Goal: Task Accomplishment & Management: Use online tool/utility

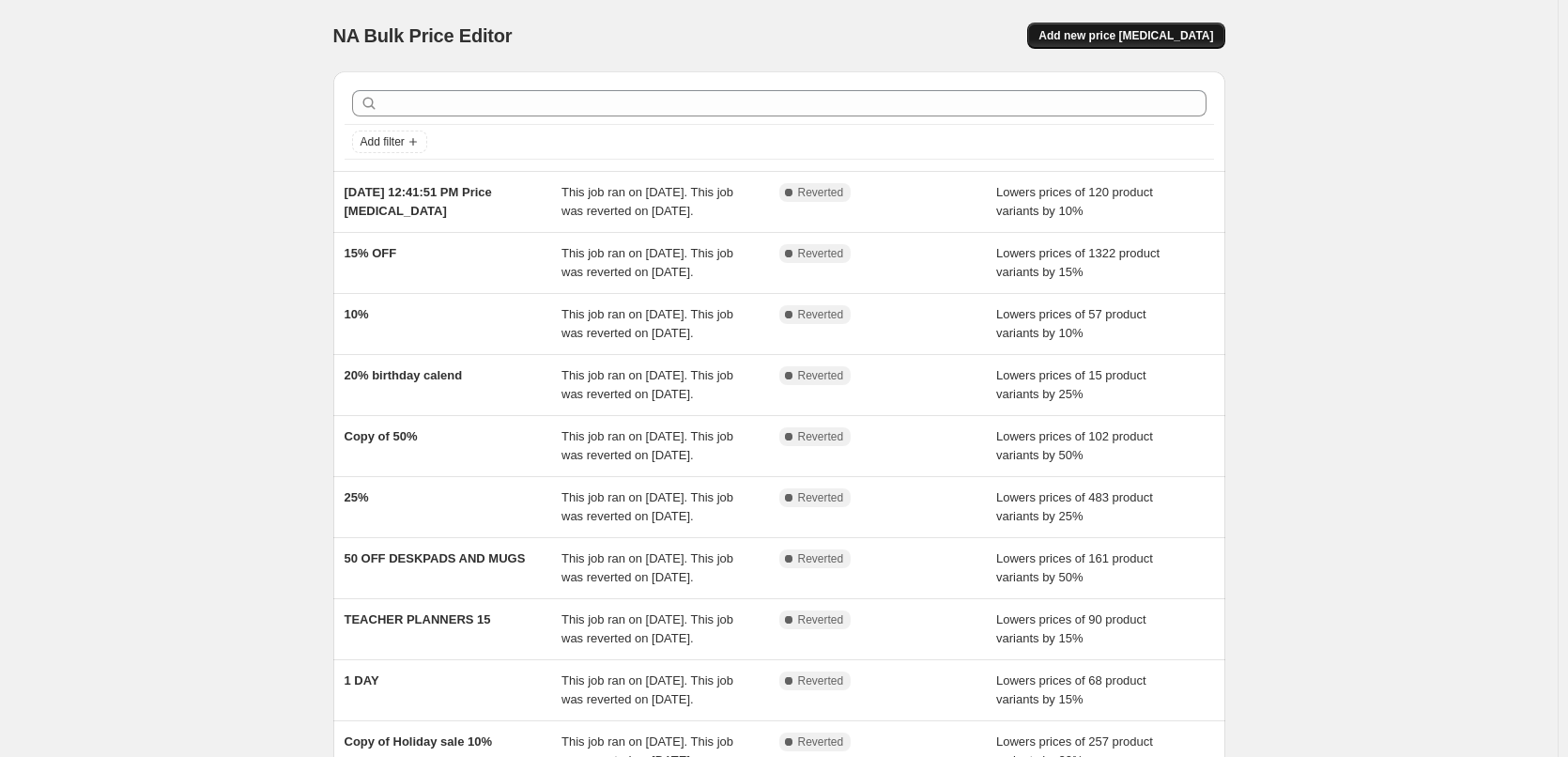
click at [1155, 39] on span "Add new price [MEDICAL_DATA]" at bounding box center [1126, 35] width 175 height 15
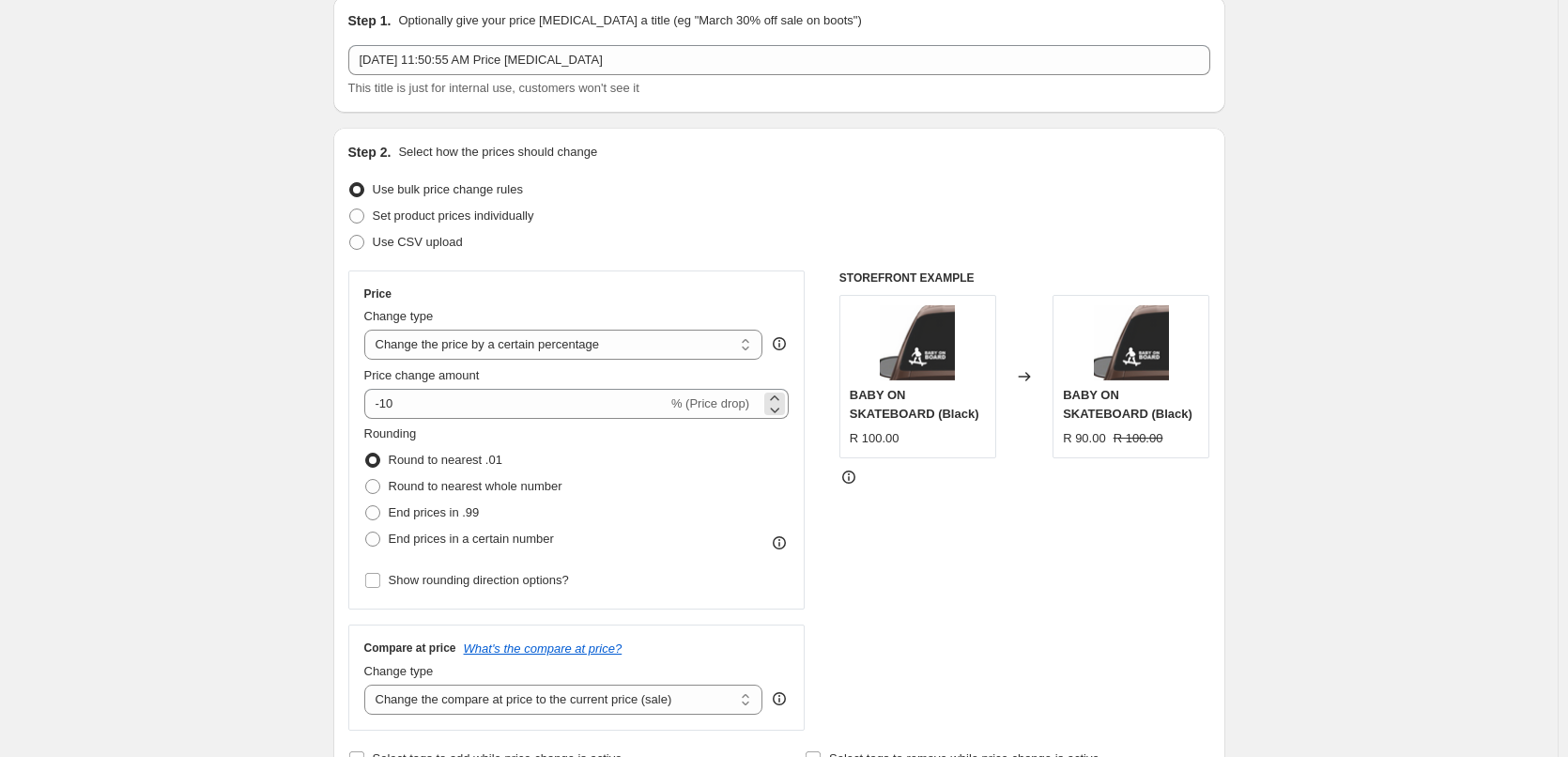
scroll to position [188, 0]
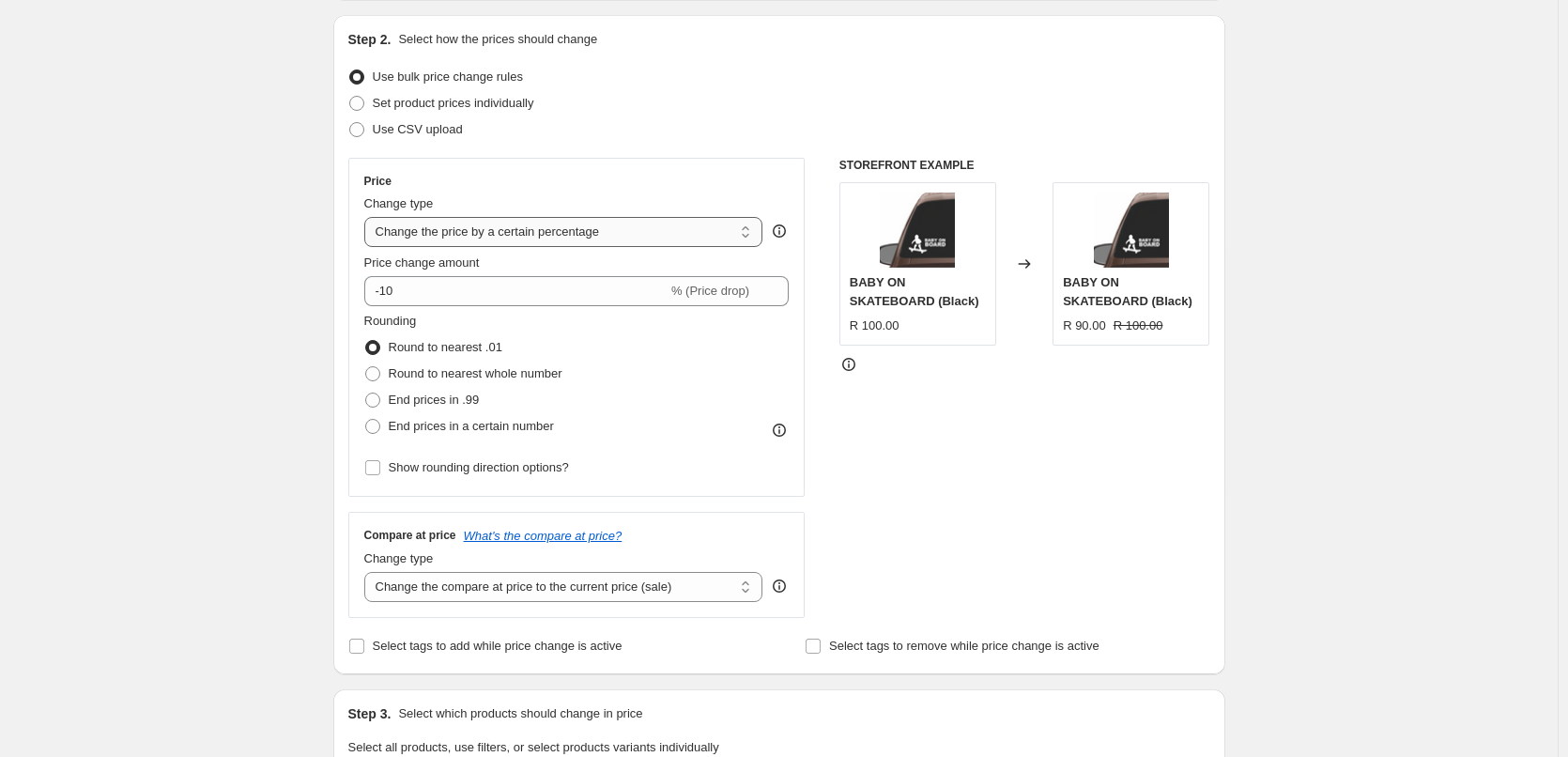
click at [742, 238] on select "Change the price to a certain amount Change the price by a certain amount Chang…" at bounding box center [564, 232] width 399 height 30
select select "pc"
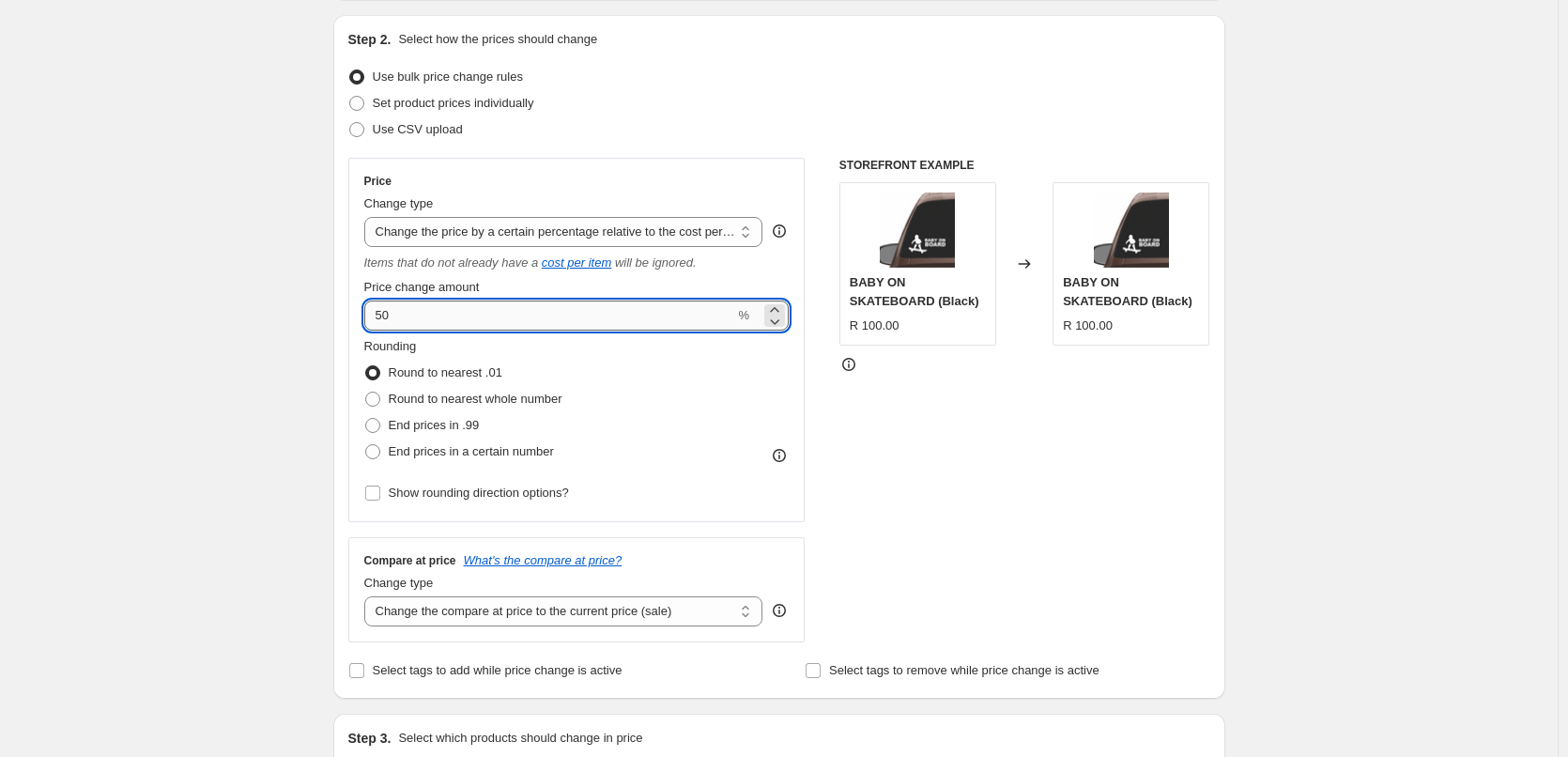
click at [617, 322] on input "50" at bounding box center [550, 316] width 371 height 30
drag, startPoint x: 398, startPoint y: 318, endPoint x: 354, endPoint y: 311, distance: 44.6
click at [354, 311] on div "Price Change type Change the price to a certain amount Change the price by a ce…" at bounding box center [576, 339] width 457 height 365
type input "10"
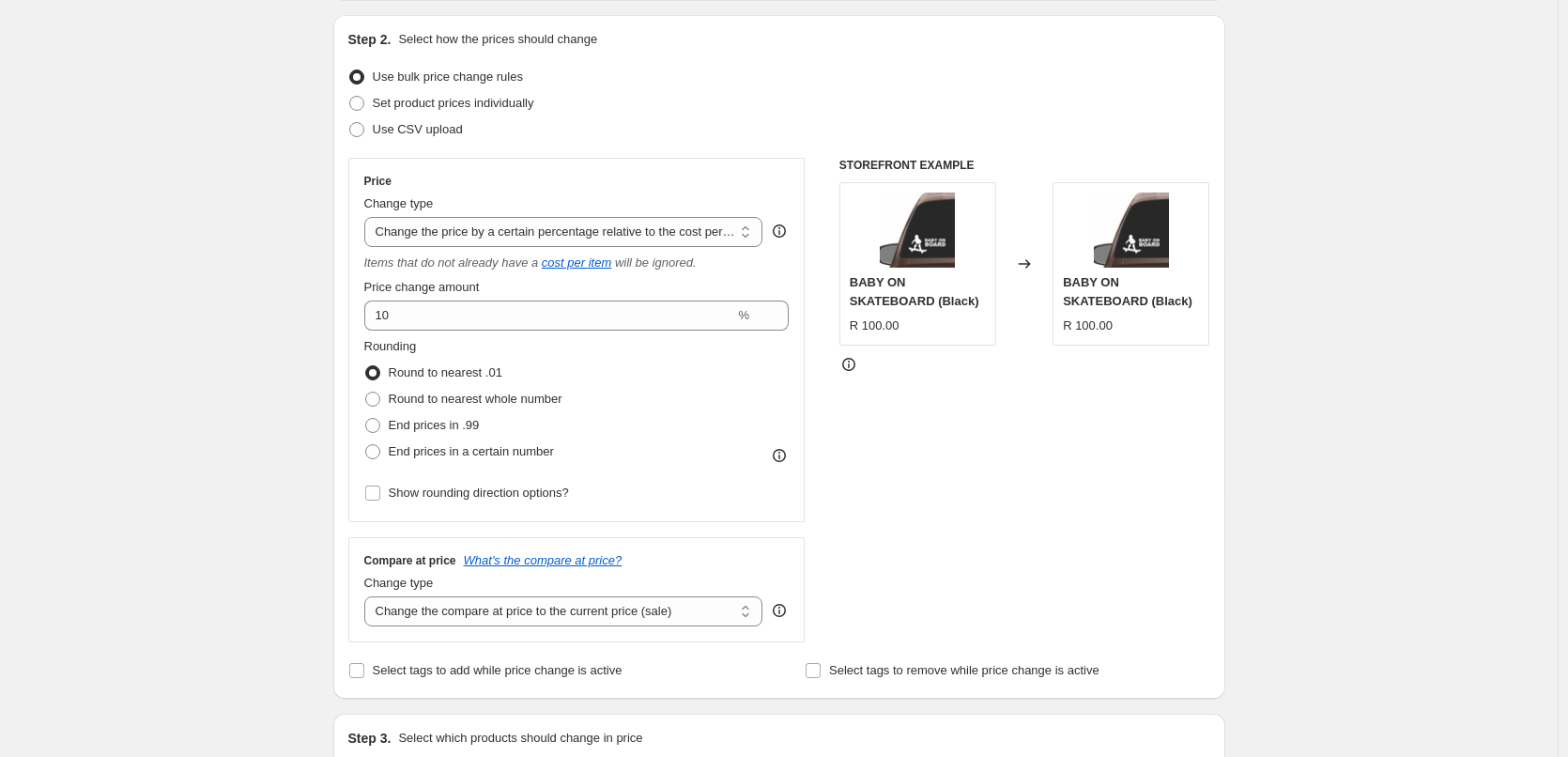
click at [926, 421] on div "STOREFRONT EXAMPLE BABY ON SKATEBOARD (Black) R 100.00 Changed to BABY ON SKATE…" at bounding box center [1024, 399] width 371 height 485
click at [403, 401] on span "Round to nearest whole number" at bounding box center [475, 398] width 174 height 14
click at [367, 392] on input "Round to nearest whole number" at bounding box center [366, 391] width 1 height 1
radio input "true"
click at [409, 429] on span "End prices in .99" at bounding box center [434, 425] width 91 height 14
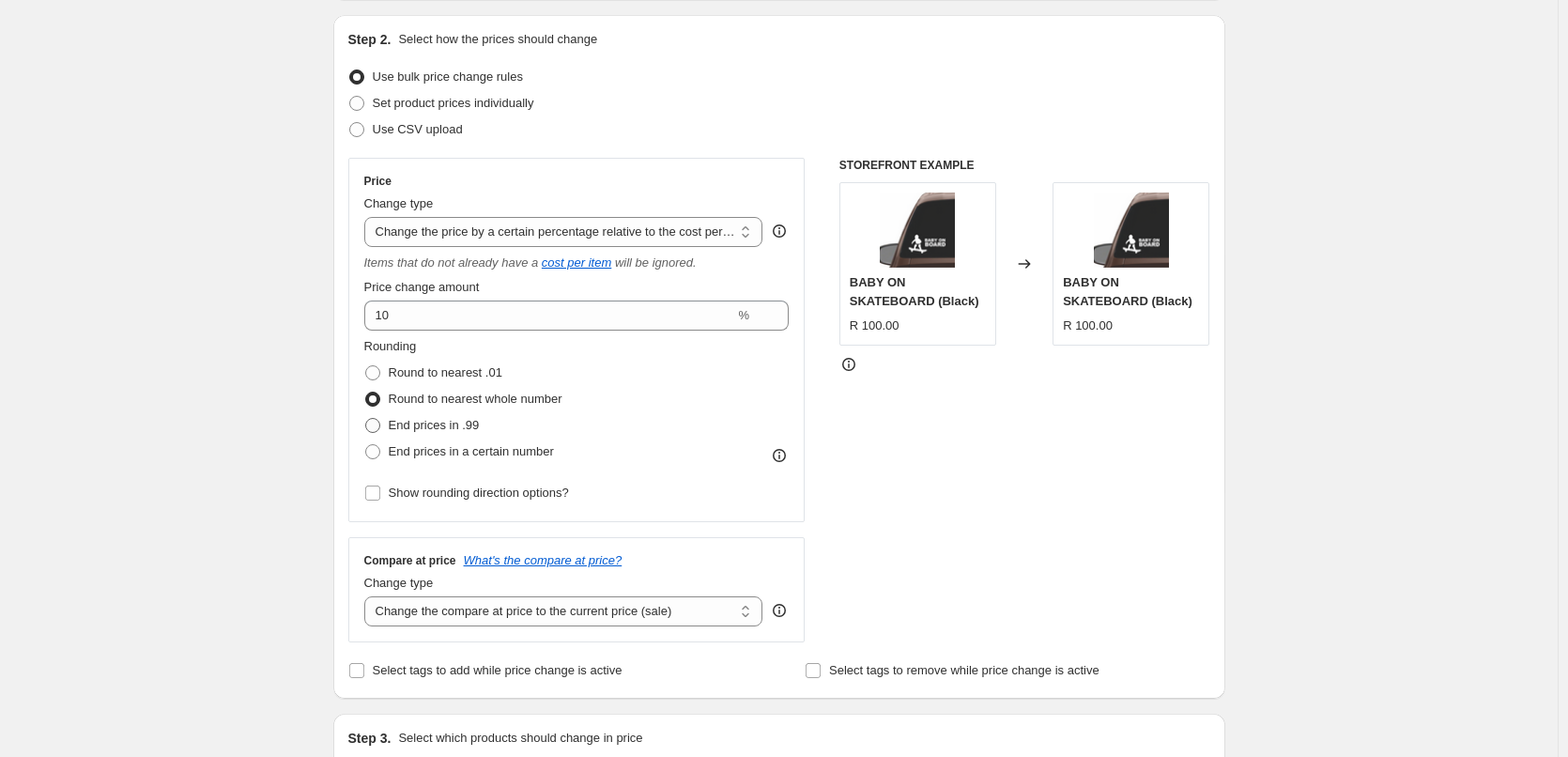
click at [367, 419] on input "End prices in .99" at bounding box center [366, 418] width 1 height 1
radio input "true"
click at [594, 230] on select "Change the price to a certain amount Change the price by a certain amount Chang…" at bounding box center [564, 232] width 399 height 30
select select "percentage"
click at [368, 217] on select "Change the price to a certain amount Change the price by a certain amount Chang…" at bounding box center [564, 232] width 399 height 30
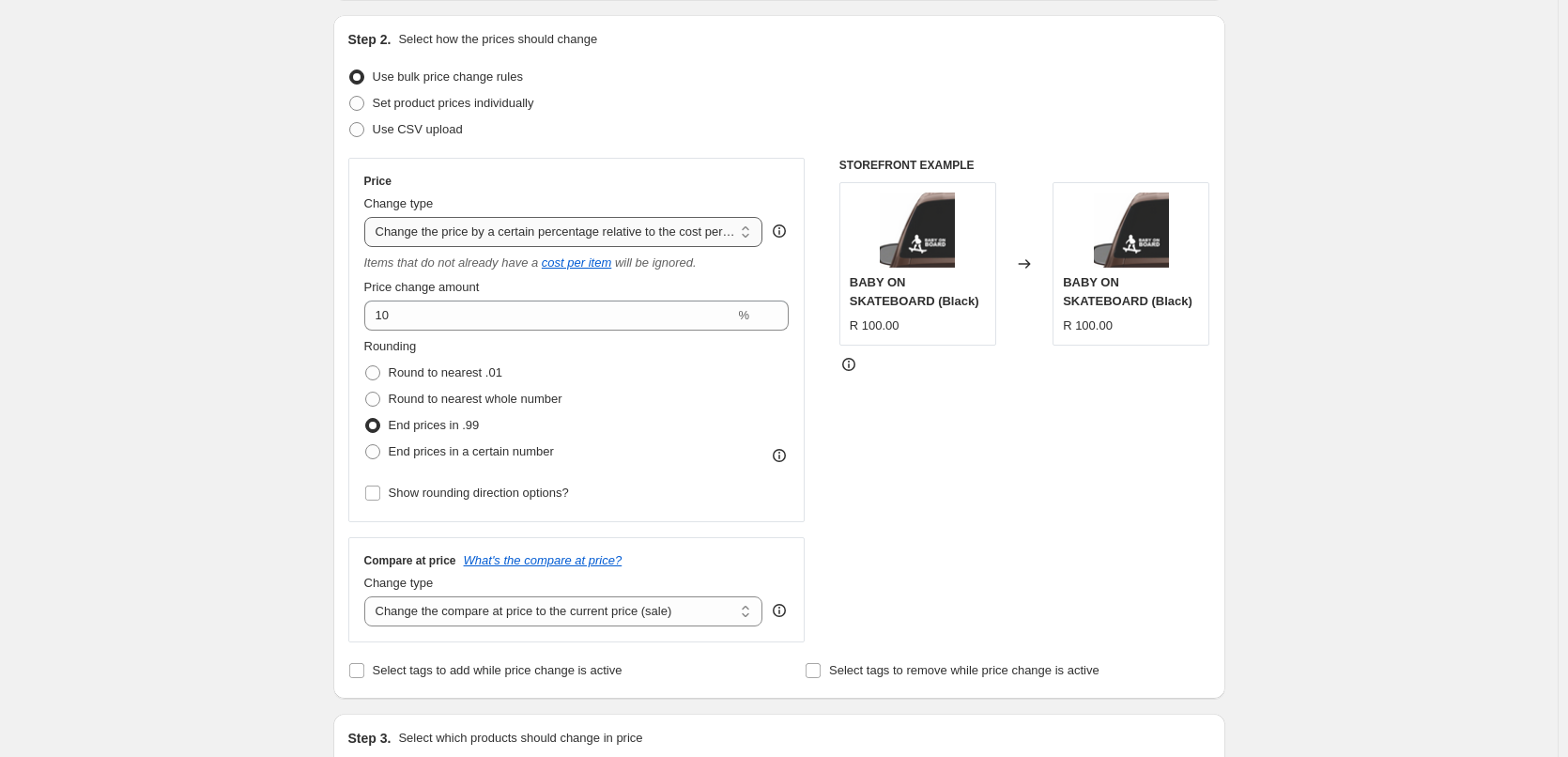
type input "-15"
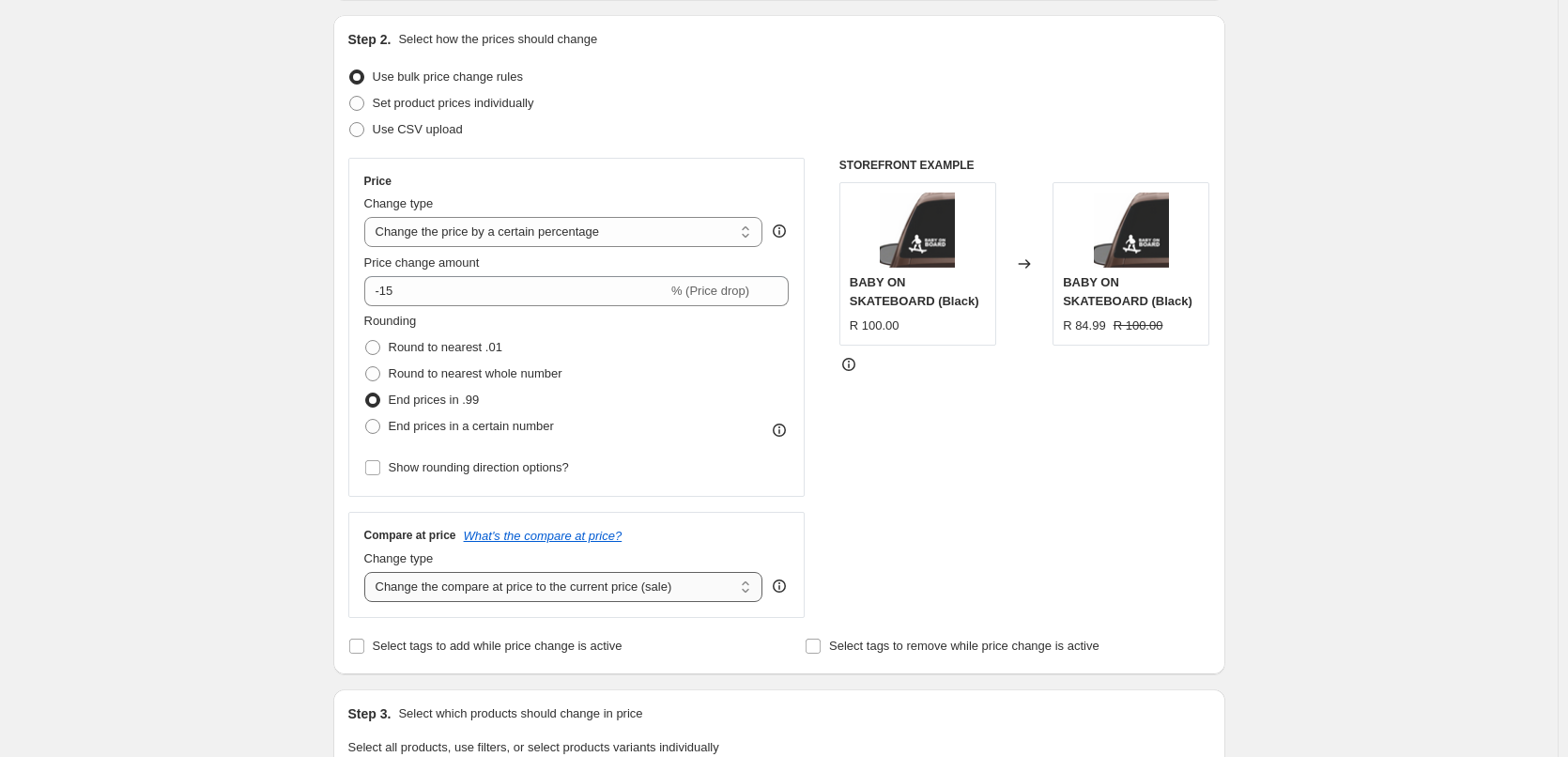
click at [589, 591] on select "Change the compare at price to the current price (sale) Change the compare at p…" at bounding box center [564, 587] width 399 height 30
click at [368, 572] on select "Change the compare at price to the current price (sale) Change the compare at p…" at bounding box center [564, 587] width 399 height 30
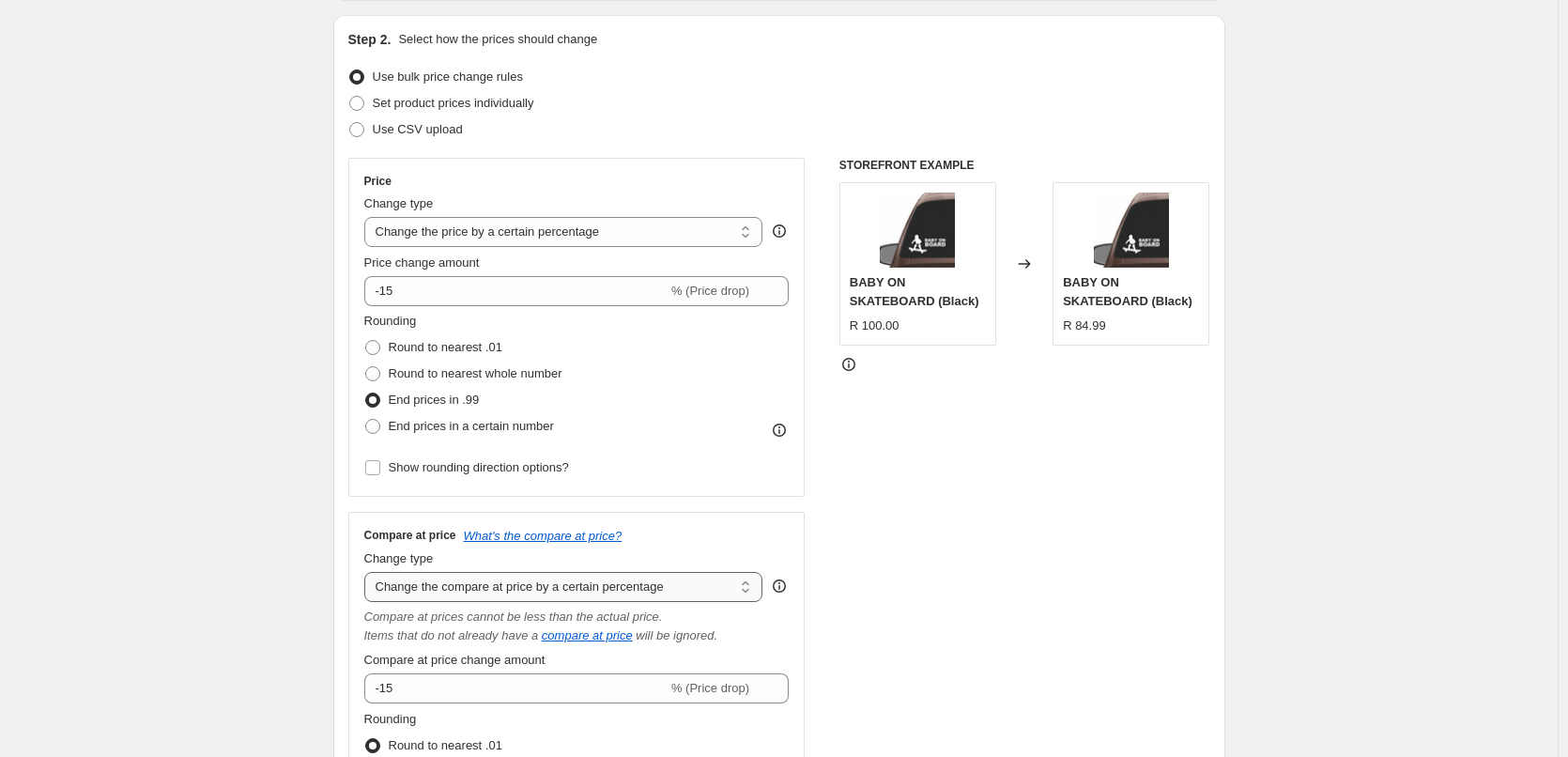
click at [597, 597] on select "Change the compare at price to the current price (sale) Change the compare at p…" at bounding box center [564, 587] width 399 height 30
click at [368, 572] on select "Change the compare at price to the current price (sale) Change the compare at p…" at bounding box center [564, 587] width 399 height 30
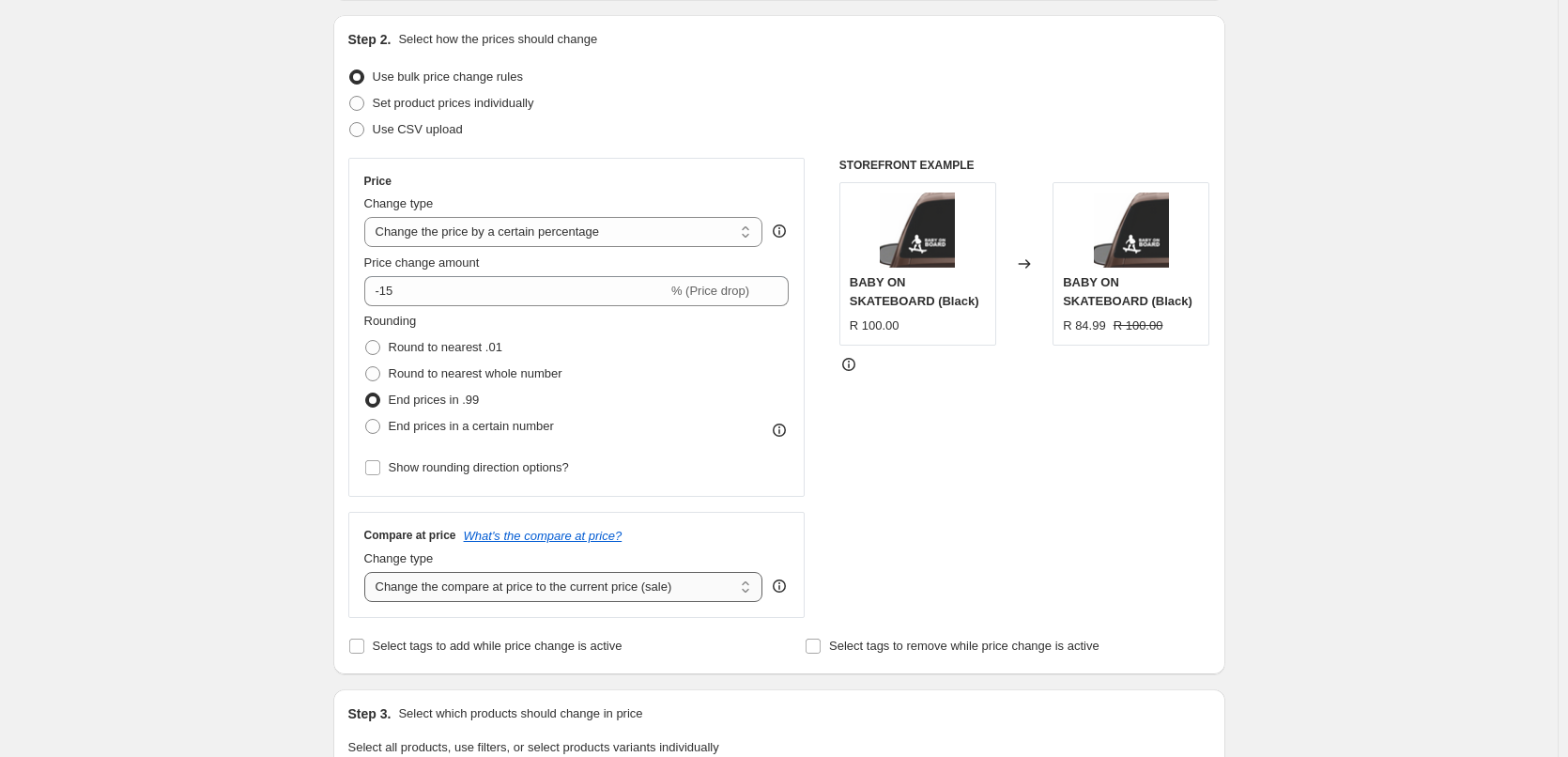
click at [605, 585] on select "Change the compare at price to the current price (sale) Change the compare at p…" at bounding box center [564, 587] width 399 height 30
select select "to"
click at [368, 572] on select "Change the compare at price to the current price (sale) Change the compare at p…" at bounding box center [564, 587] width 399 height 30
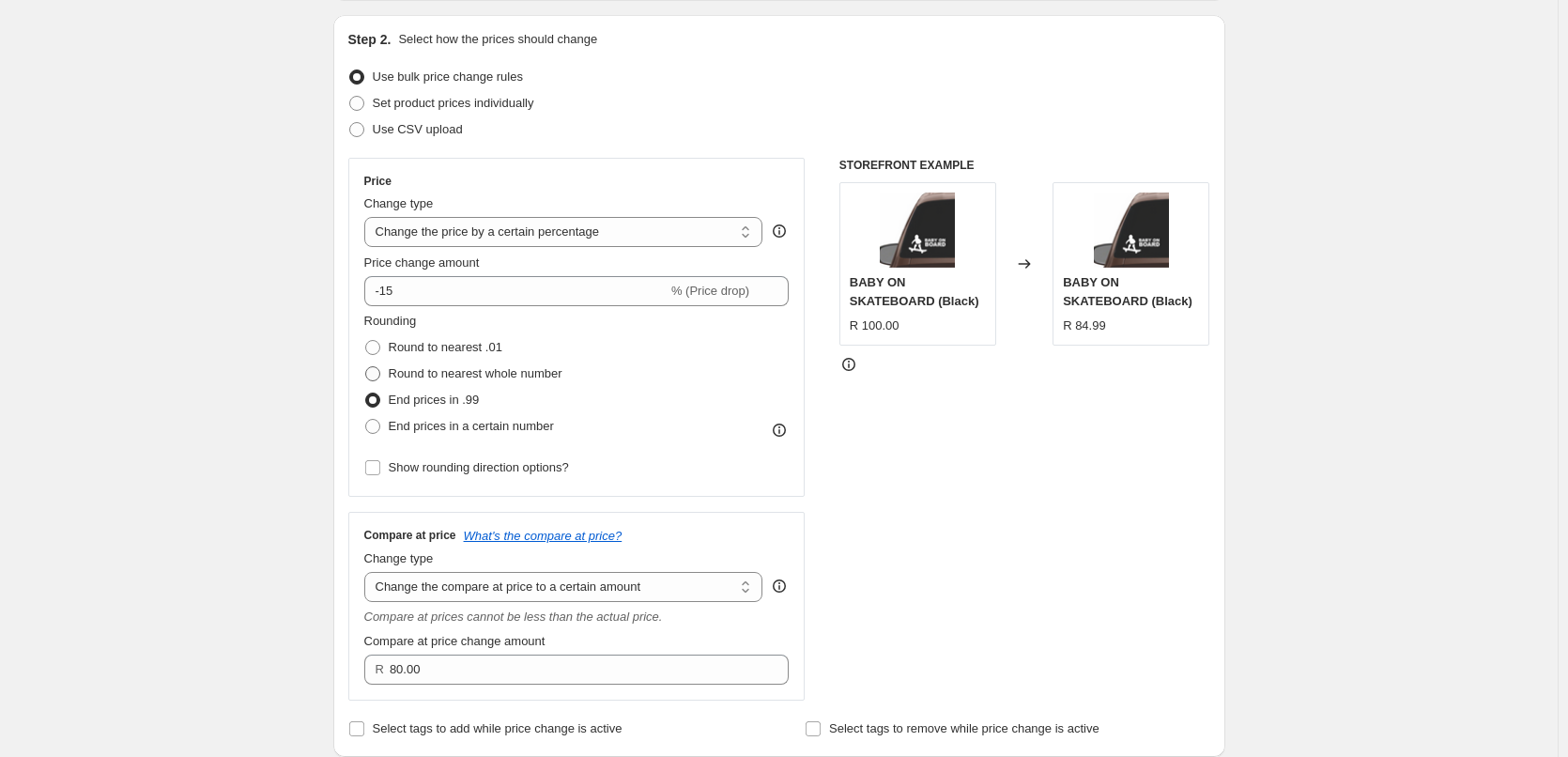
click at [481, 376] on span "Round to nearest whole number" at bounding box center [475, 374] width 174 height 14
click at [367, 367] on input "Round to nearest whole number" at bounding box center [366, 367] width 1 height 1
radio input "true"
click at [481, 348] on span "Round to nearest .01" at bounding box center [445, 347] width 114 height 14
click at [367, 341] on input "Round to nearest .01" at bounding box center [366, 340] width 1 height 1
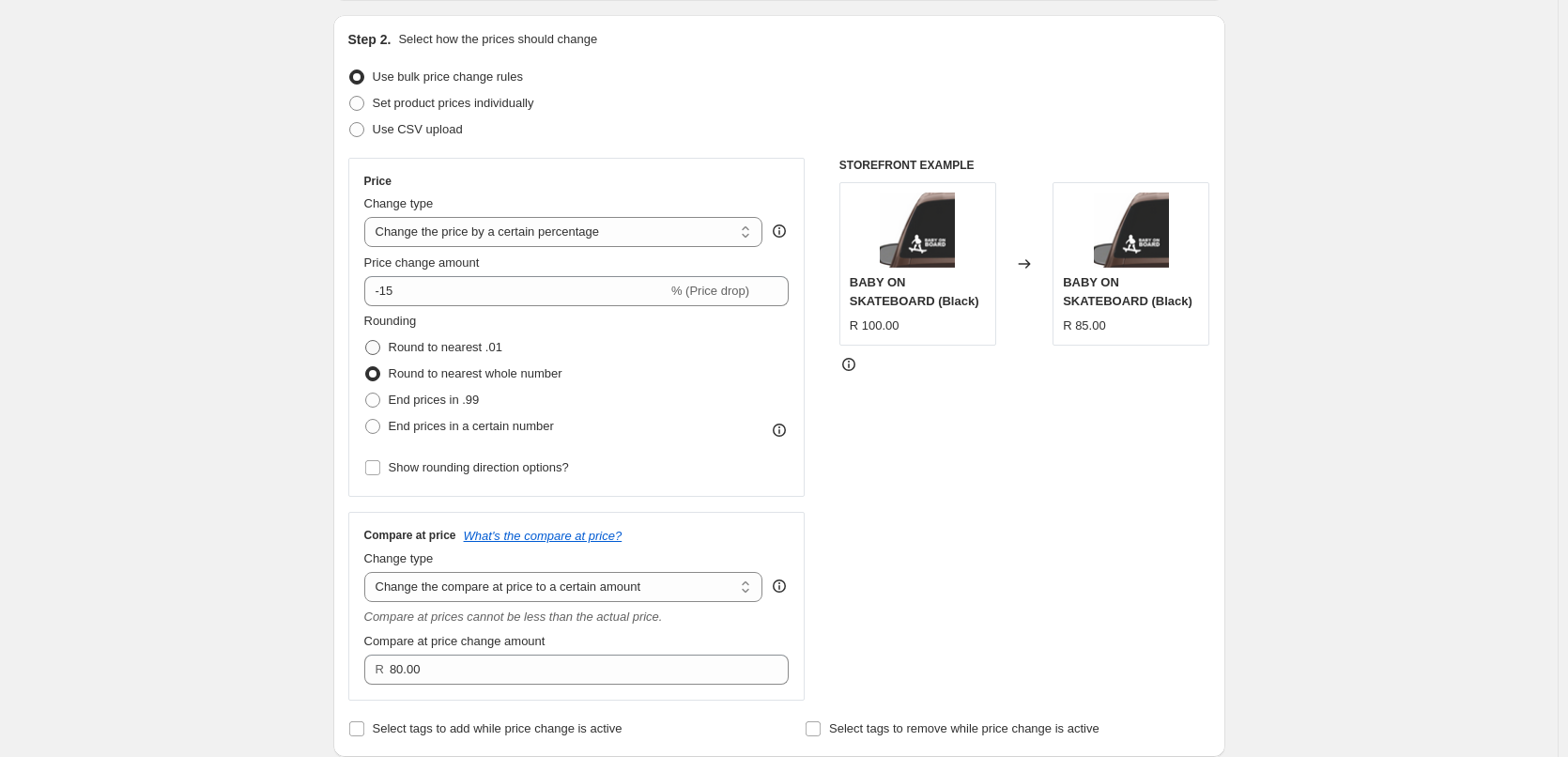
radio input "true"
click at [479, 378] on span "Round to nearest whole number" at bounding box center [475, 374] width 174 height 14
click at [367, 367] on input "Round to nearest whole number" at bounding box center [366, 367] width 1 height 1
radio input "true"
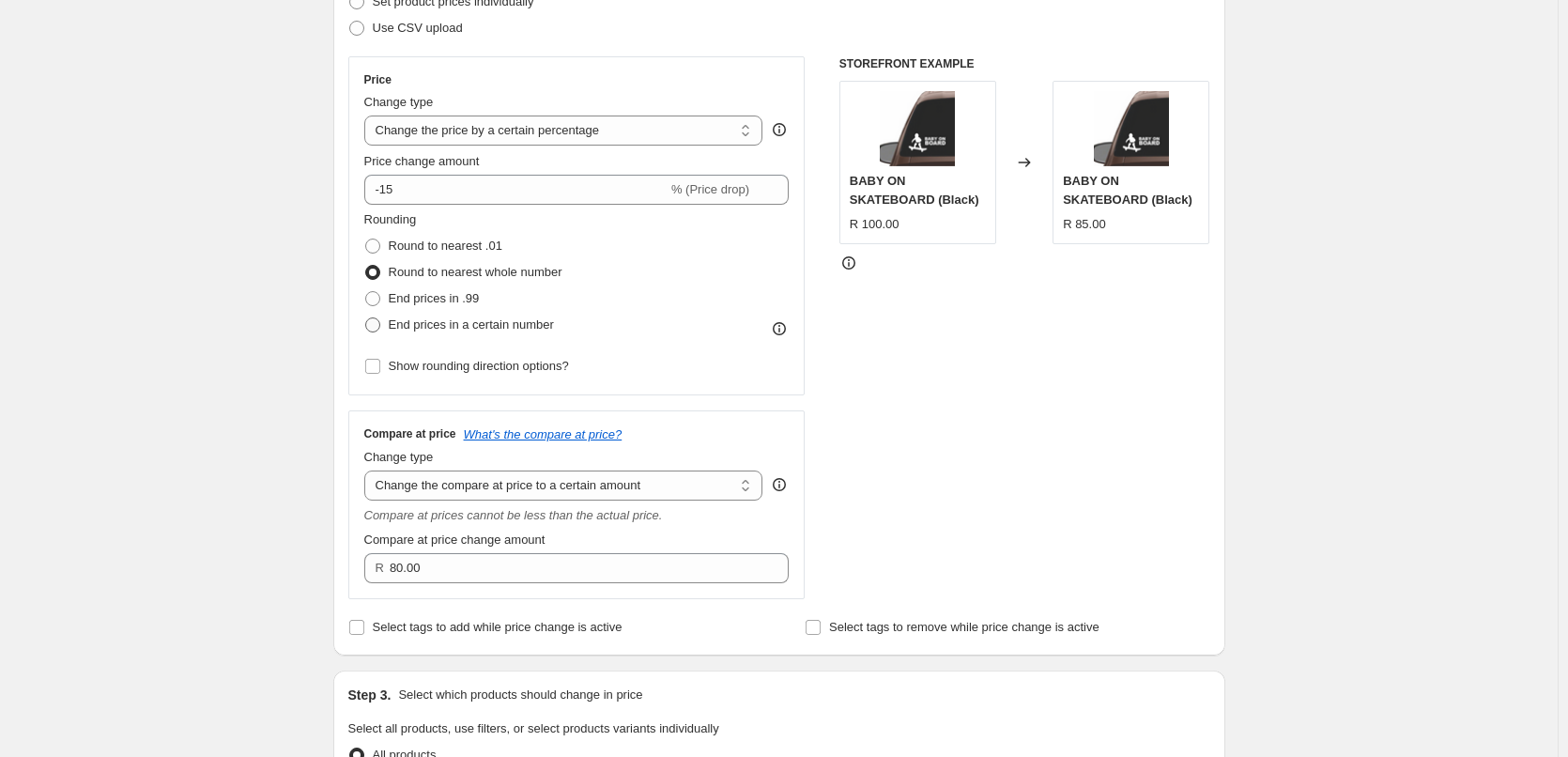
scroll to position [282, 0]
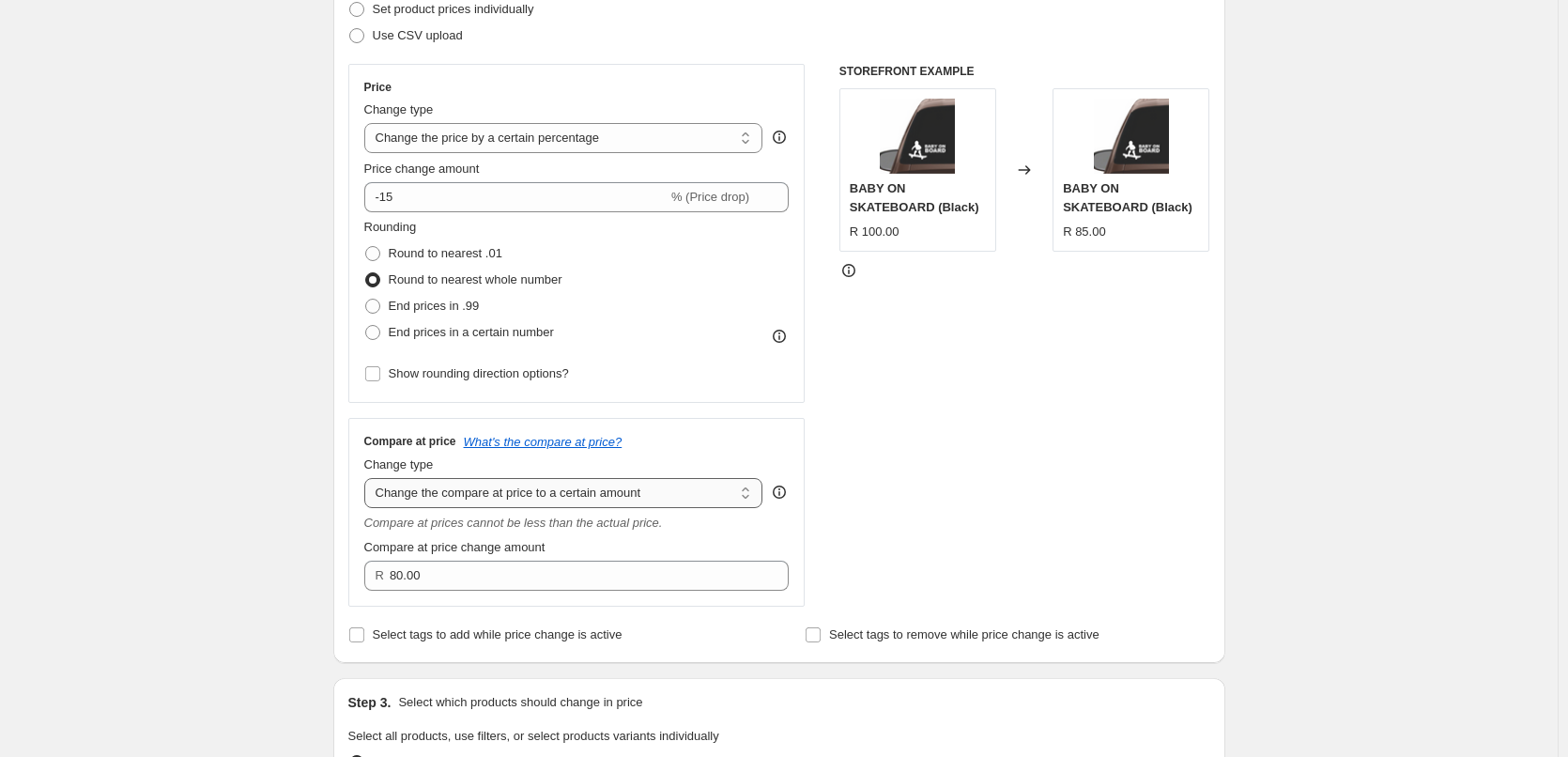
click at [529, 498] on select "Change the compare at price to the current price (sale) Change the compare at p…" at bounding box center [564, 493] width 399 height 30
select select "no_change"
click at [368, 478] on select "Change the compare at price to the current price (sale) Change the compare at p…" at bounding box center [564, 493] width 399 height 30
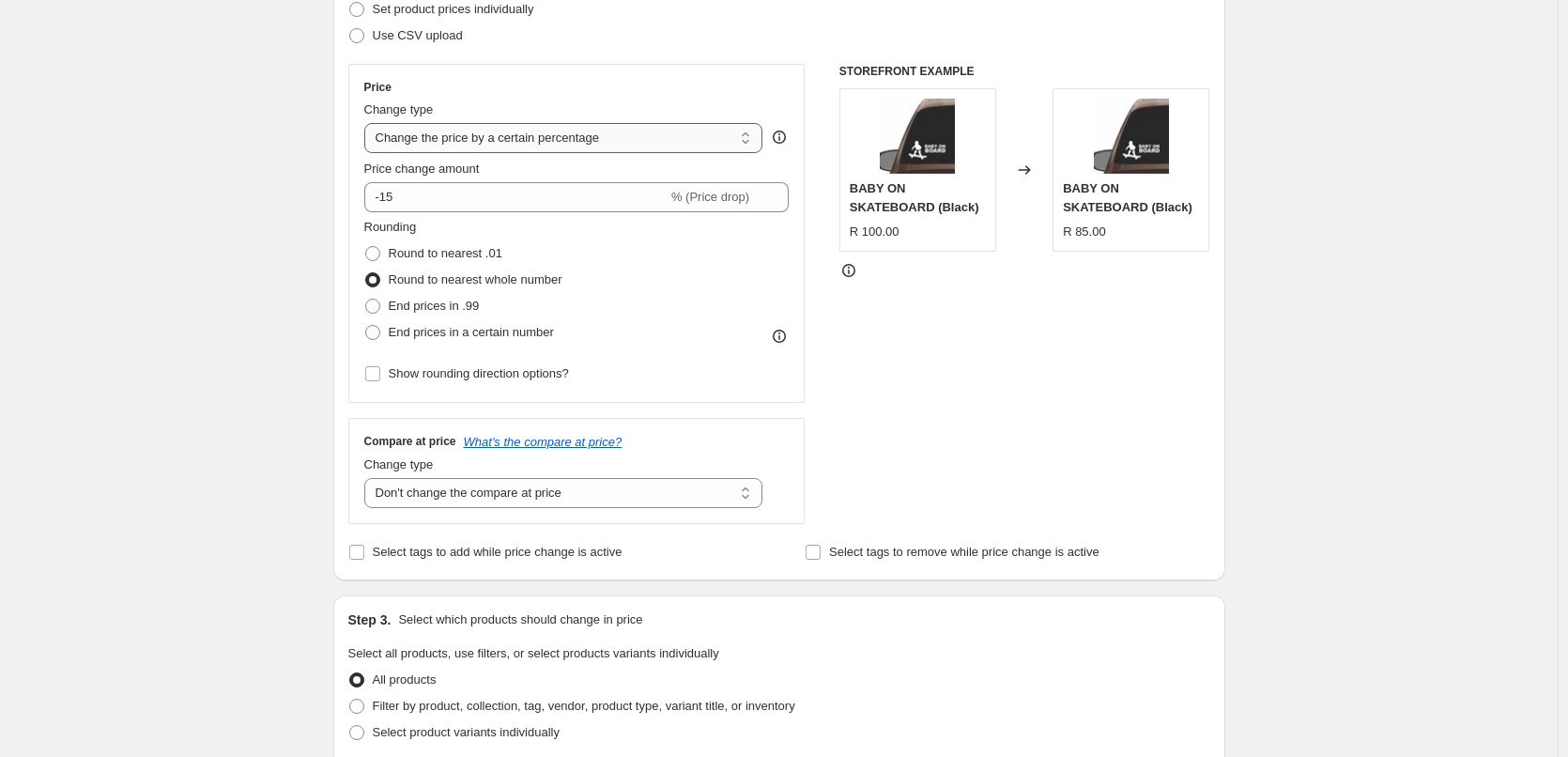
click at [610, 137] on select "Change the price to a certain amount Change the price by a certain amount Chang…" at bounding box center [564, 138] width 399 height 30
click at [604, 558] on span "Select tags to add while price change is active" at bounding box center [497, 552] width 250 height 14
click at [365, 559] on input "Select tags to add while price change is active" at bounding box center [356, 552] width 15 height 15
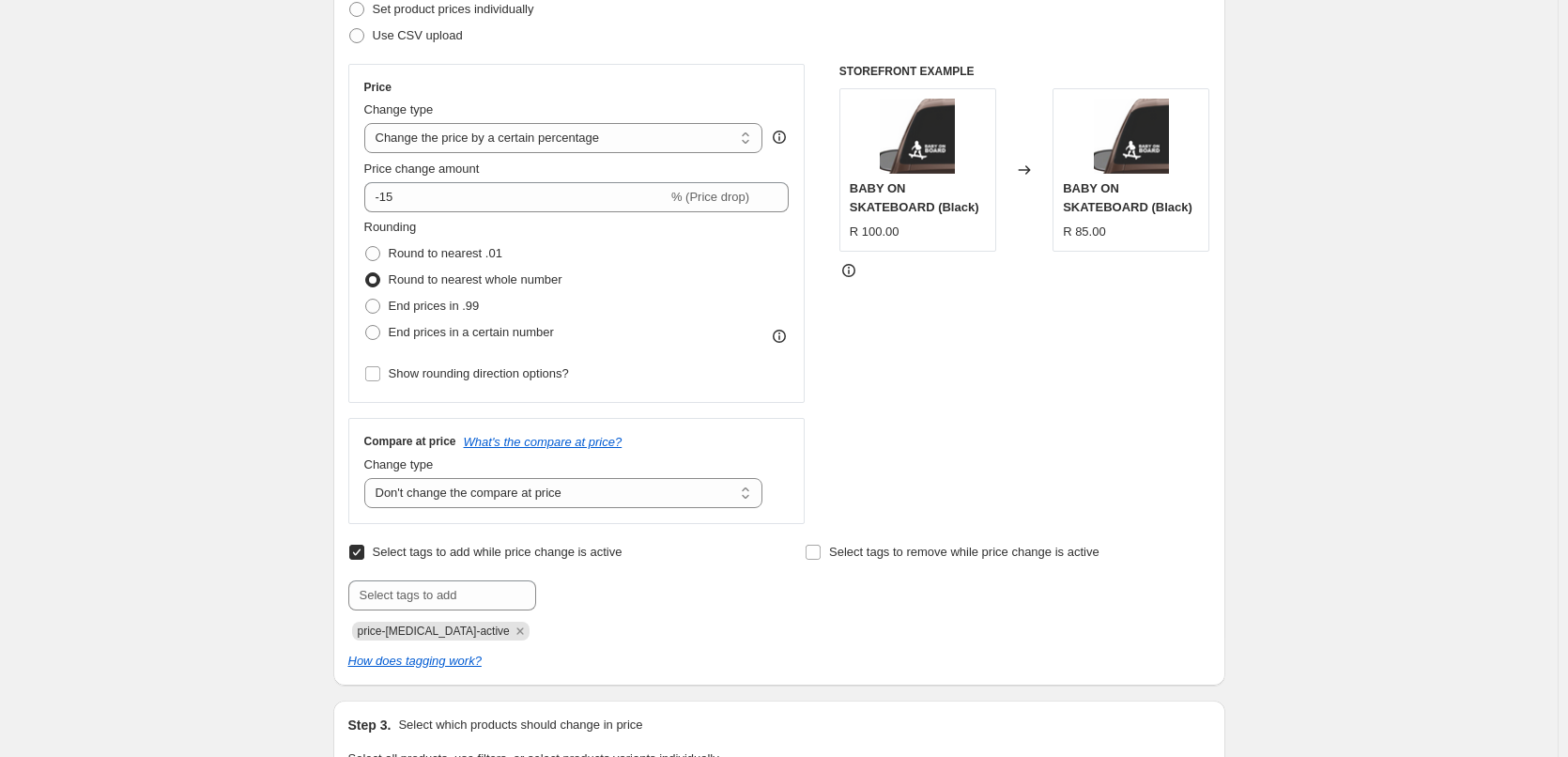
click at [604, 558] on span "Select tags to add while price change is active" at bounding box center [497, 552] width 250 height 14
click at [365, 559] on input "Select tags to add while price change is active" at bounding box center [356, 552] width 15 height 15
checkbox input "false"
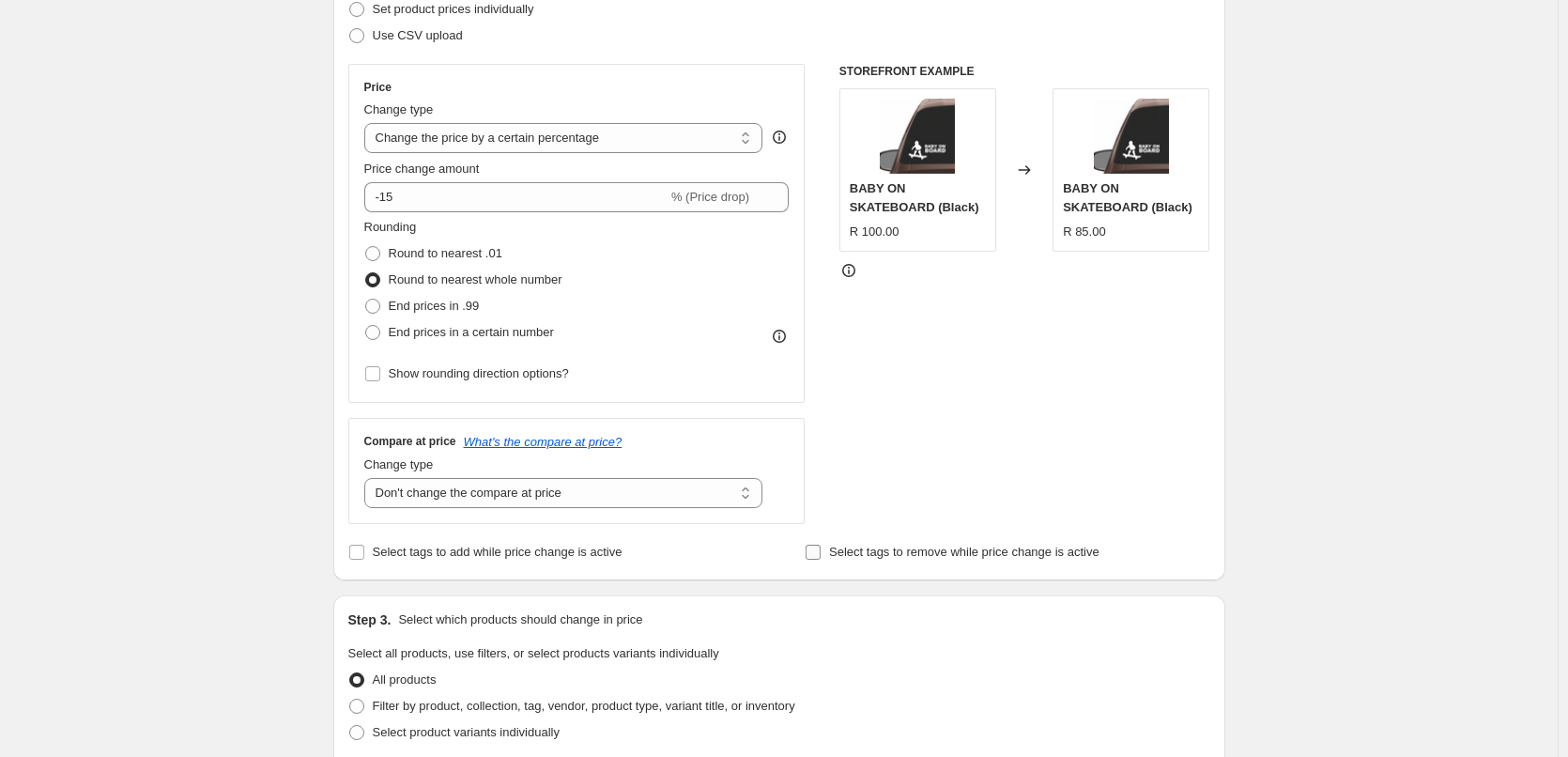
click at [833, 556] on label "Select tags to remove while price change is active" at bounding box center [953, 552] width 295 height 27
click at [821, 556] on input "Select tags to remove while price change is active" at bounding box center [813, 552] width 15 height 15
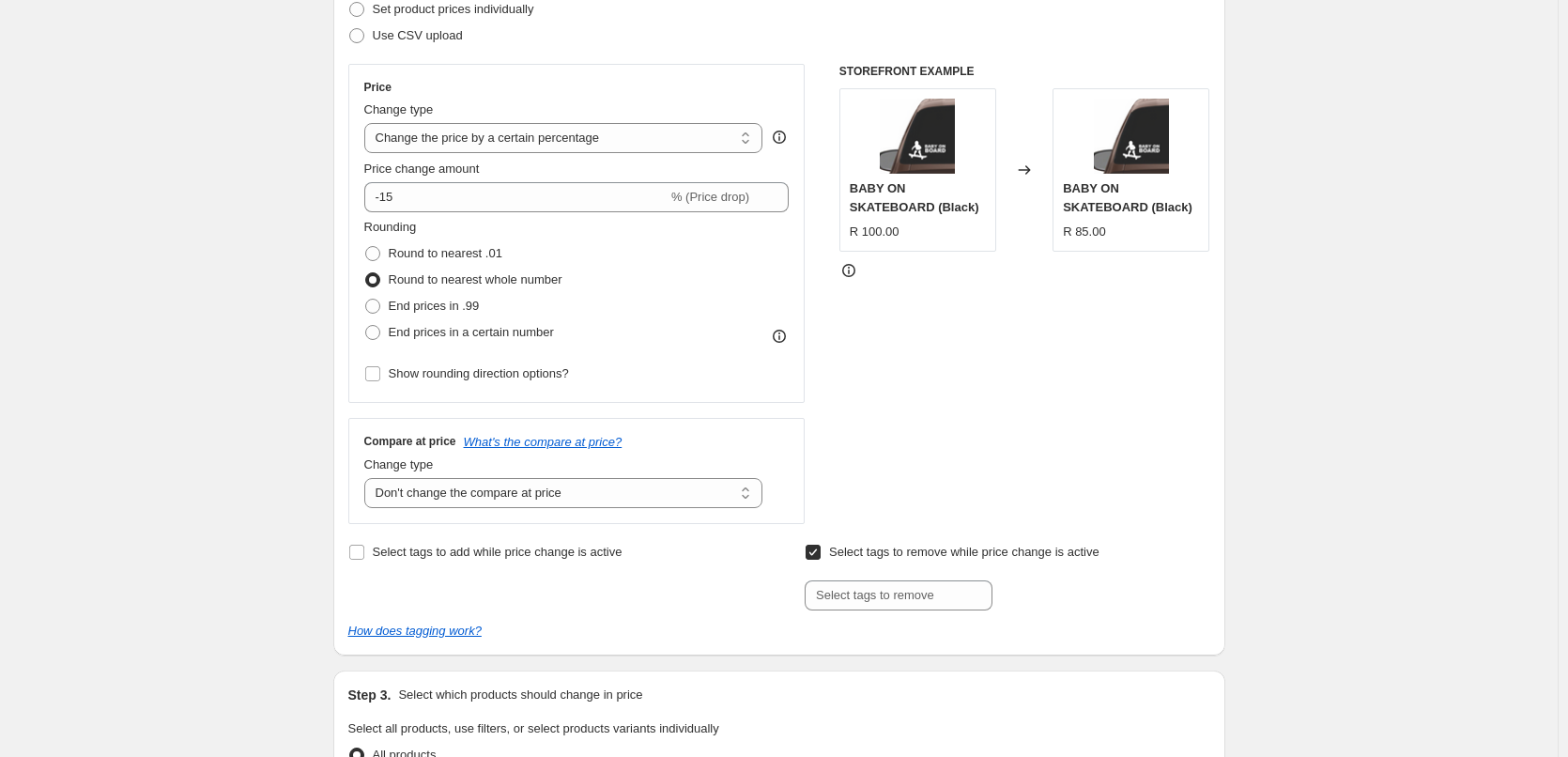
click at [833, 556] on label "Select tags to remove while price change is active" at bounding box center [953, 552] width 295 height 27
click at [821, 556] on input "Select tags to remove while price change is active" at bounding box center [813, 552] width 15 height 15
checkbox input "false"
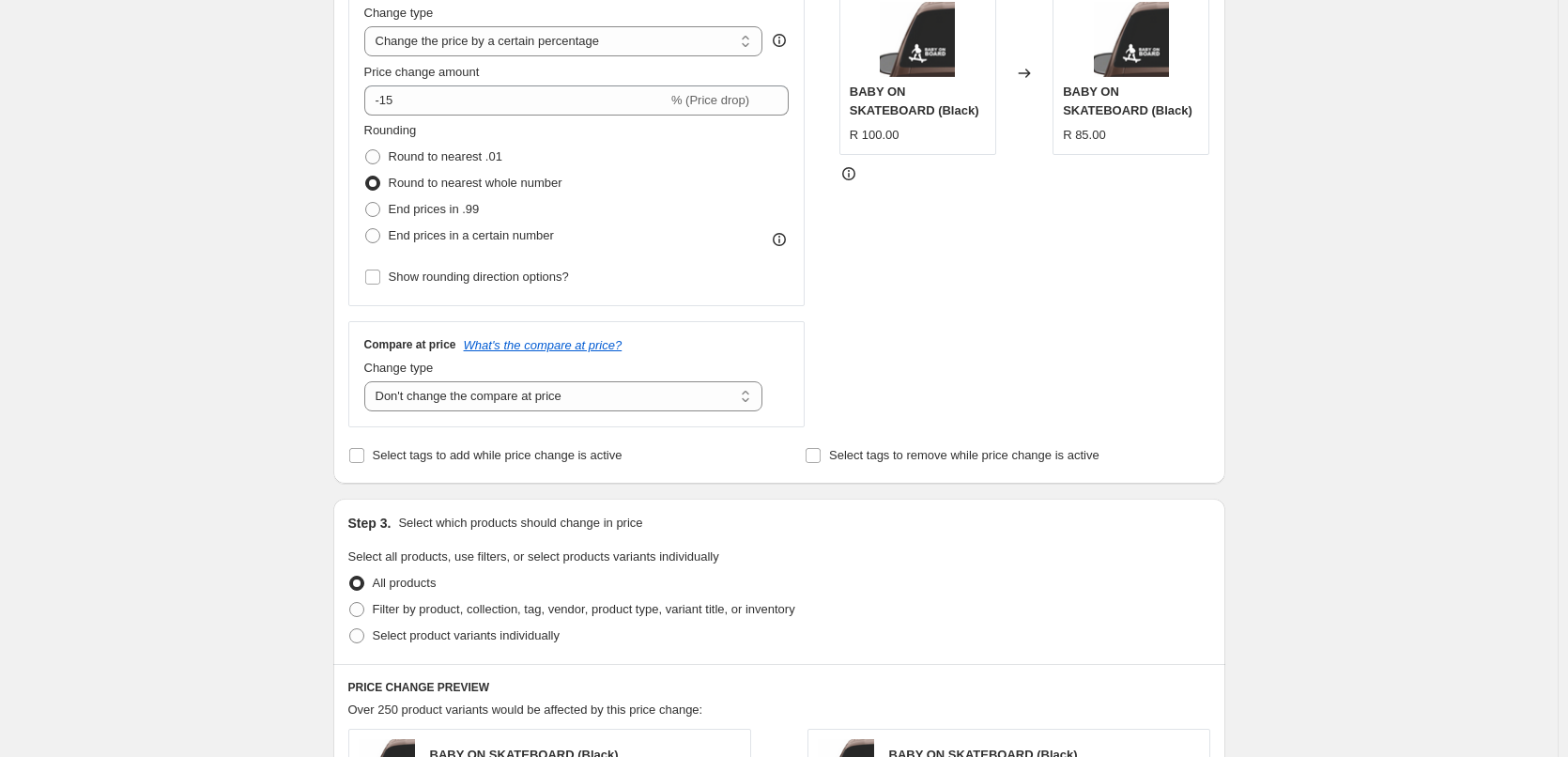
scroll to position [470, 0]
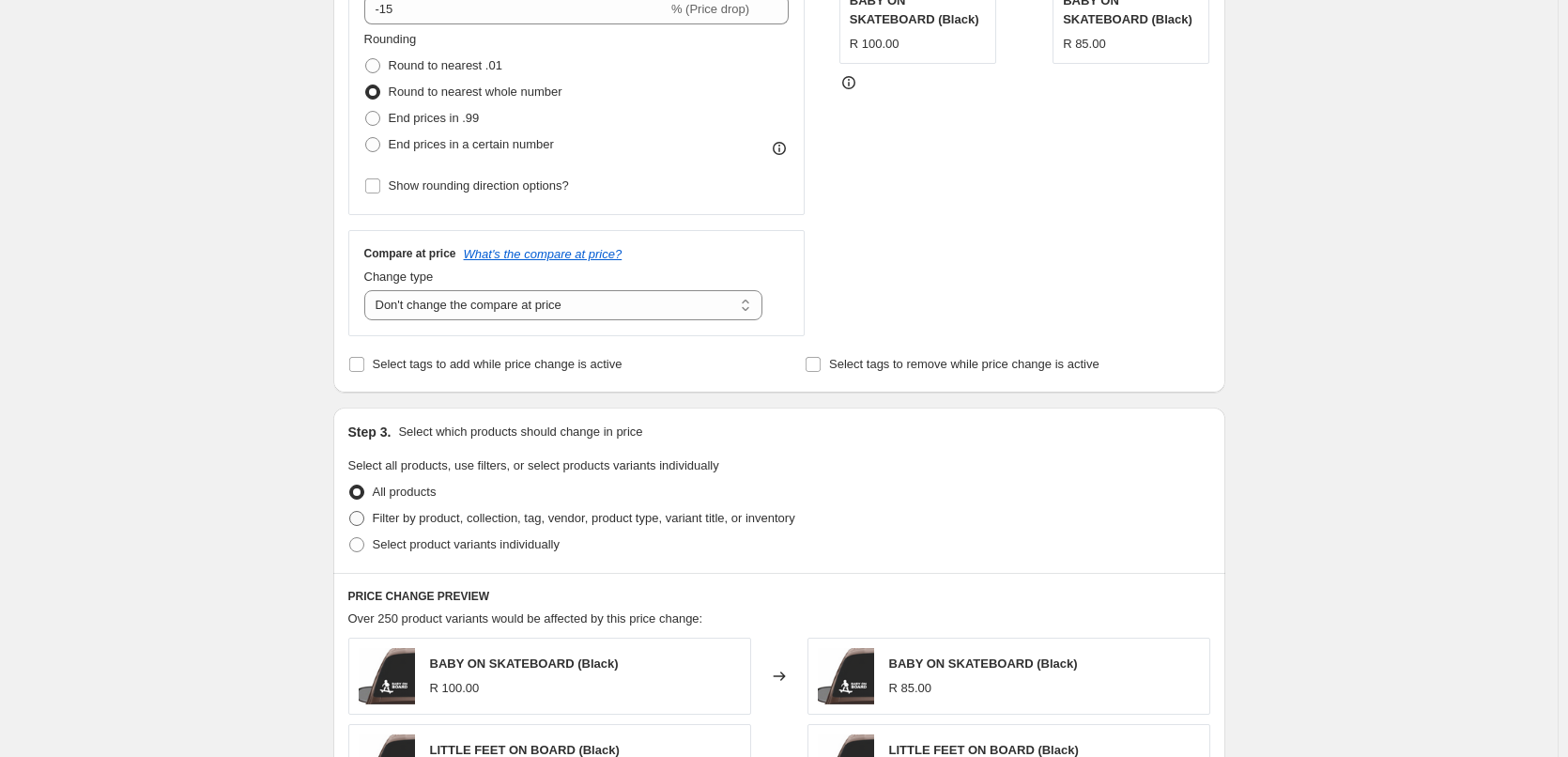
click at [429, 521] on span "Filter by product, collection, tag, vendor, product type, variant title, or inv…" at bounding box center [584, 518] width 423 height 14
click at [350, 512] on input "Filter by product, collection, tag, vendor, product type, variant title, or inv…" at bounding box center [349, 511] width 1 height 1
radio input "true"
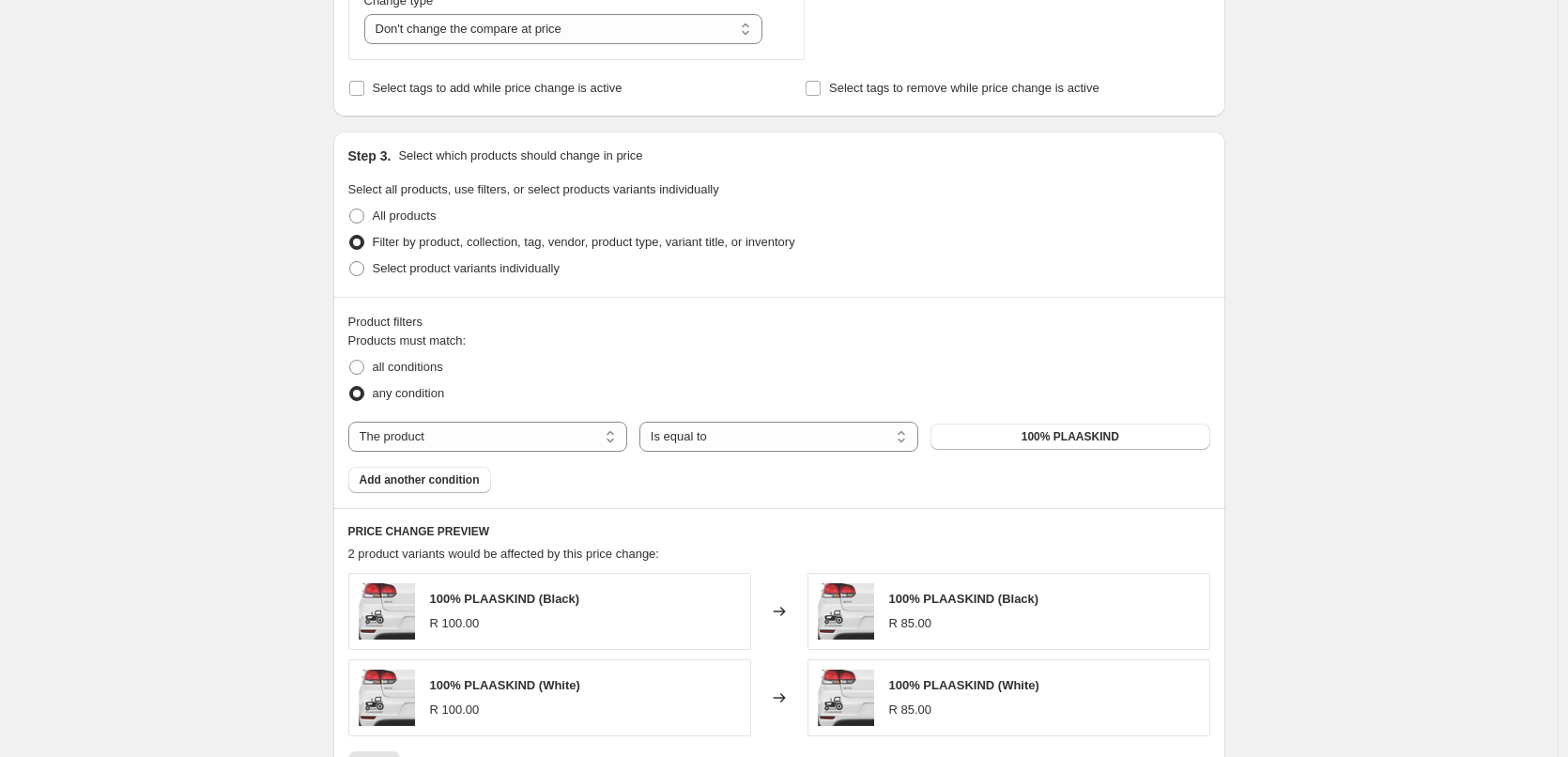
scroll to position [751, 0]
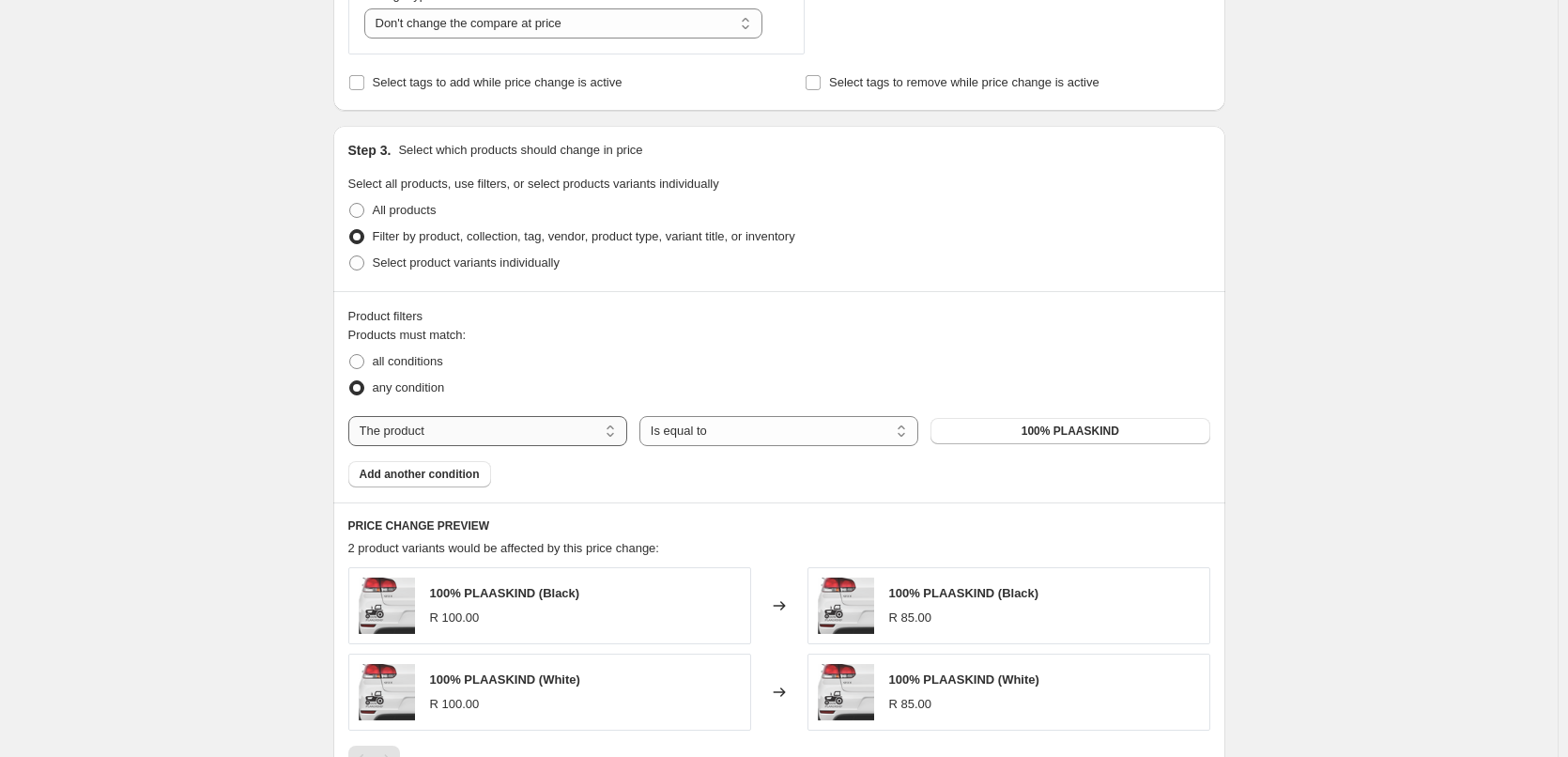
click at [618, 436] on select "The product The product's collection The product's tag The product's vendor The…" at bounding box center [488, 431] width 279 height 30
select select "collection"
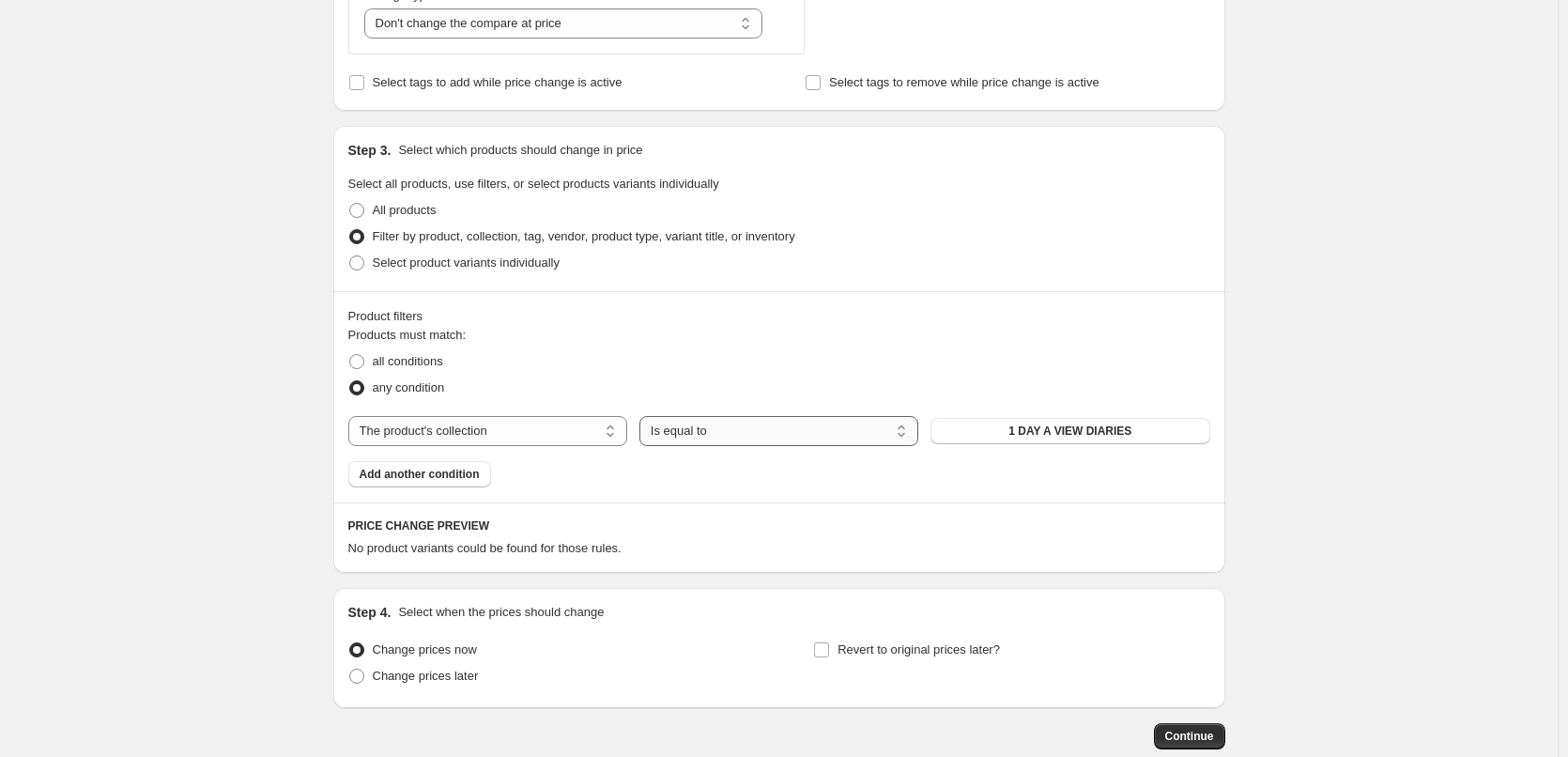
click at [766, 437] on select "Is equal to Is not equal to" at bounding box center [780, 431] width 279 height 30
drag, startPoint x: 766, startPoint y: 437, endPoint x: 803, endPoint y: 430, distance: 37.7
click at [766, 437] on select "Is equal to Is not equal to" at bounding box center [780, 431] width 279 height 30
click at [1050, 440] on button "1 DAY A VIEW DIARIES" at bounding box center [1071, 431] width 279 height 27
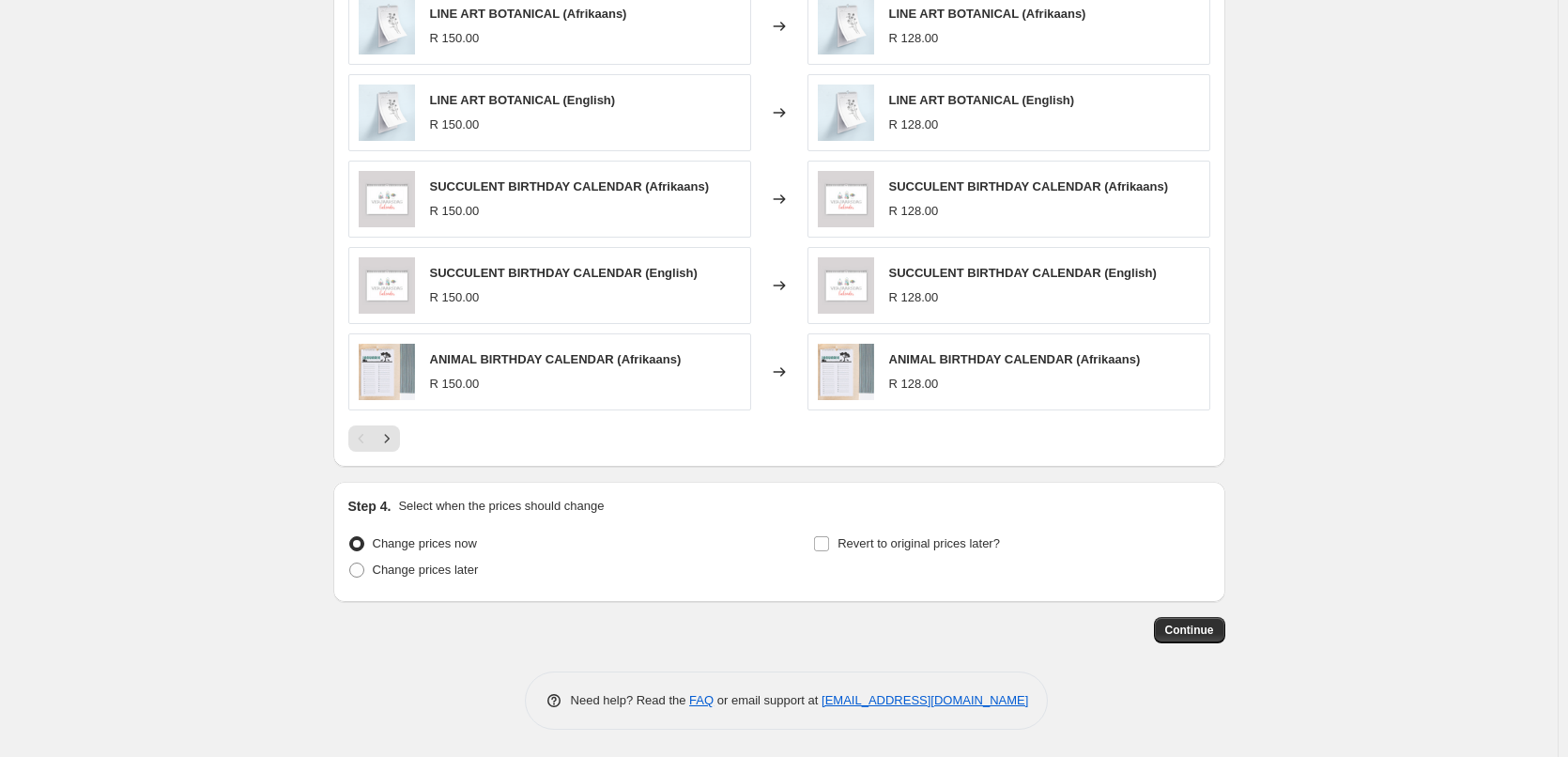
scroll to position [1332, 0]
click at [1188, 636] on span "Continue" at bounding box center [1190, 628] width 49 height 15
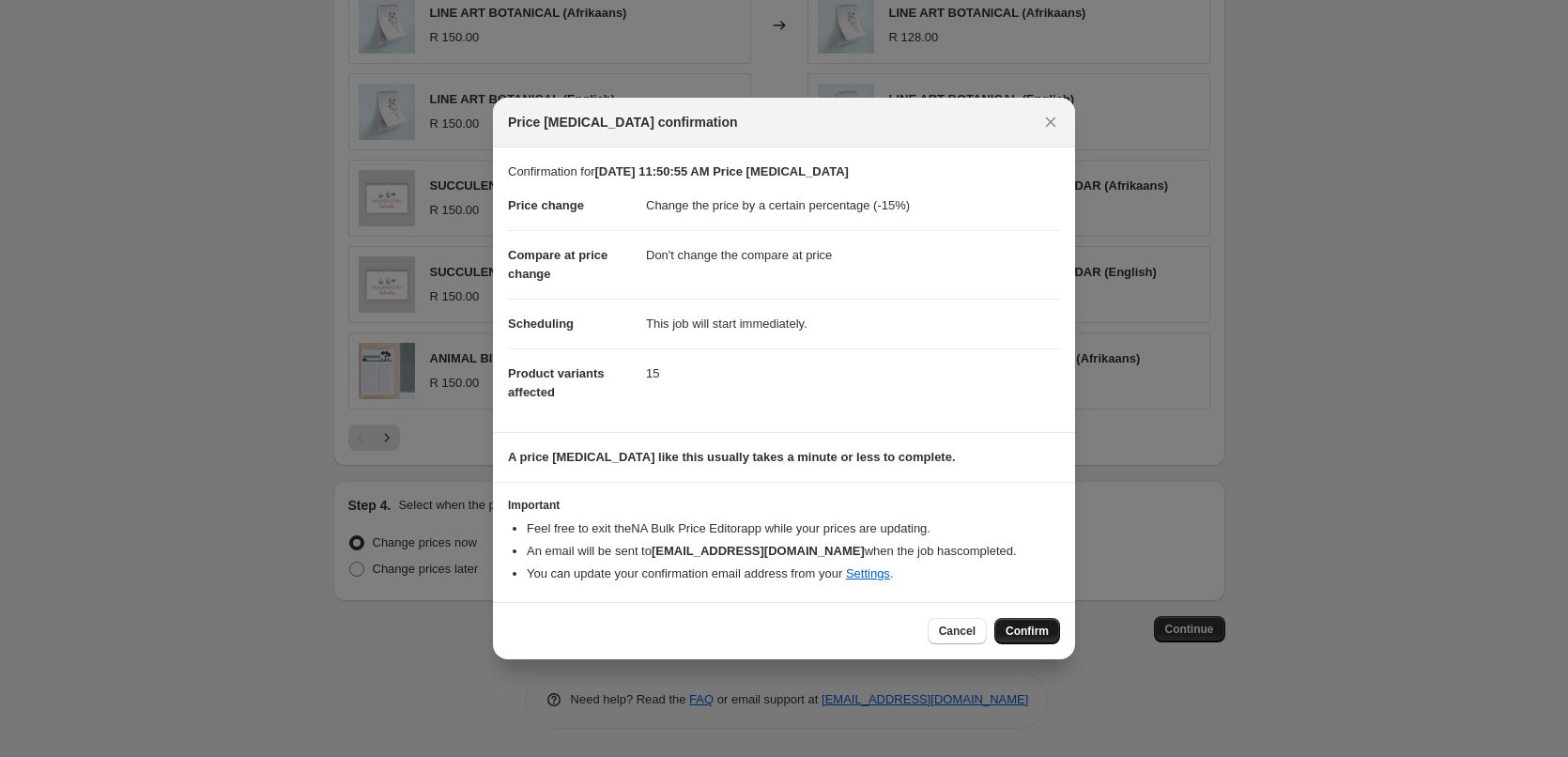
click at [1024, 636] on span "Confirm" at bounding box center [1027, 630] width 43 height 15
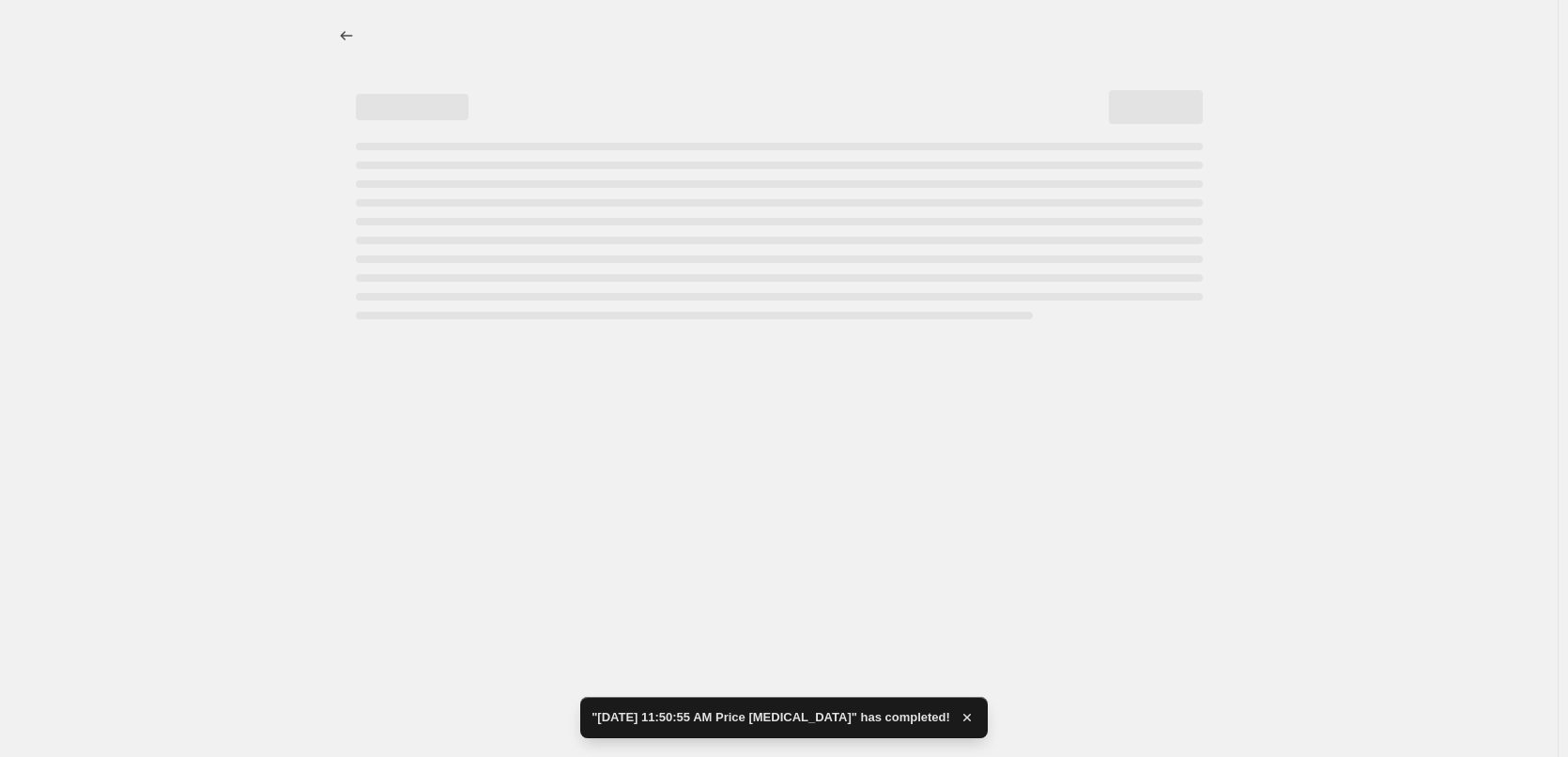
select select "percentage"
select select "no_change"
select select "collection"
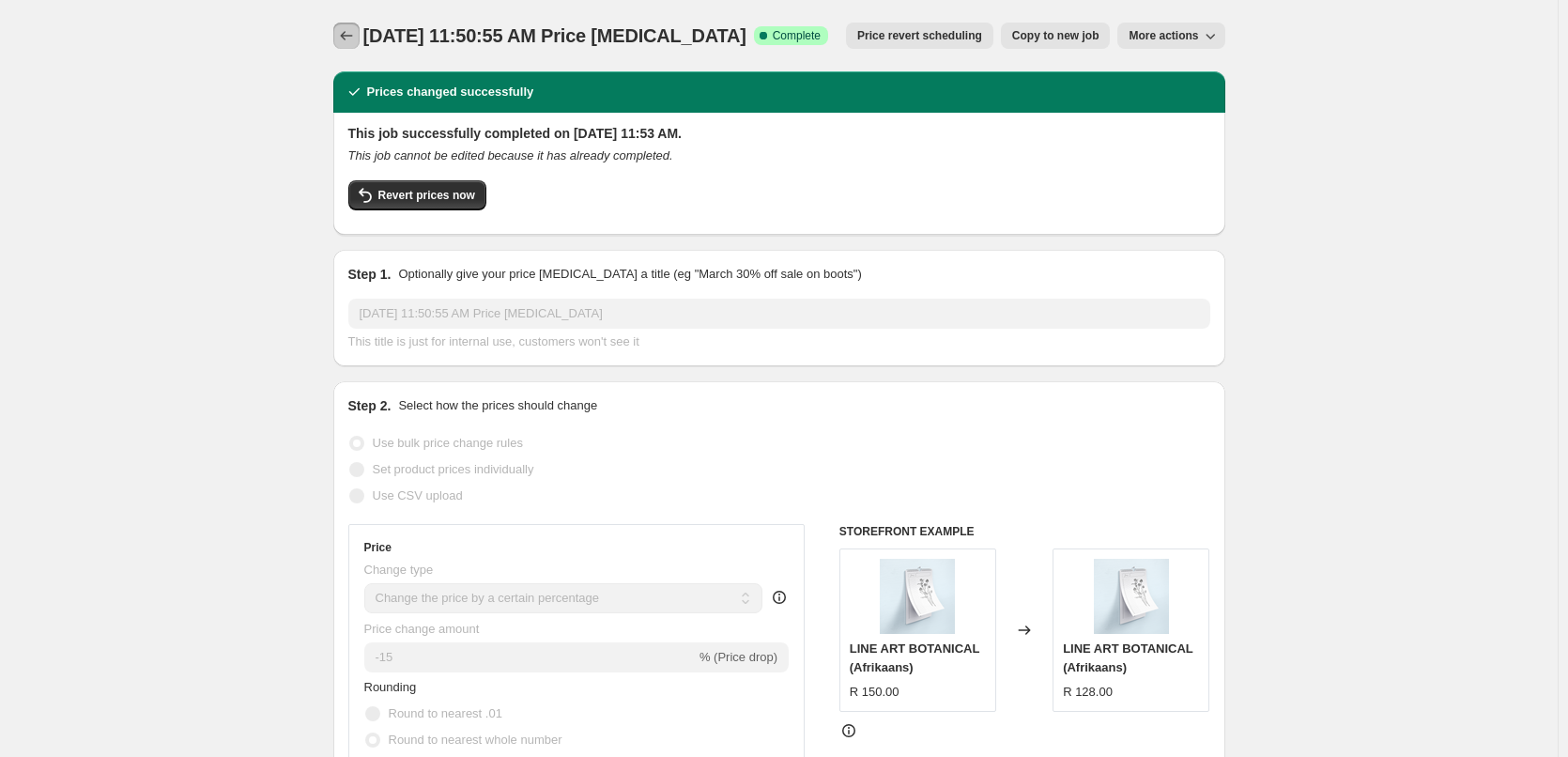
click at [338, 34] on button "Price change jobs" at bounding box center [346, 35] width 27 height 27
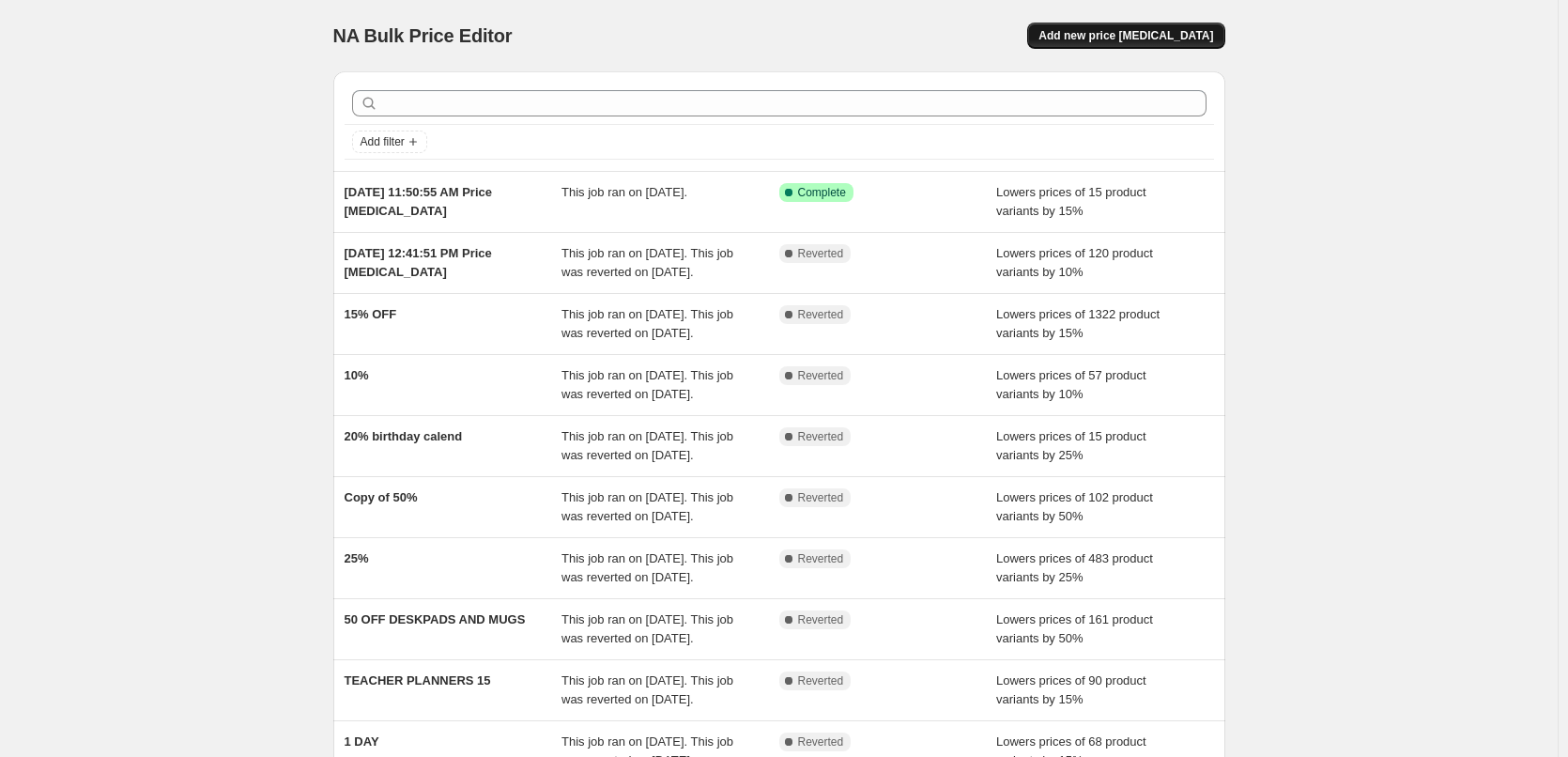
click at [1143, 37] on span "Add new price [MEDICAL_DATA]" at bounding box center [1126, 35] width 175 height 15
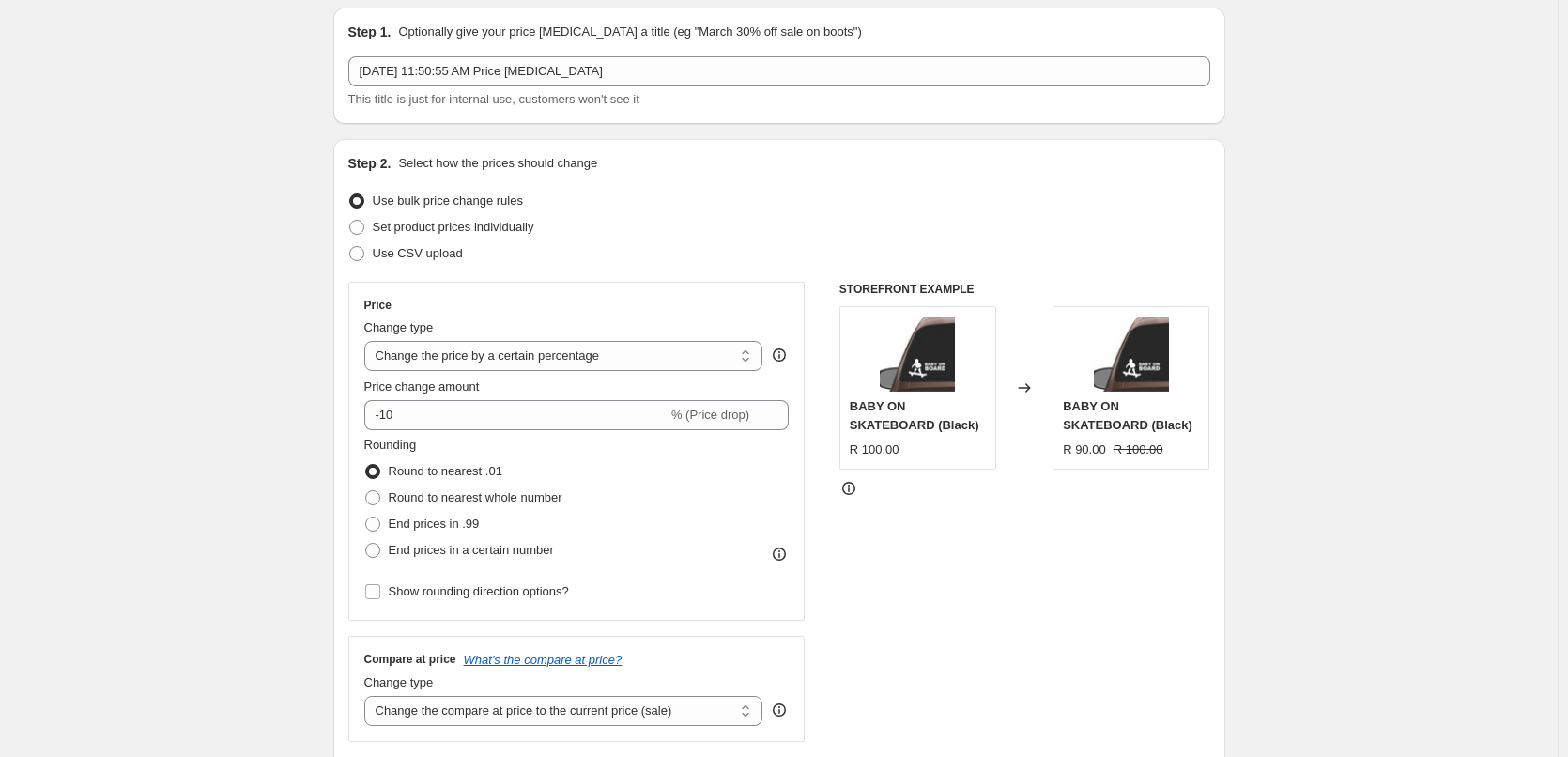
scroll to position [94, 0]
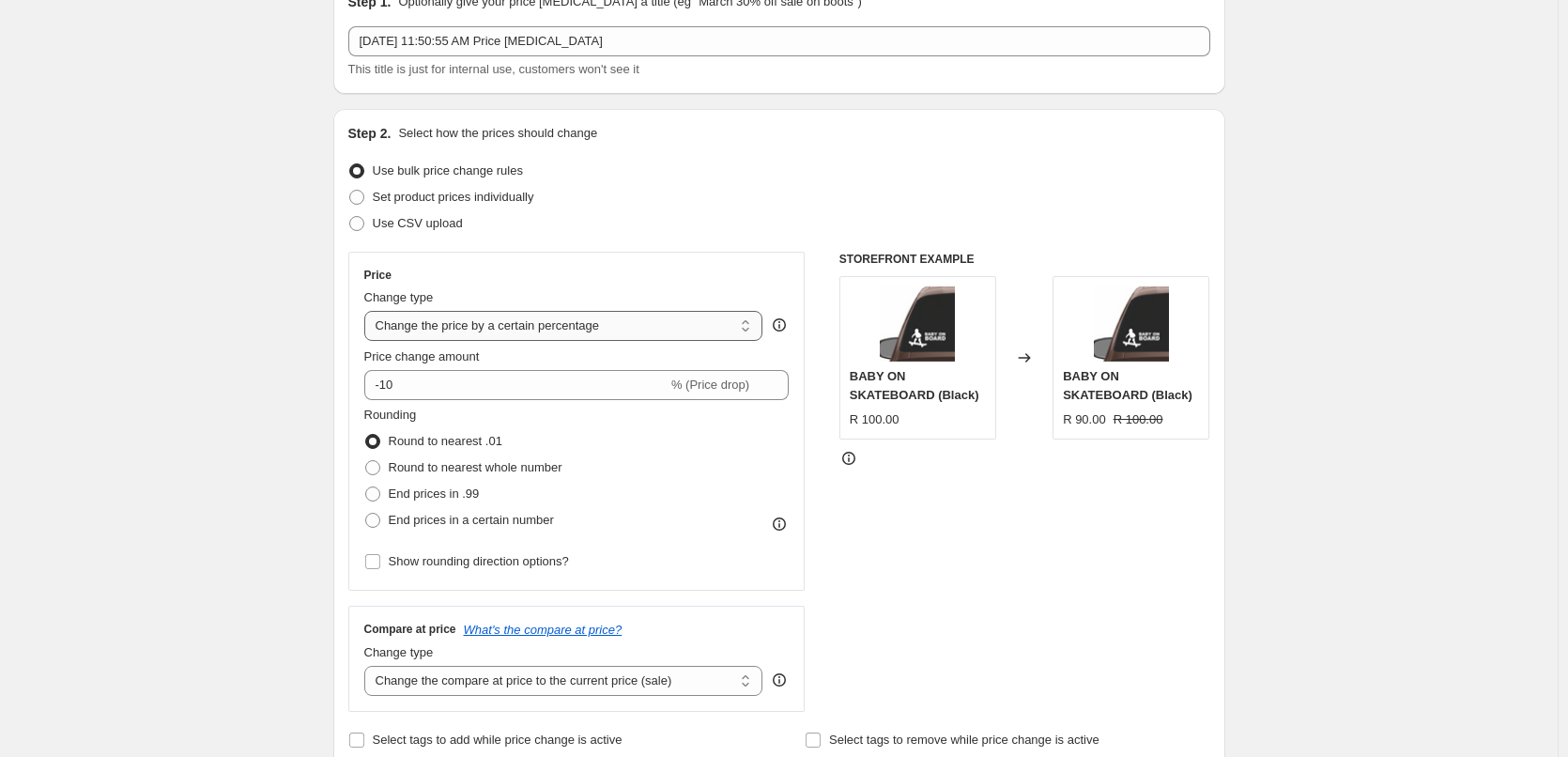
click at [499, 331] on select "Change the price to a certain amount Change the price by a certain amount Chang…" at bounding box center [564, 325] width 399 height 30
select select "by"
click at [368, 311] on select "Change the price to a certain amount Change the price by a certain amount Chang…" at bounding box center [564, 325] width 399 height 30
type input "-10.00"
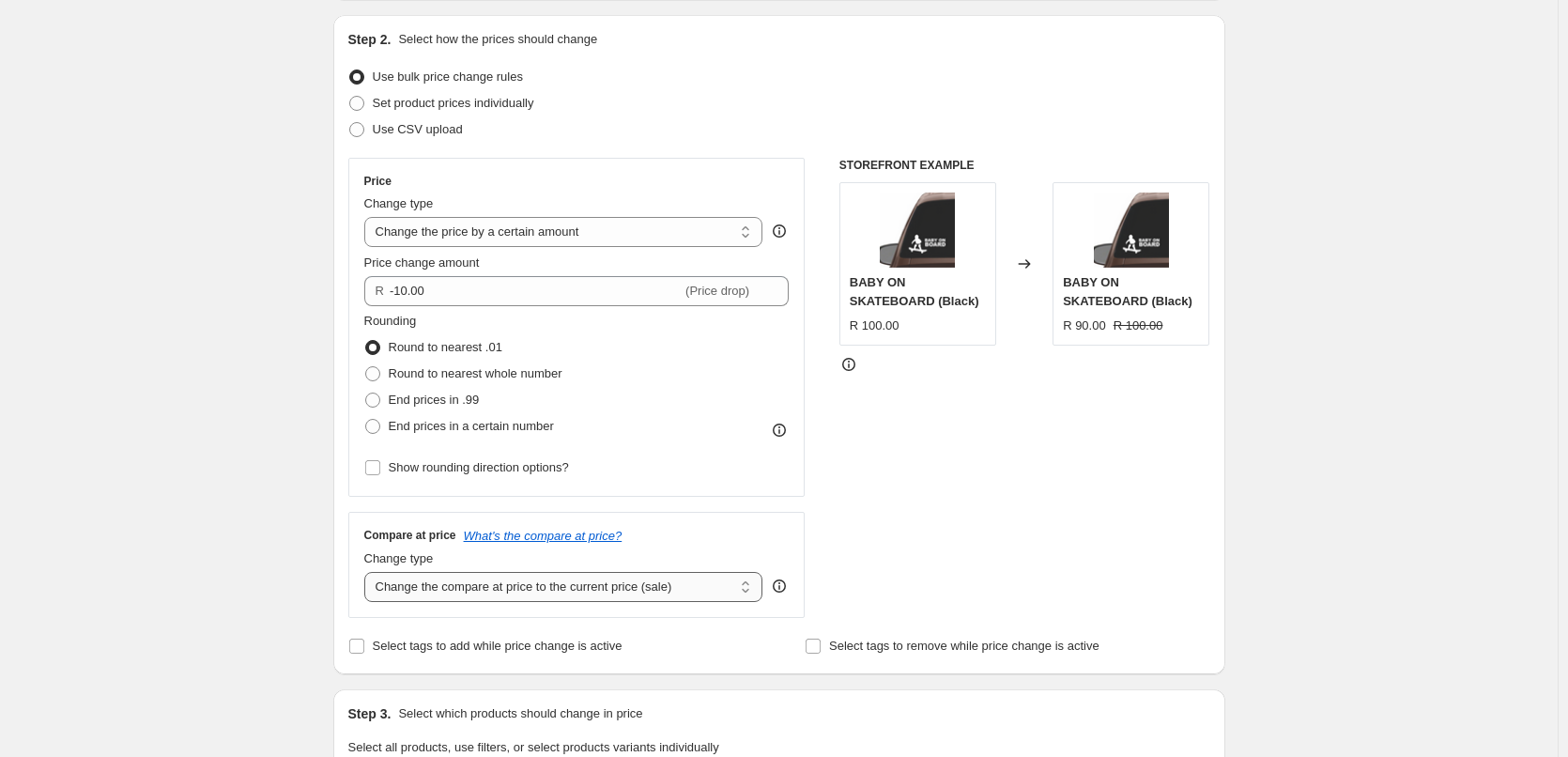
click at [544, 589] on select "Change the compare at price to the current price (sale) Change the compare at p…" at bounding box center [564, 587] width 399 height 30
select select "no_change"
click at [368, 572] on select "Change the compare at price to the current price (sale) Change the compare at p…" at bounding box center [564, 587] width 399 height 30
click at [560, 231] on select "Change the price to a certain amount Change the price by a certain amount Chang…" at bounding box center [564, 232] width 399 height 30
select select "percentage"
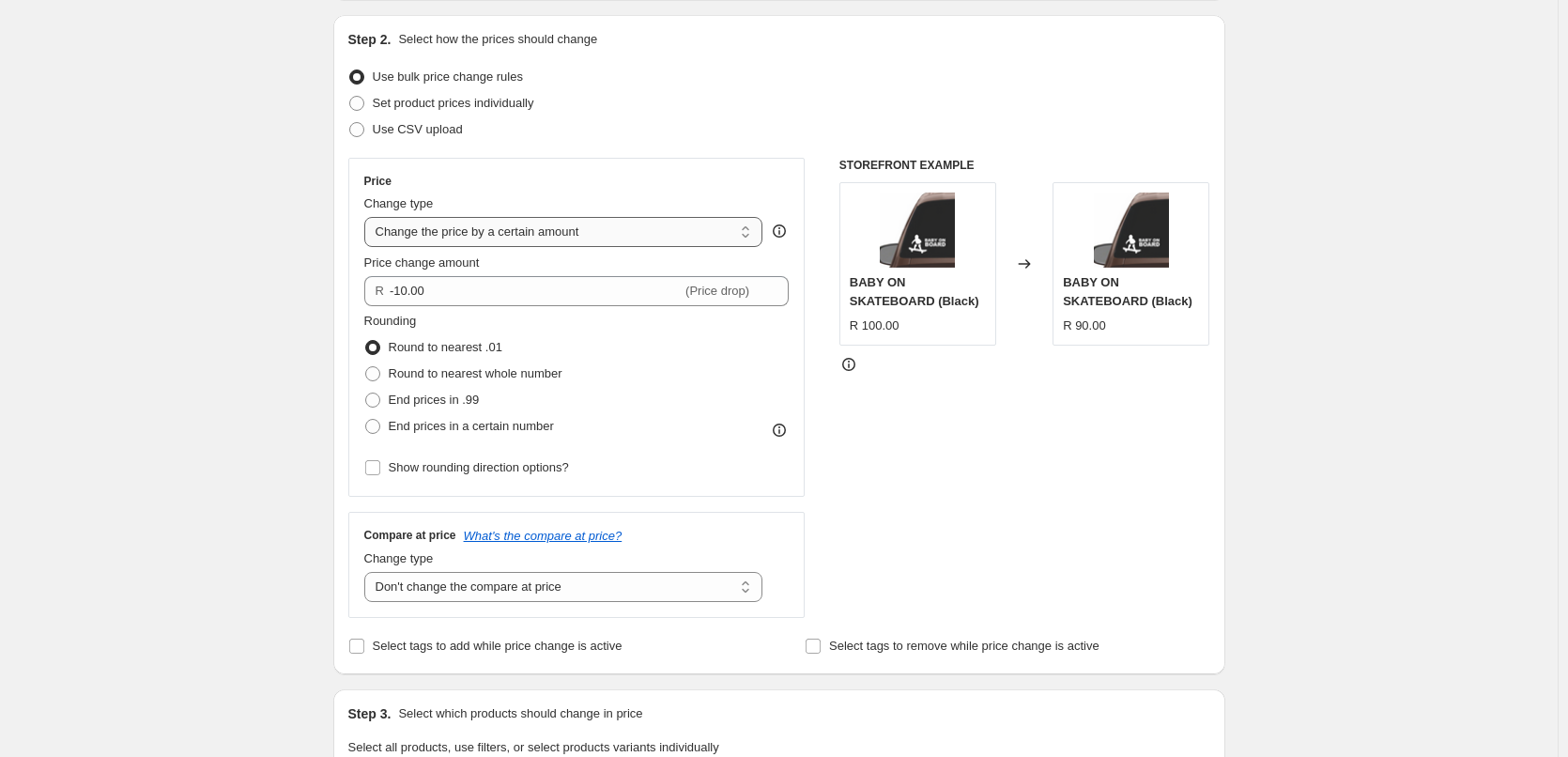
click at [368, 217] on select "Change the price to a certain amount Change the price by a certain amount Chang…" at bounding box center [564, 232] width 399 height 30
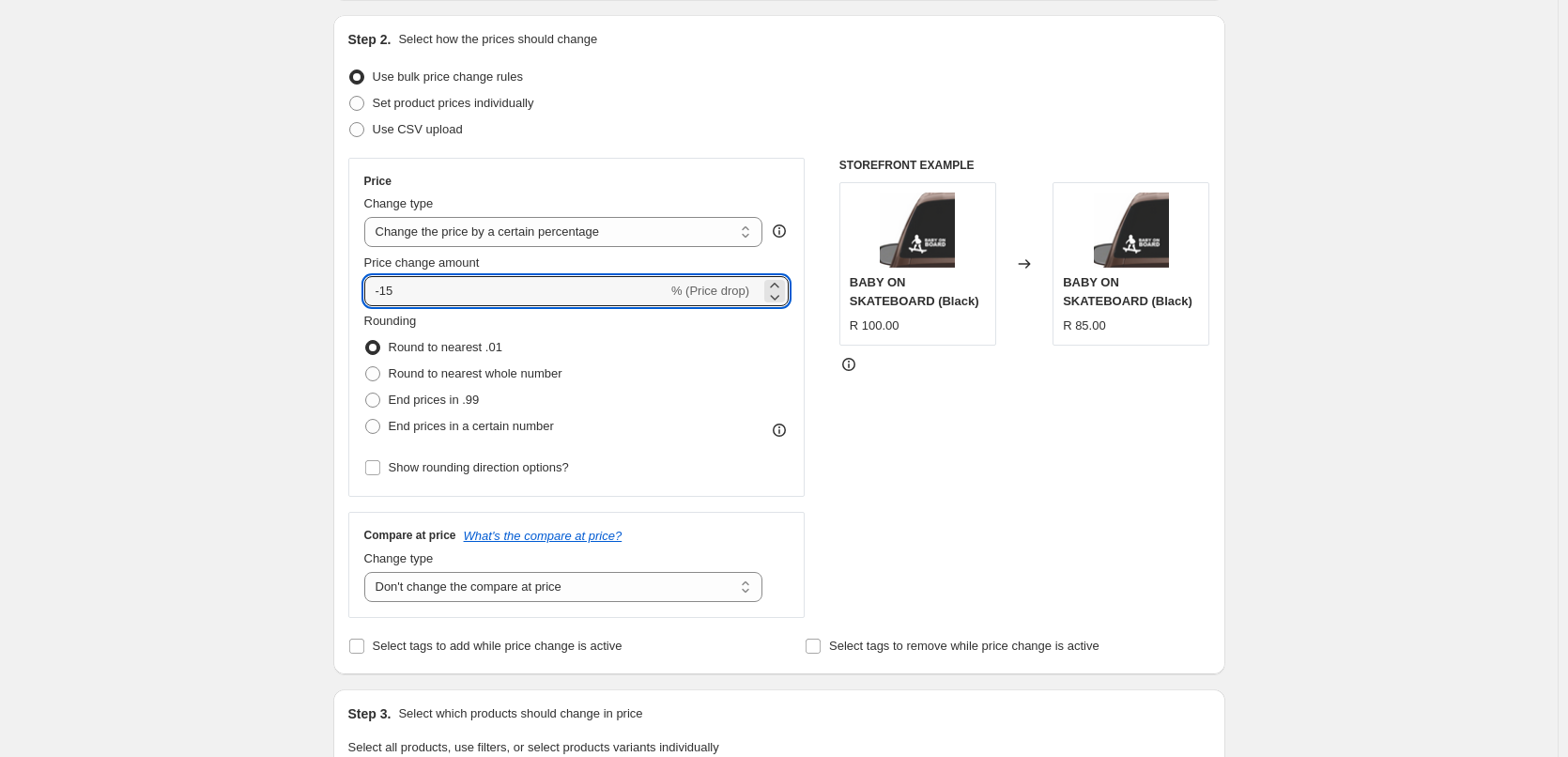
drag, startPoint x: 464, startPoint y: 292, endPoint x: 347, endPoint y: 289, distance: 117.0
click at [350, 289] on div "Step 2. Select how the prices should change Use bulk price change rules Set pro…" at bounding box center [779, 344] width 892 height 660
type input "20"
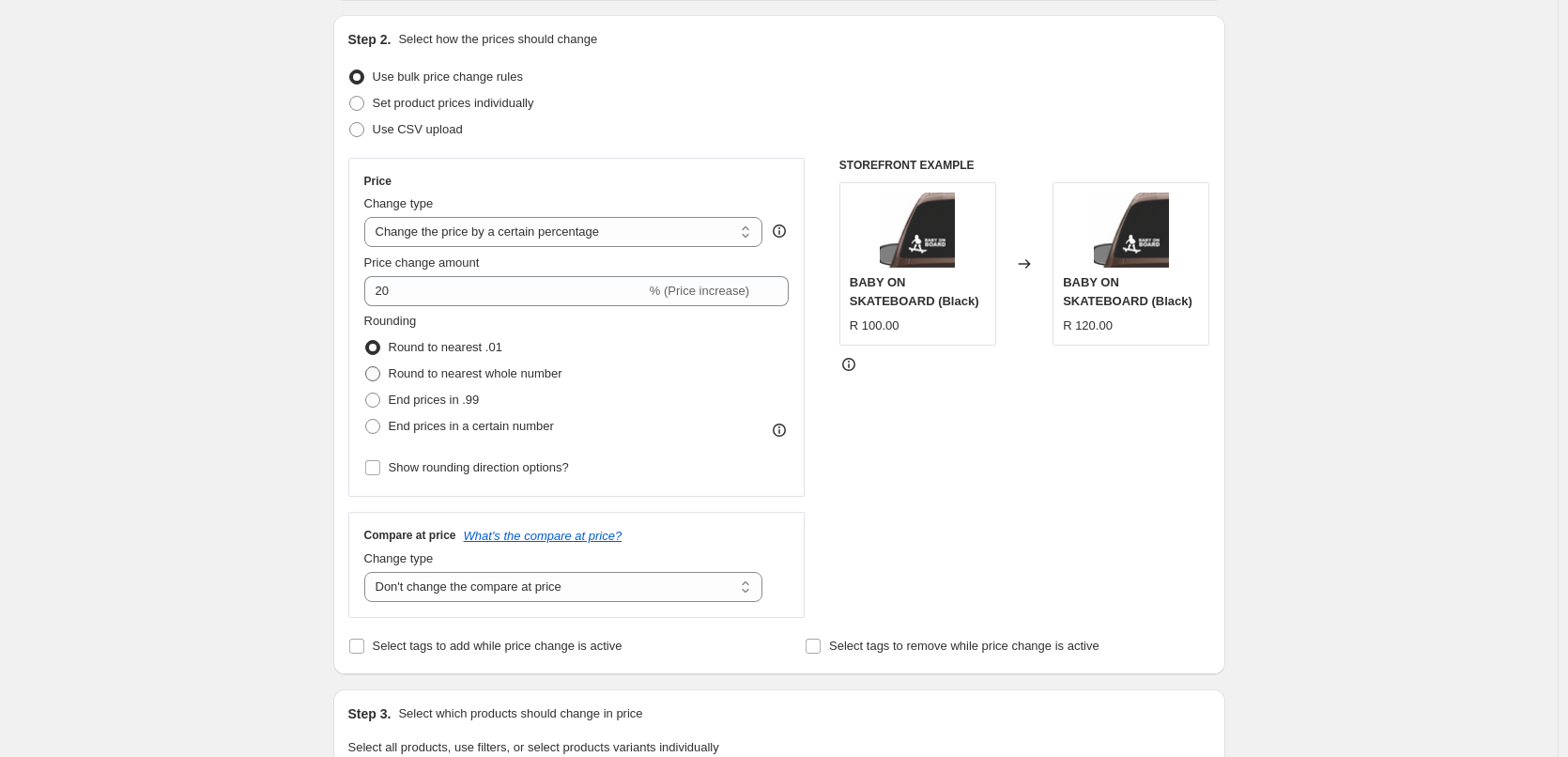
click at [373, 375] on span at bounding box center [373, 374] width 15 height 15
click at [367, 367] on input "Round to nearest whole number" at bounding box center [366, 367] width 1 height 1
radio input "true"
click at [377, 403] on span at bounding box center [373, 399] width 15 height 15
click at [367, 393] on input "End prices in .99" at bounding box center [366, 392] width 1 height 1
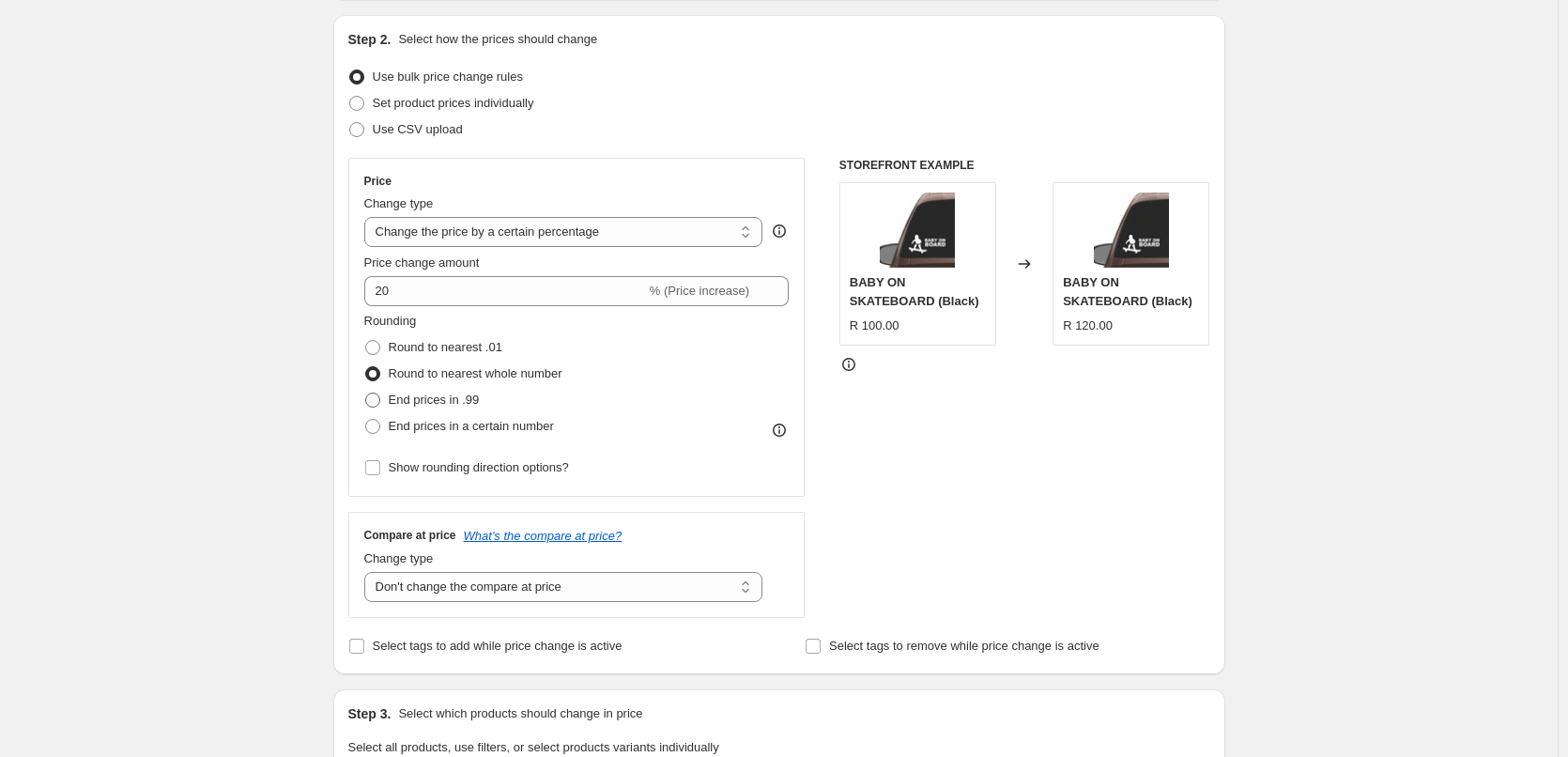
radio input "true"
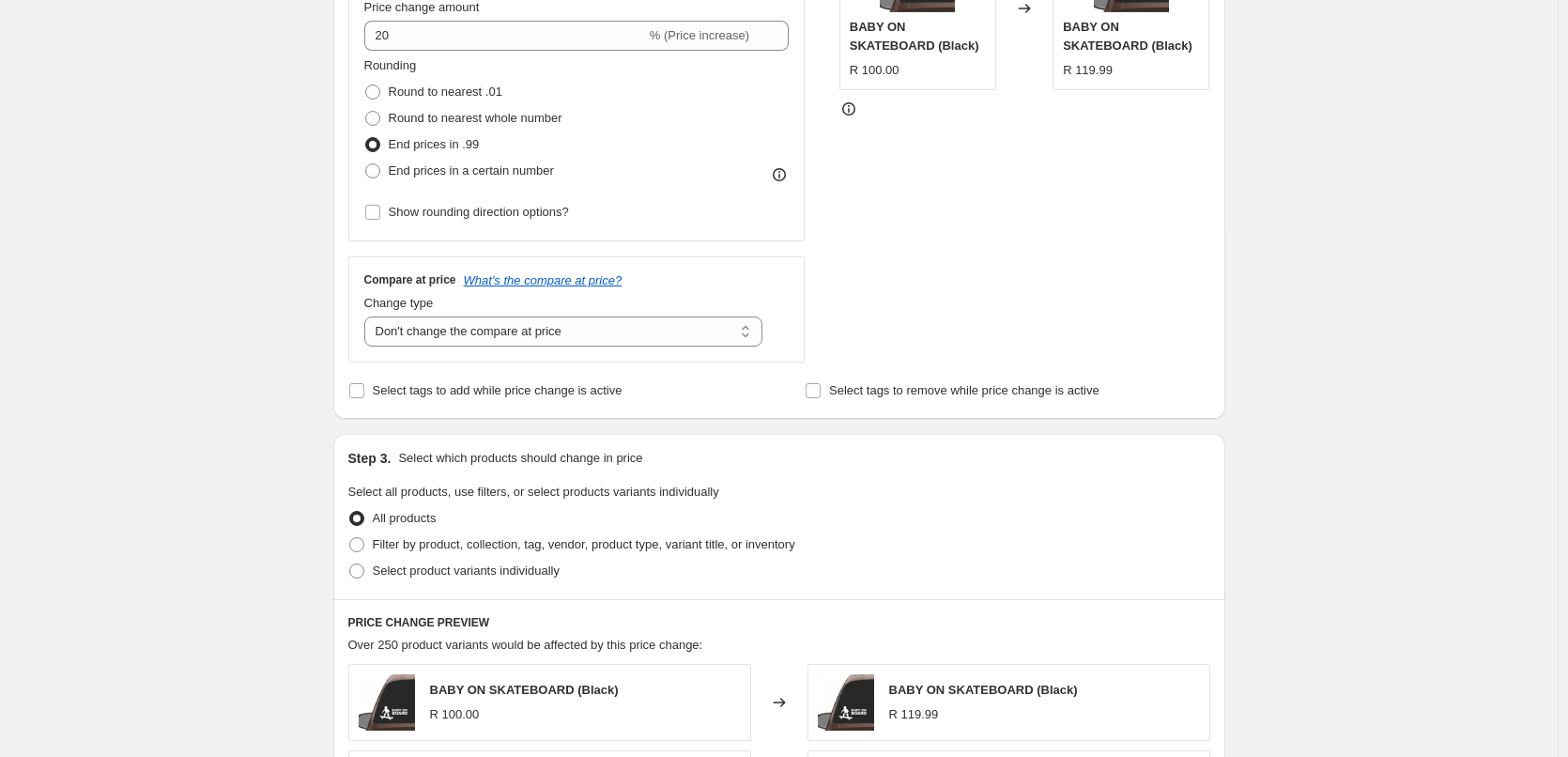
scroll to position [470, 0]
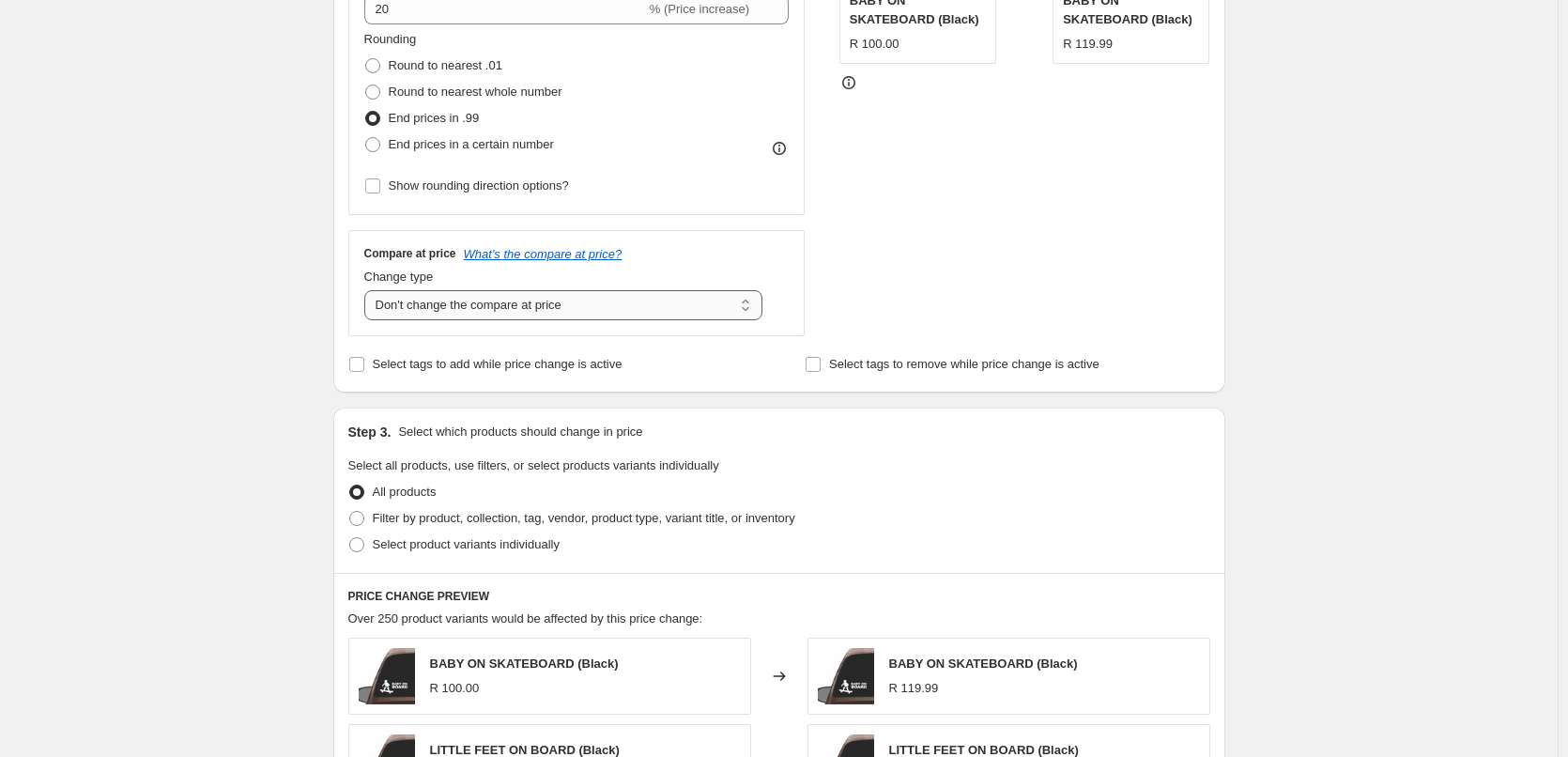
click at [435, 315] on select "Change the compare at price to the current price (sale) Change the compare at p…" at bounding box center [564, 305] width 399 height 30
click at [368, 290] on select "Change the compare at price to the current price (sale) Change the compare at p…" at bounding box center [564, 305] width 399 height 30
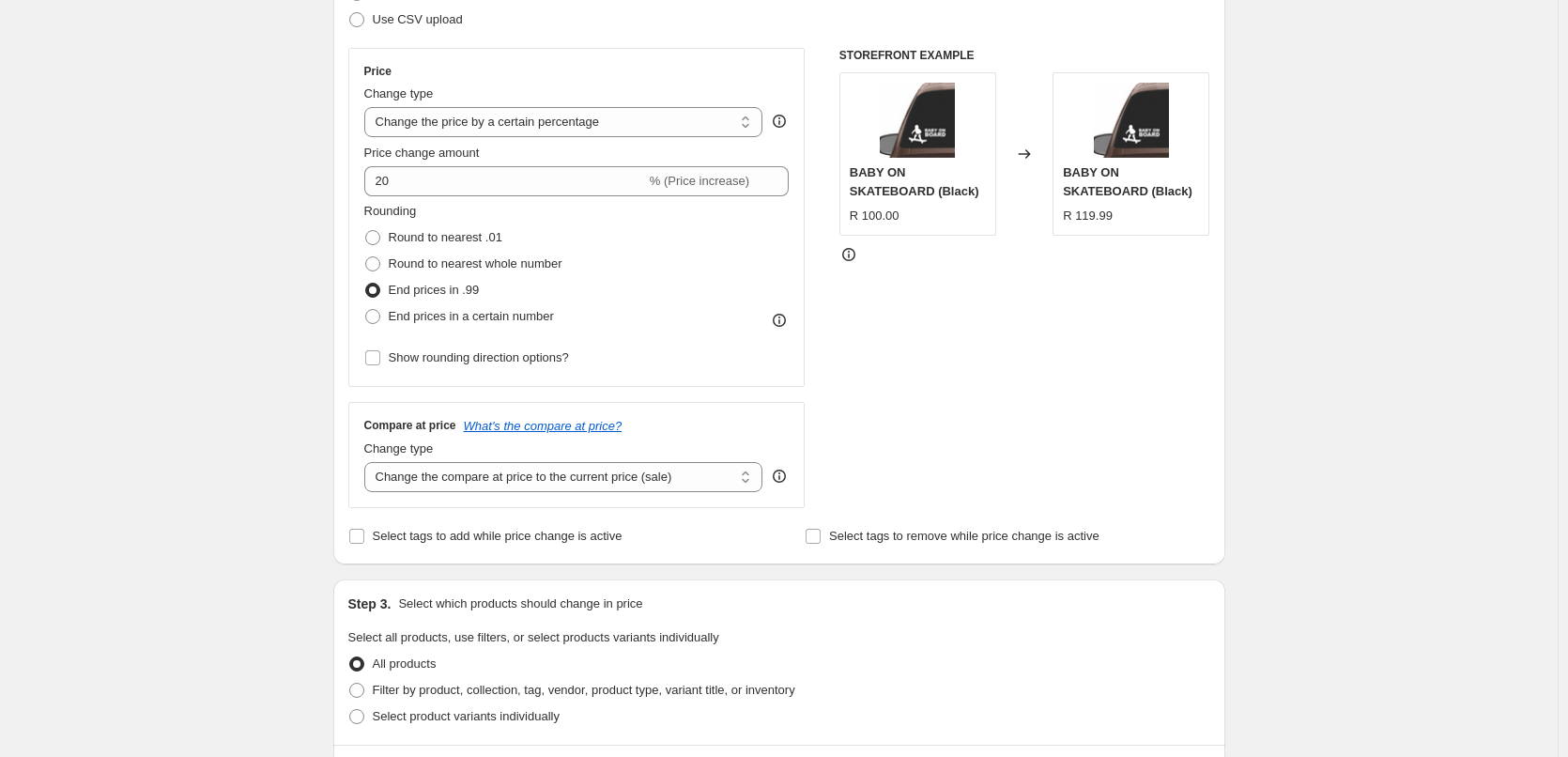
scroll to position [282, 0]
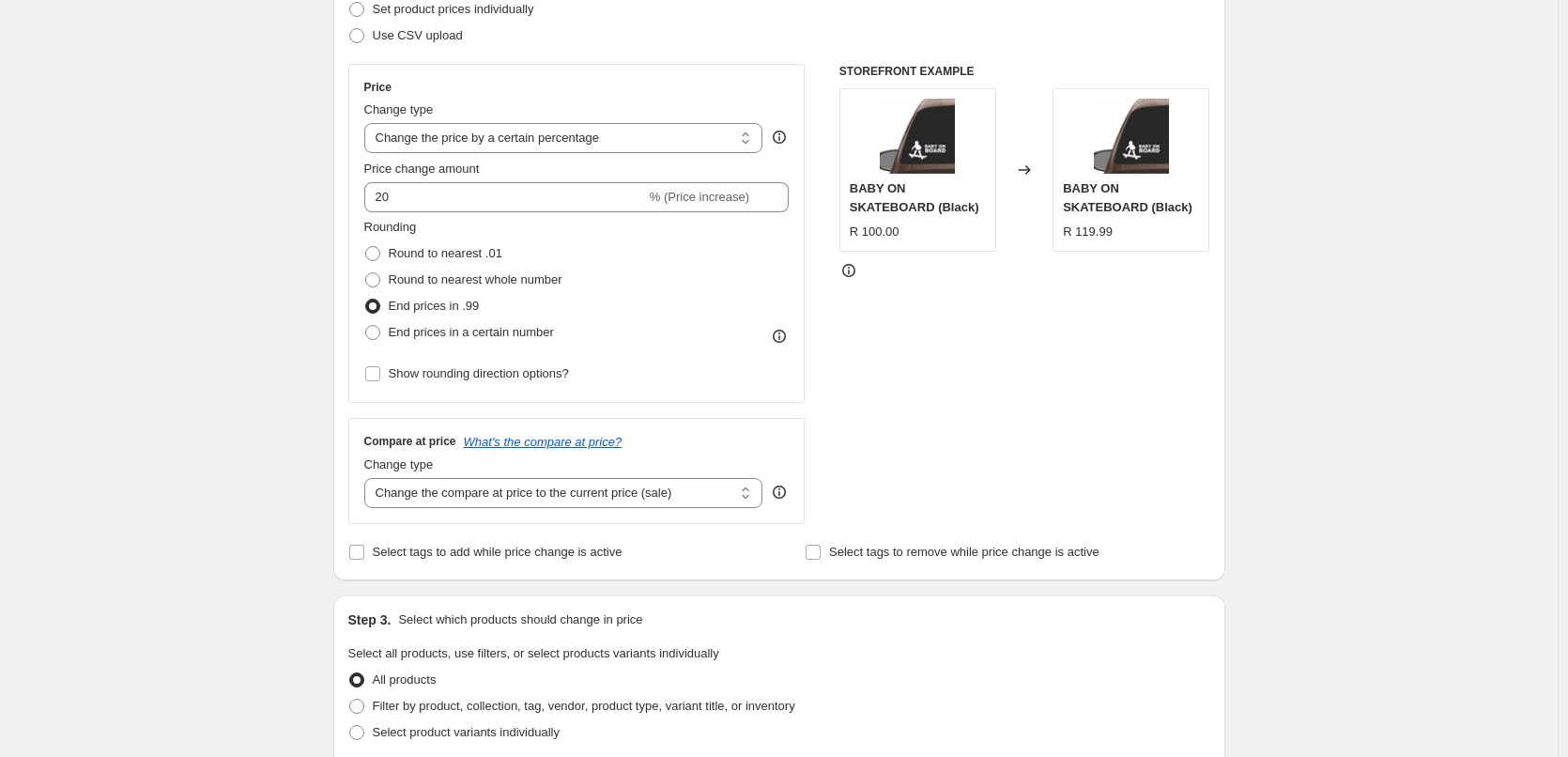
click at [1016, 400] on div "STOREFRONT EXAMPLE BABY ON SKATEBOARD (Black) R 100.00 Changed to BABY ON SKATE…" at bounding box center [1024, 294] width 371 height 460
click at [574, 142] on select "Change the price to a certain amount Change the price by a certain amount Chang…" at bounding box center [564, 138] width 399 height 30
click at [532, 499] on select "Change the compare at price to the current price (sale) Change the compare at p…" at bounding box center [564, 493] width 399 height 30
select select "percentage"
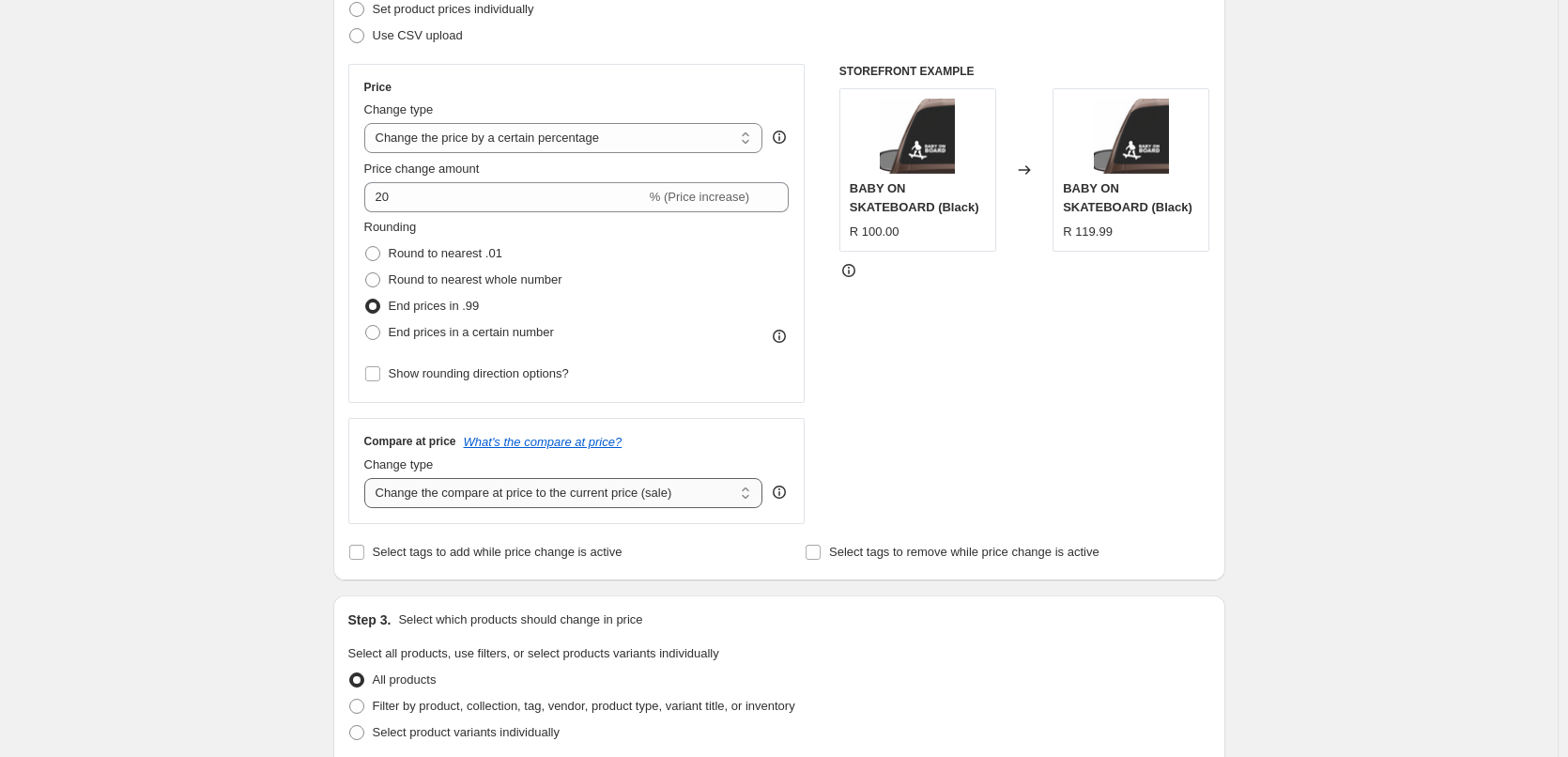
click at [368, 478] on select "Change the compare at price to the current price (sale) Change the compare at p…" at bounding box center [564, 493] width 399 height 30
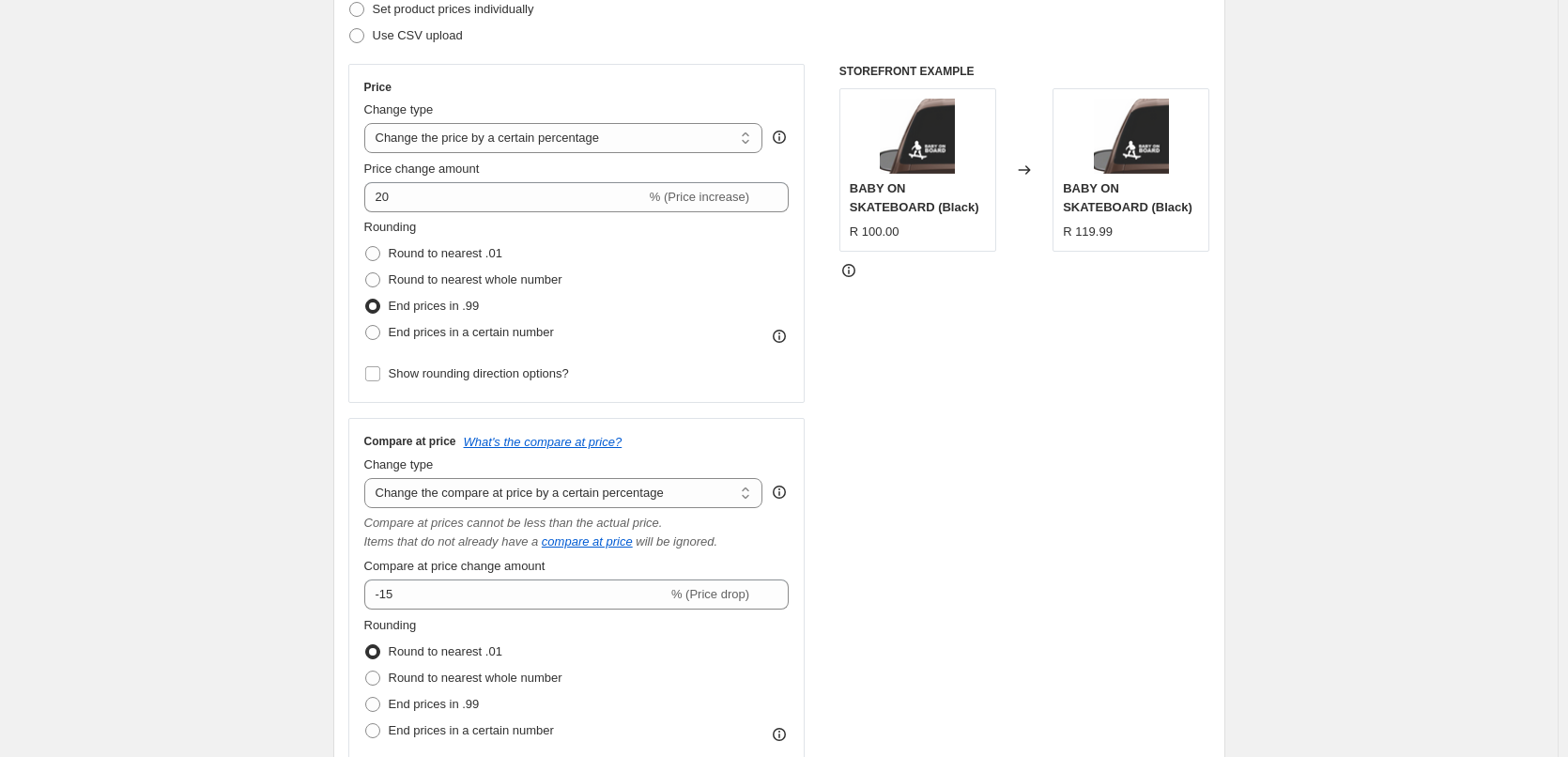
click at [953, 514] on div "STOREFRONT EXAMPLE BABY ON SKATEBOARD (Black) R 100.00 Changed to BABY ON SKATE…" at bounding box center [1024, 433] width 371 height 737
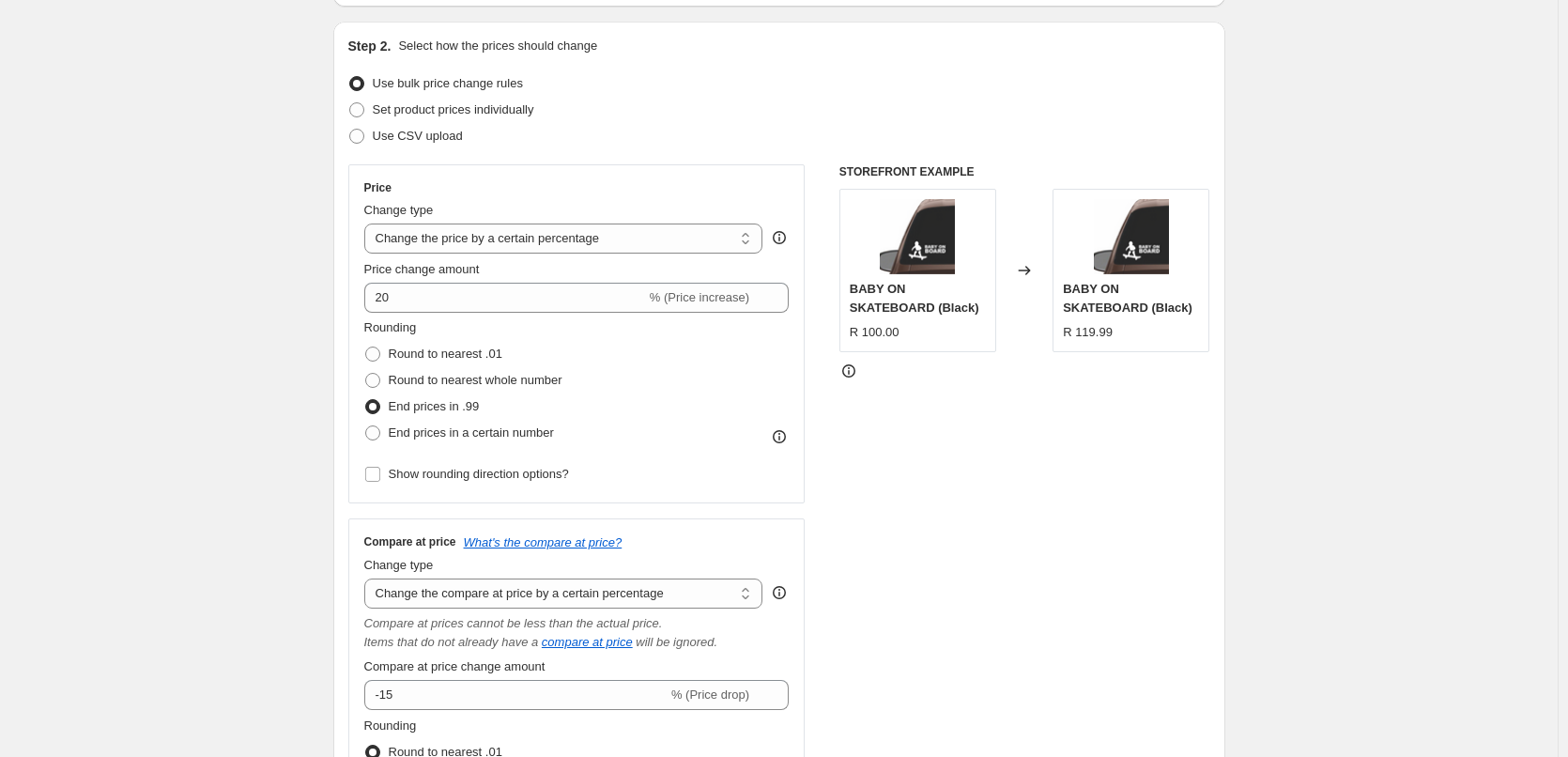
scroll to position [0, 0]
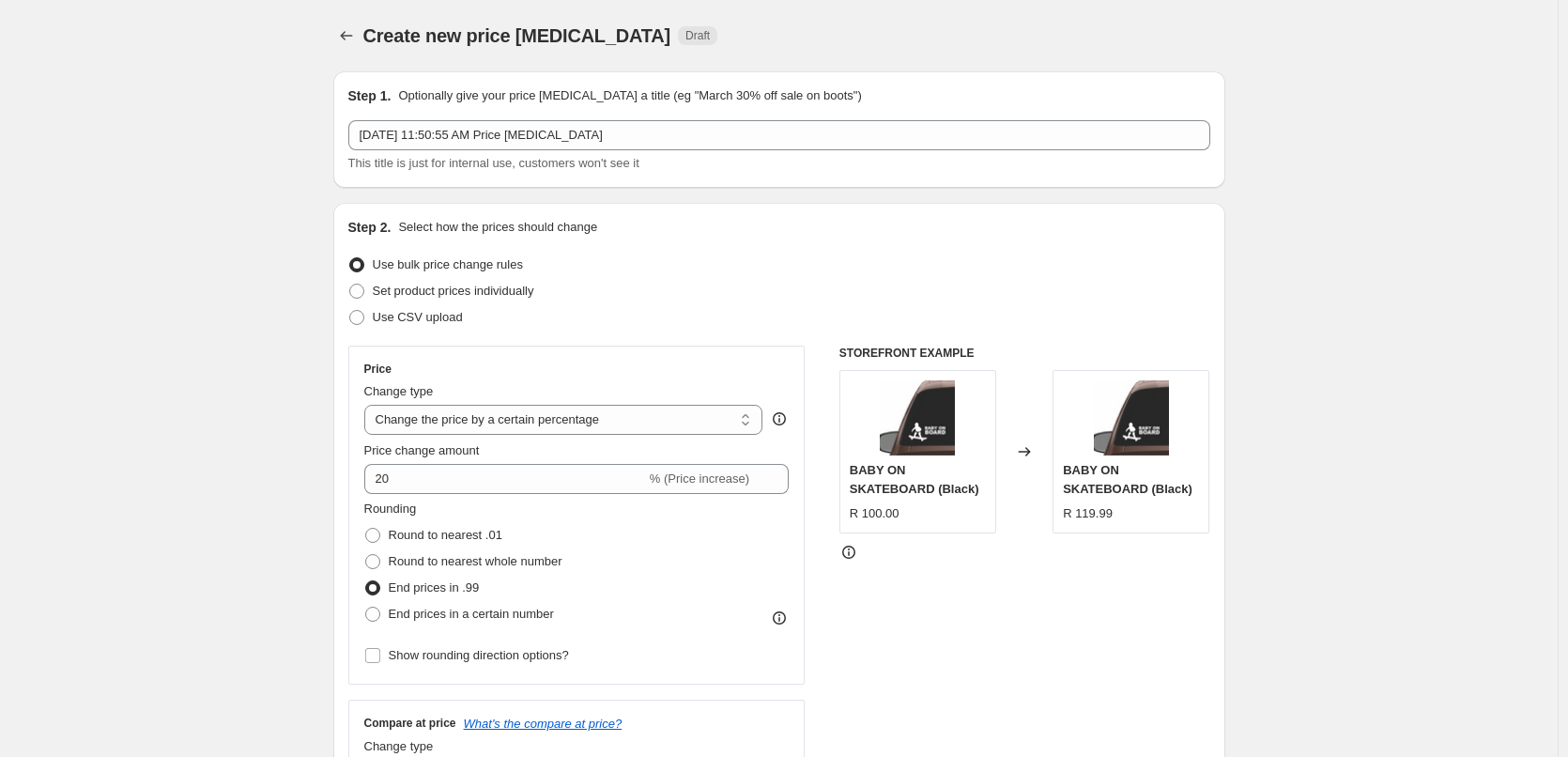
click at [355, 22] on div "Create new price [MEDICAL_DATA]. This page is ready Create new price [MEDICAL_D…" at bounding box center [779, 35] width 892 height 72
click at [355, 35] on icon "Price change jobs" at bounding box center [346, 35] width 19 height 19
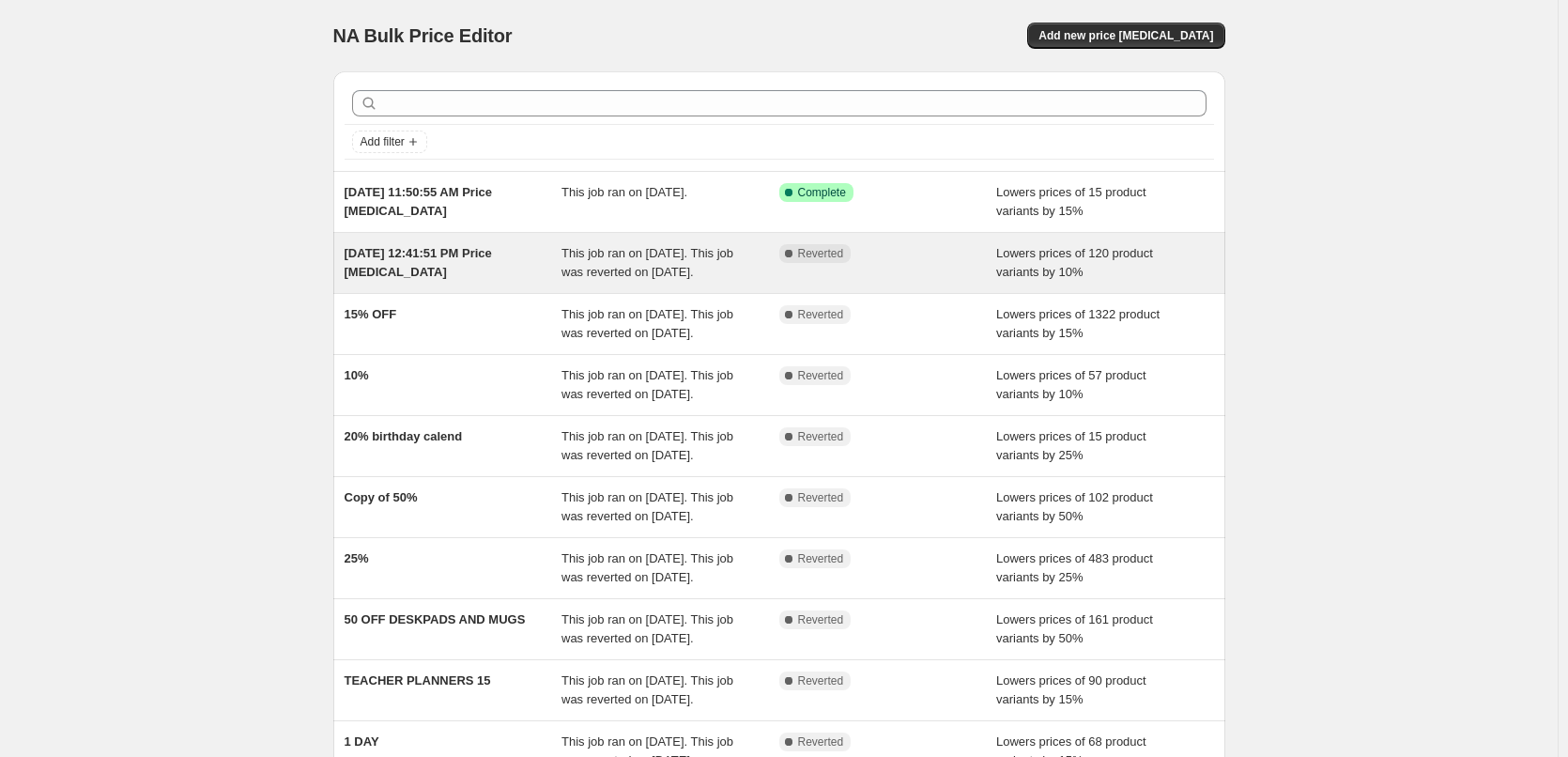
click at [438, 264] on div "[DATE] 12:41:51 PM Price [MEDICAL_DATA]" at bounding box center [454, 262] width 218 height 37
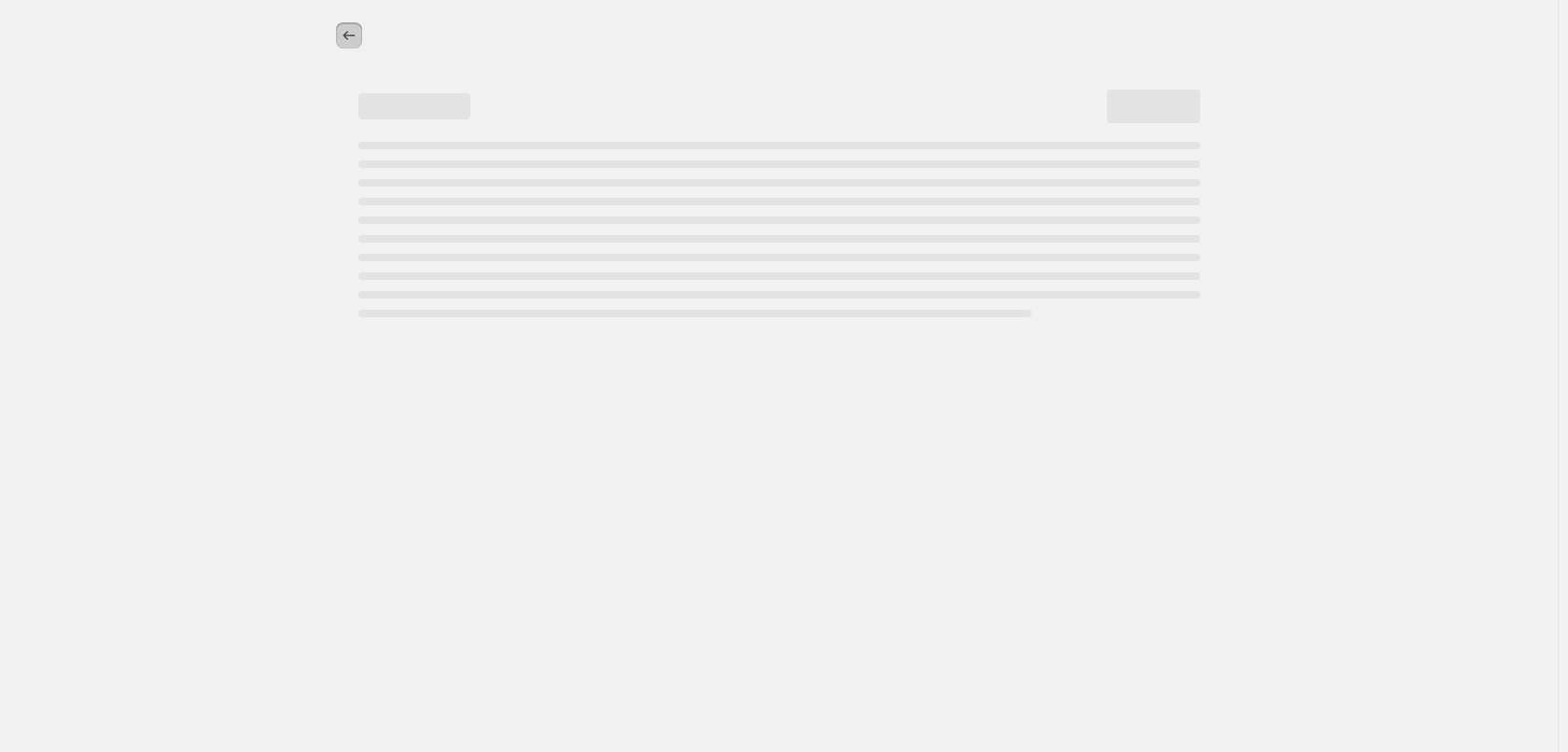
click at [349, 37] on icon "Price change jobs" at bounding box center [349, 35] width 19 height 19
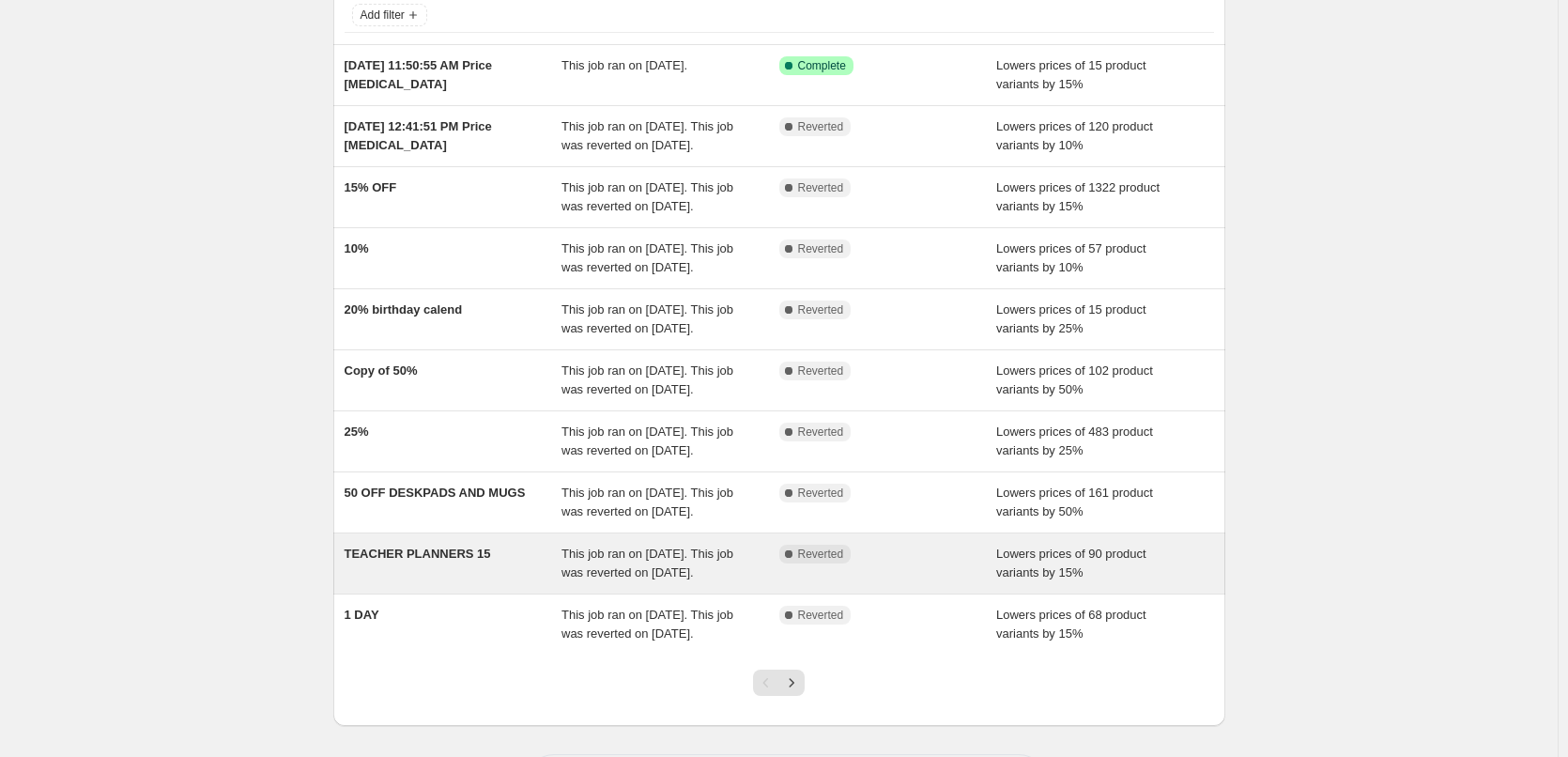
scroll to position [94, 0]
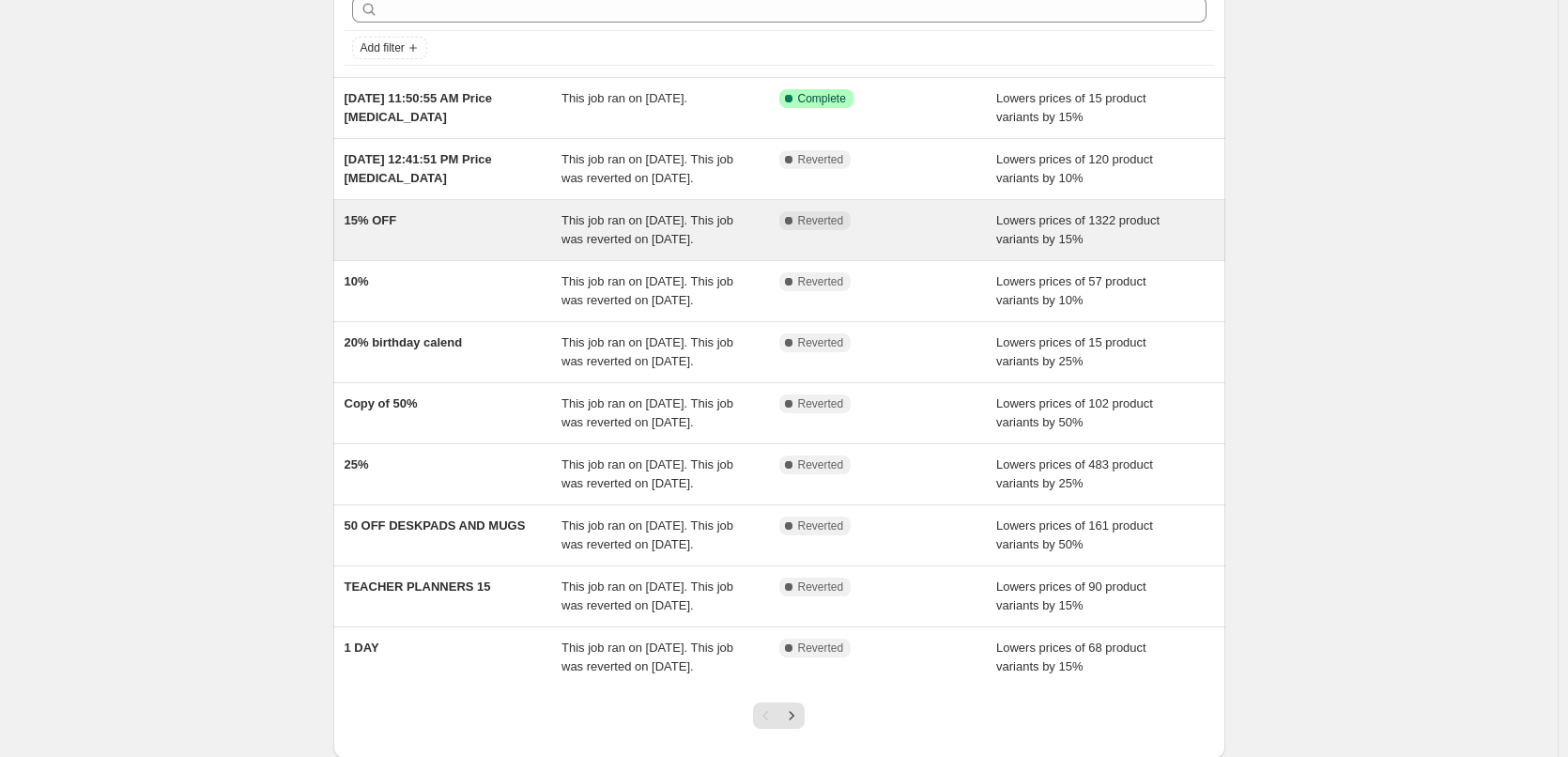
click at [382, 227] on span "15% OFF" at bounding box center [371, 220] width 52 height 14
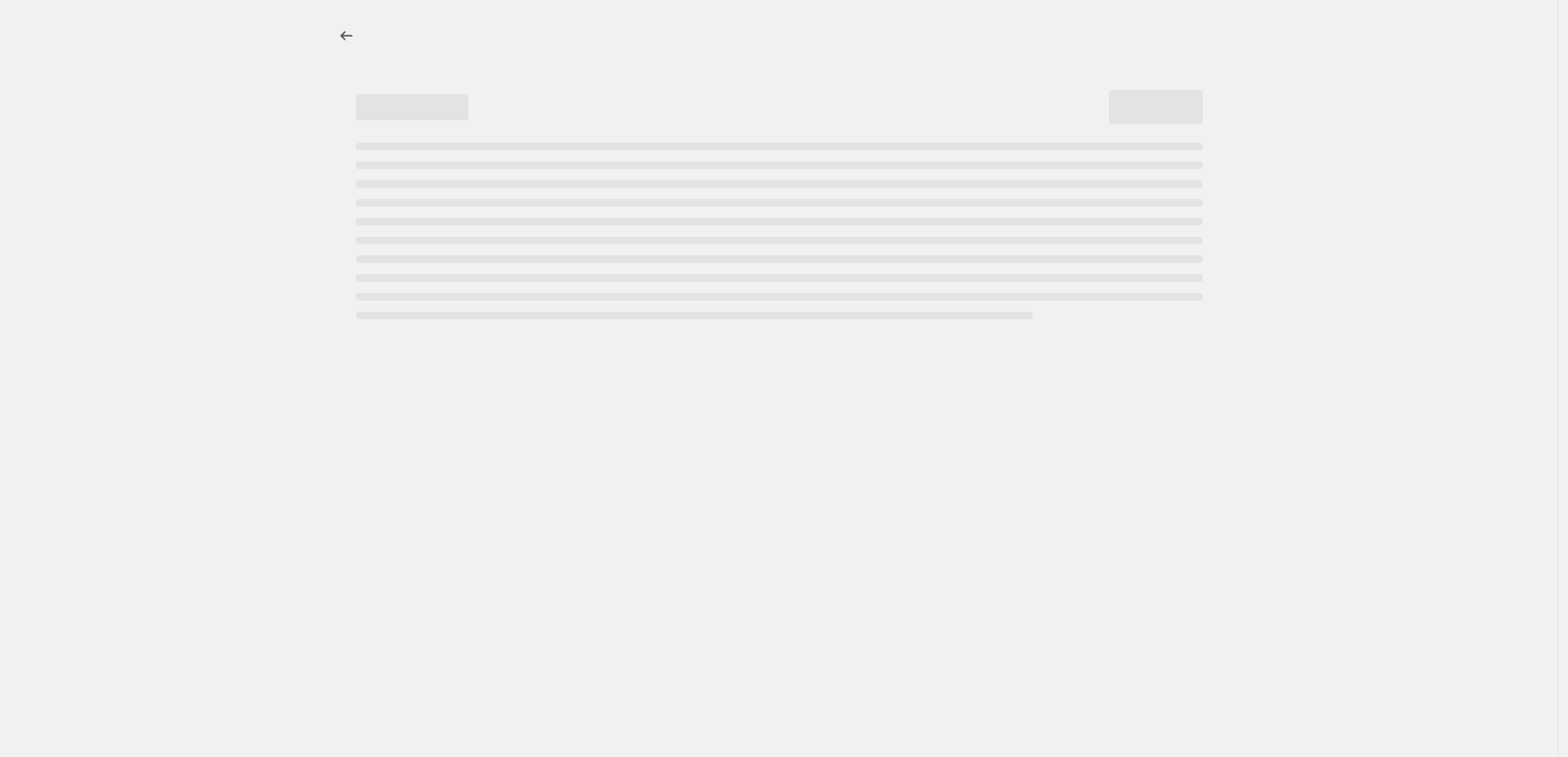
select select "percentage"
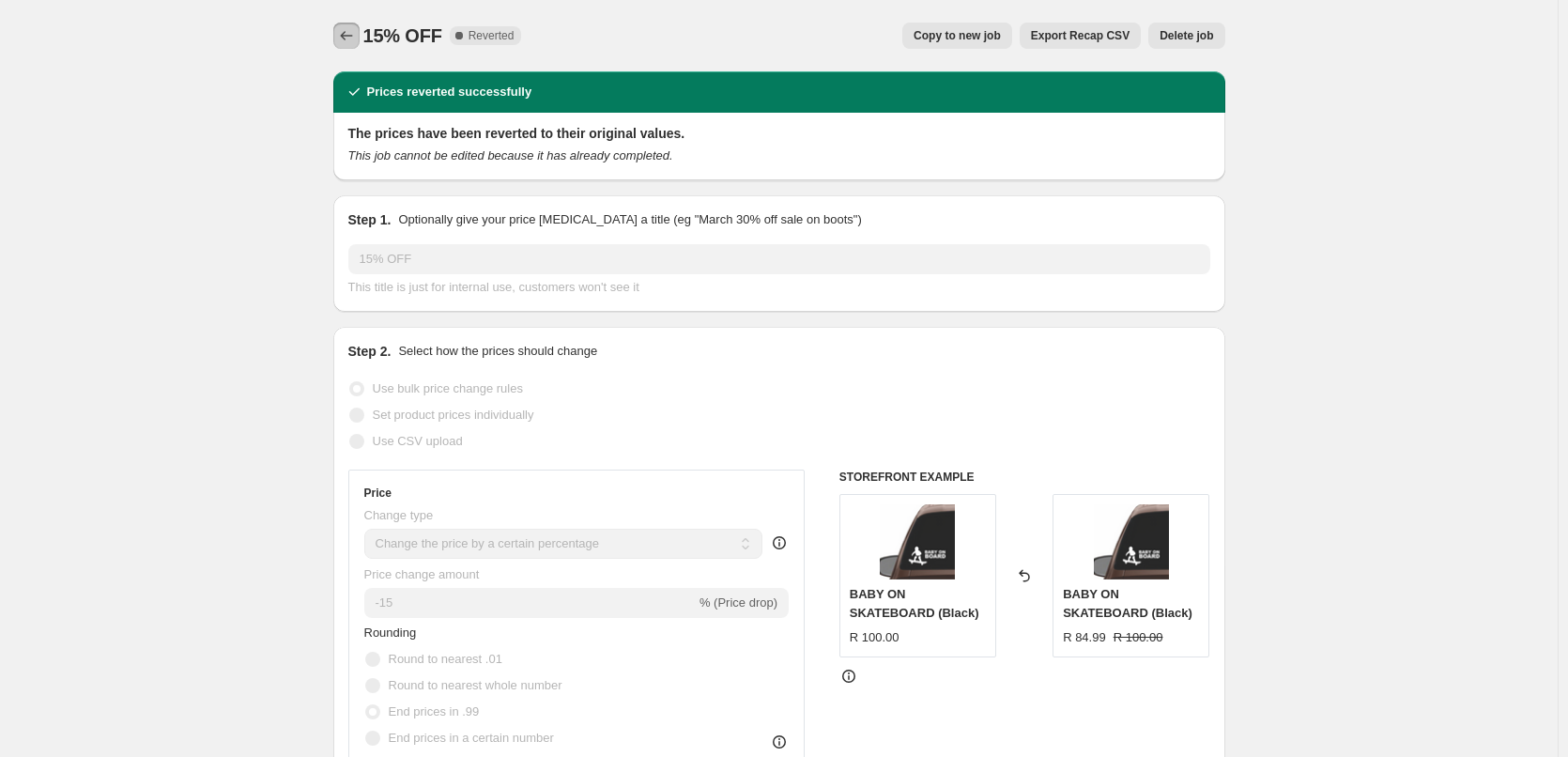
click at [353, 37] on icon "Price change jobs" at bounding box center [346, 35] width 19 height 19
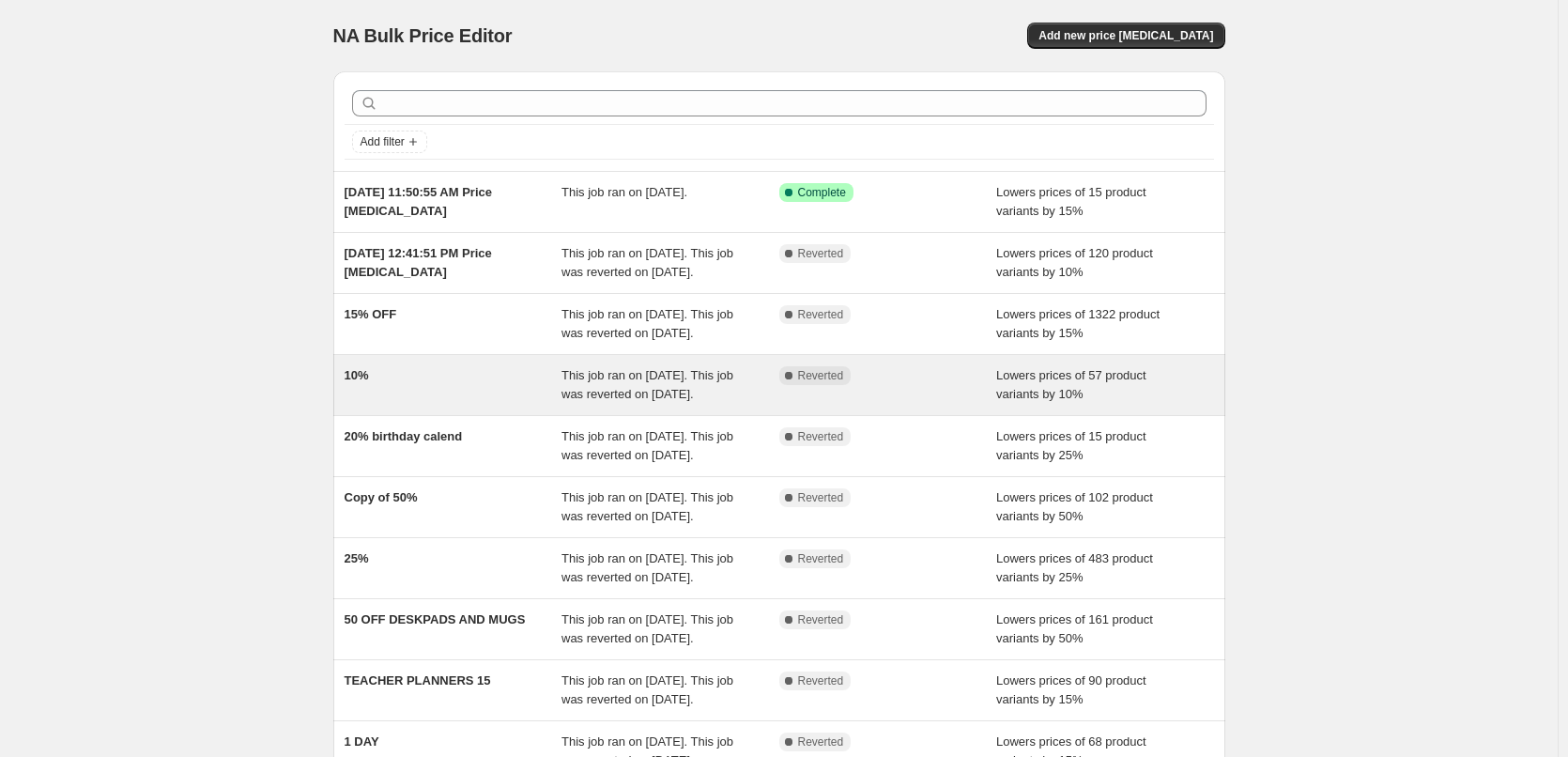
click at [381, 404] on div "10%" at bounding box center [454, 385] width 218 height 37
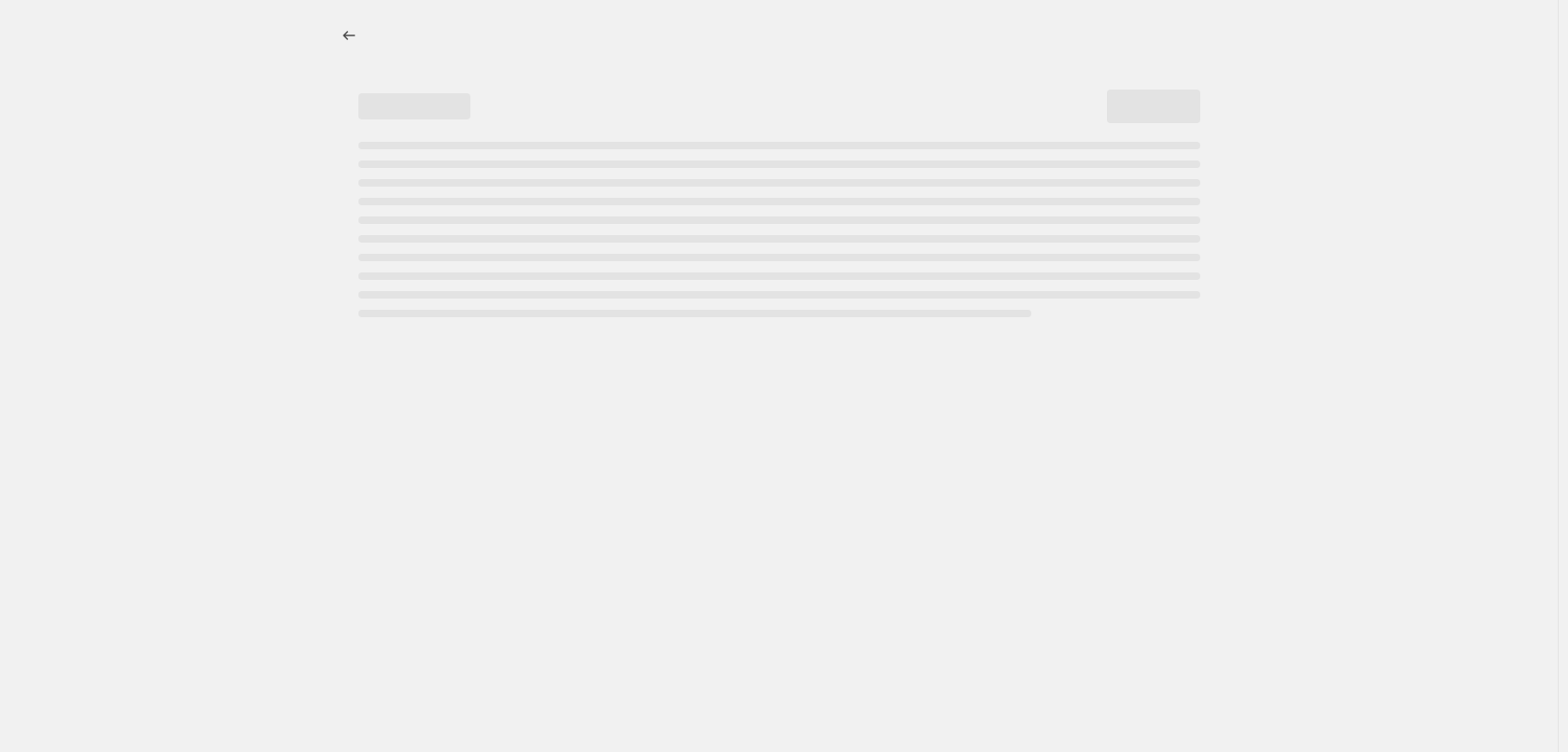
select select "percentage"
select select "collection"
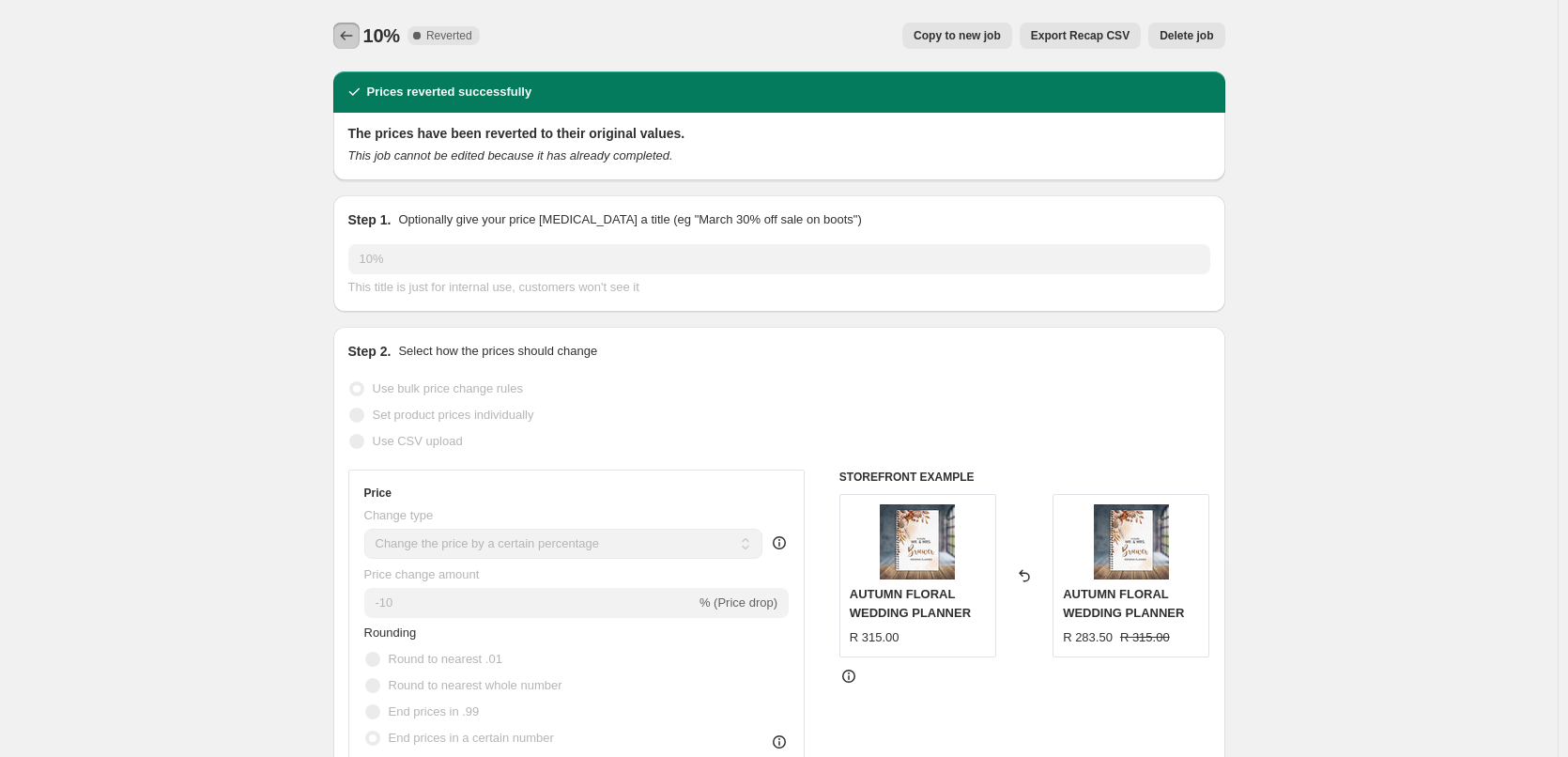
click at [347, 43] on icon "Price change jobs" at bounding box center [346, 35] width 19 height 19
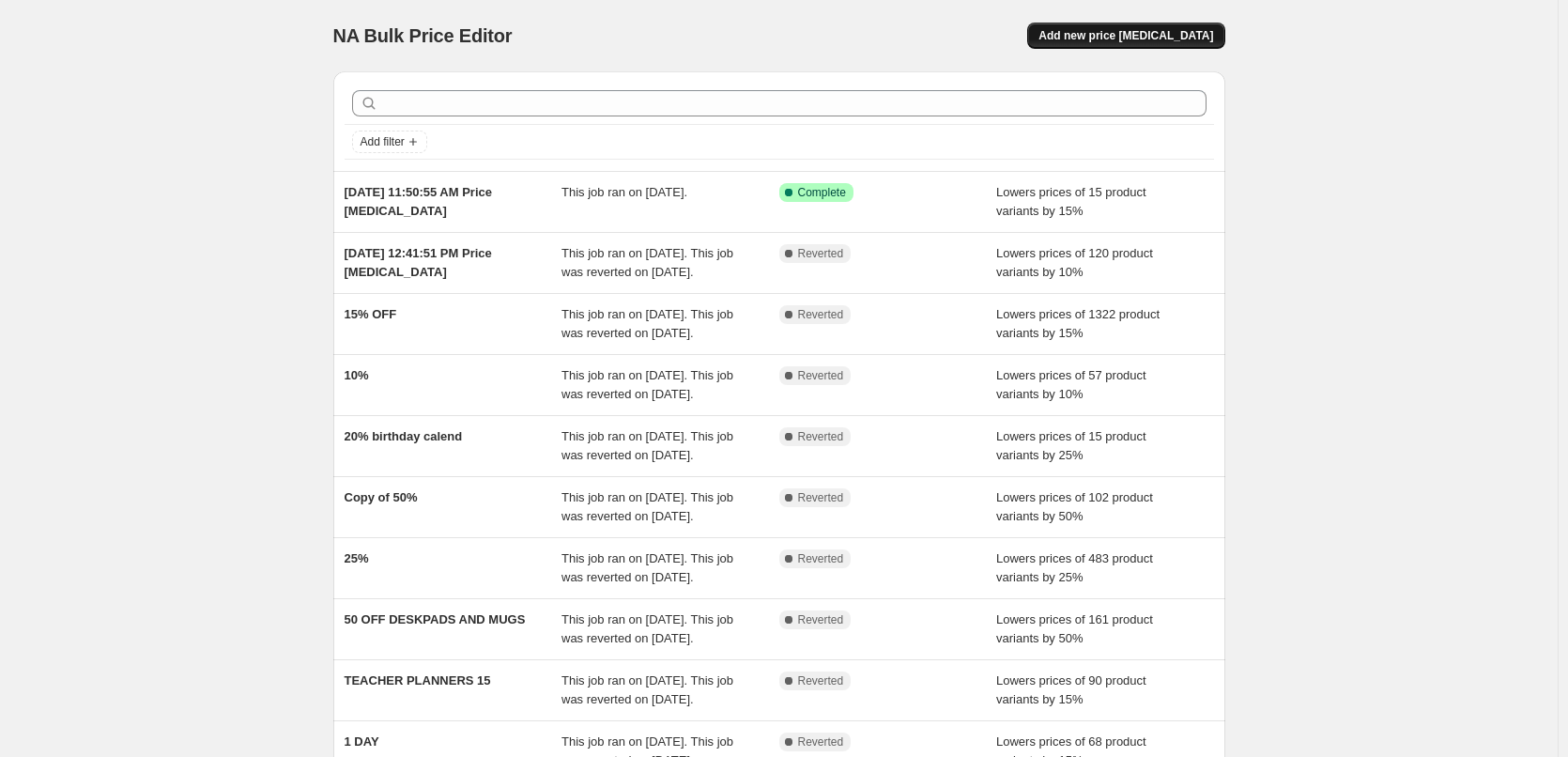
click at [1163, 47] on button "Add new price [MEDICAL_DATA]" at bounding box center [1126, 35] width 198 height 27
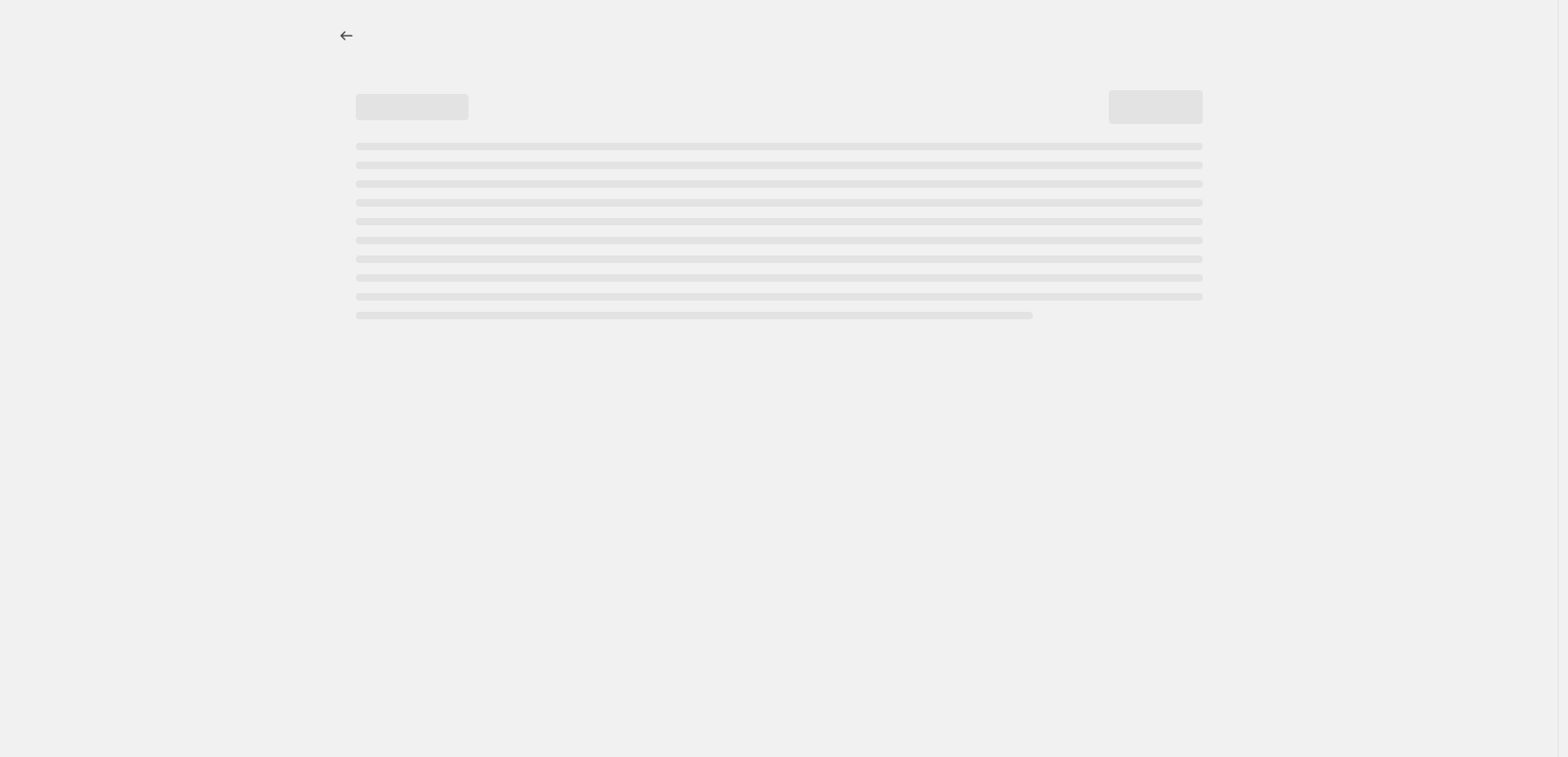
select select "percentage"
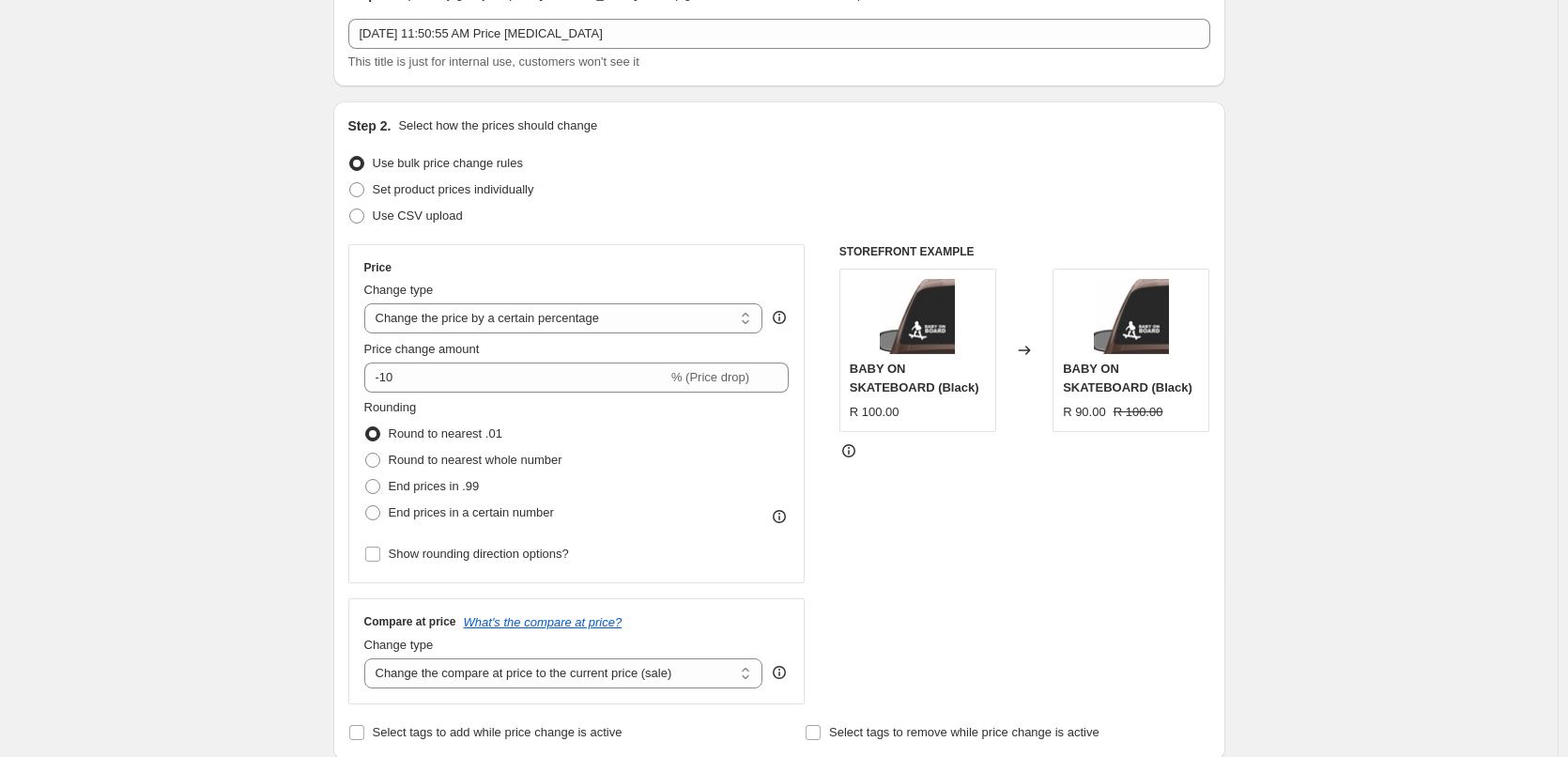
scroll to position [282, 0]
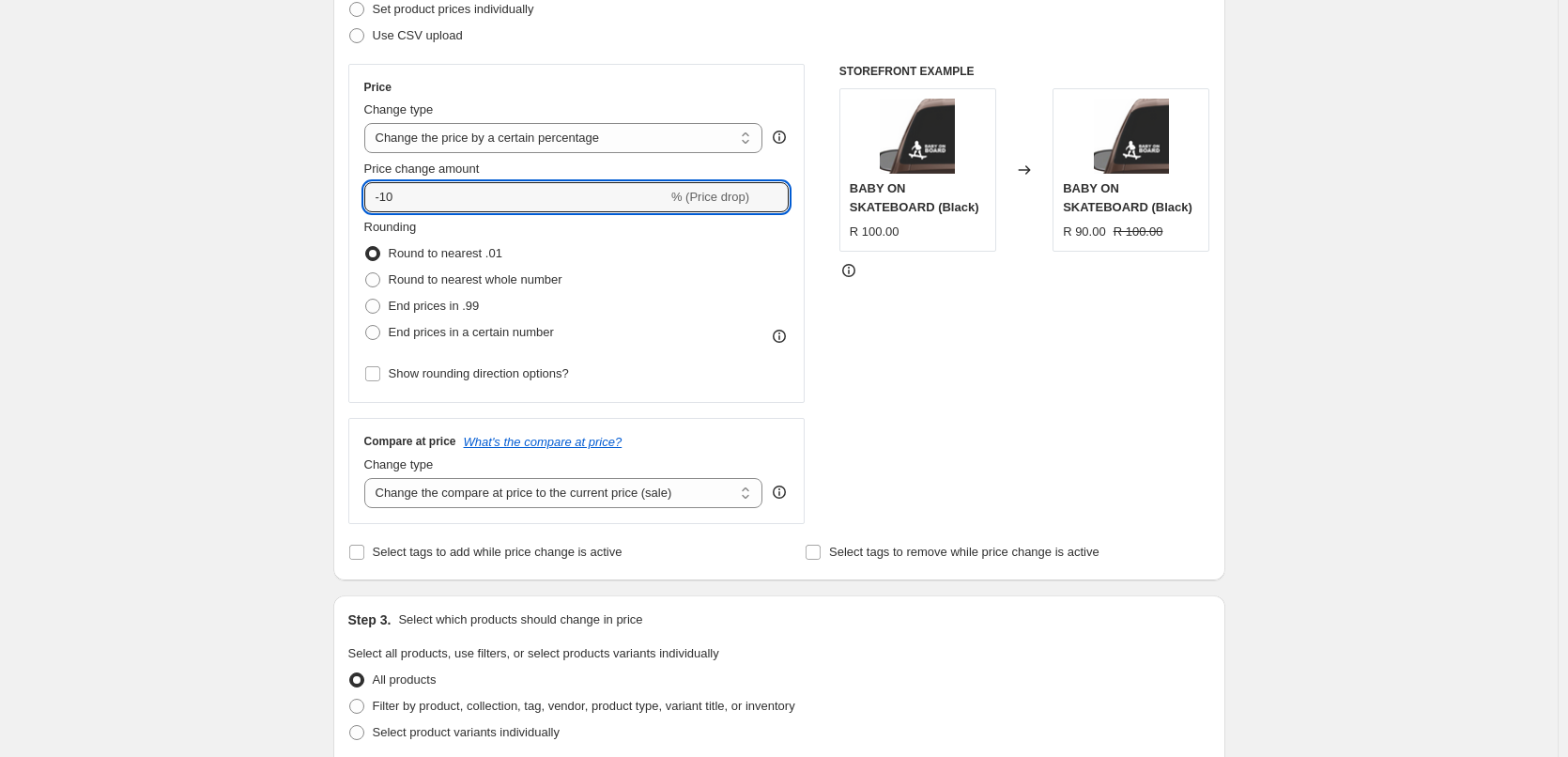
drag, startPoint x: 436, startPoint y: 203, endPoint x: 355, endPoint y: 203, distance: 81.0
click at [356, 203] on div "Price Change type Change the price to a certain amount Change the price by a ce…" at bounding box center [576, 233] width 457 height 339
type input "20"
click at [301, 231] on div "Create new price [MEDICAL_DATA]. This page is ready Create new price [MEDICAL_D…" at bounding box center [779, 657] width 1558 height 1878
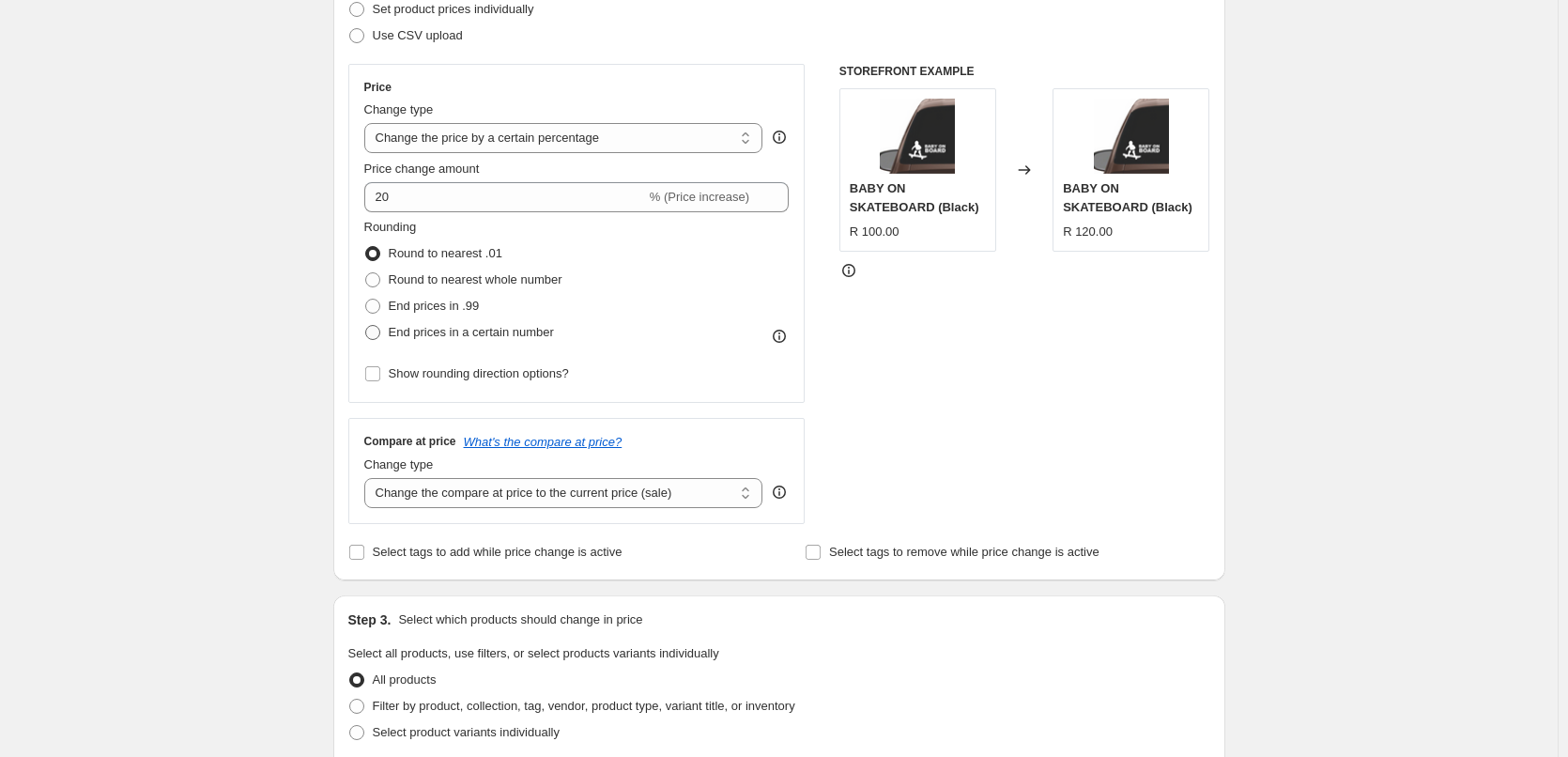
click at [407, 320] on label "End prices in a certain number" at bounding box center [459, 332] width 190 height 27
click at [367, 325] on input "End prices in a certain number" at bounding box center [366, 325] width 1 height 1
radio input "true"
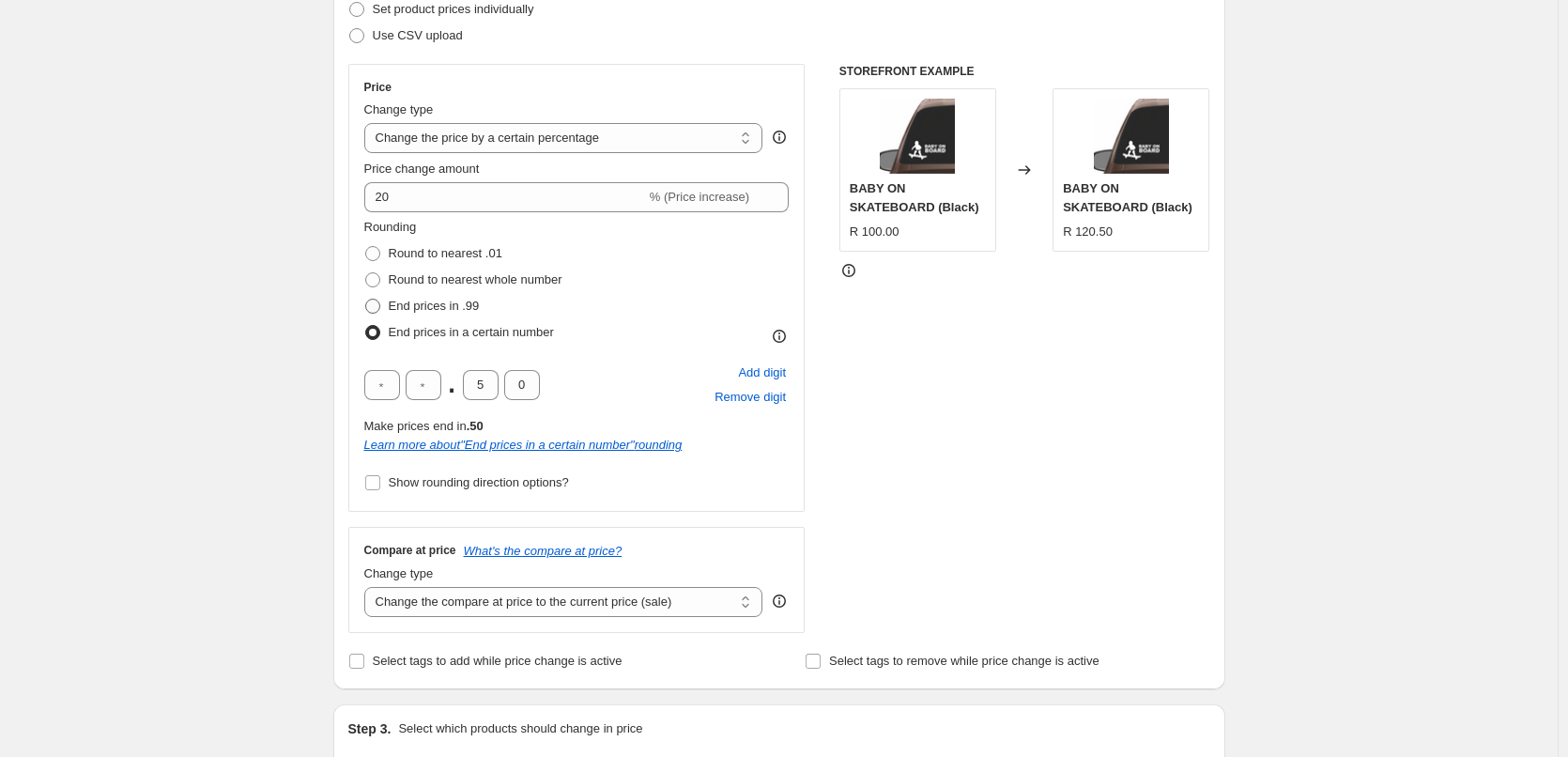
click at [411, 304] on span "End prices in .99" at bounding box center [434, 306] width 91 height 14
click at [367, 300] on input "End prices in .99" at bounding box center [366, 299] width 1 height 1
radio input "true"
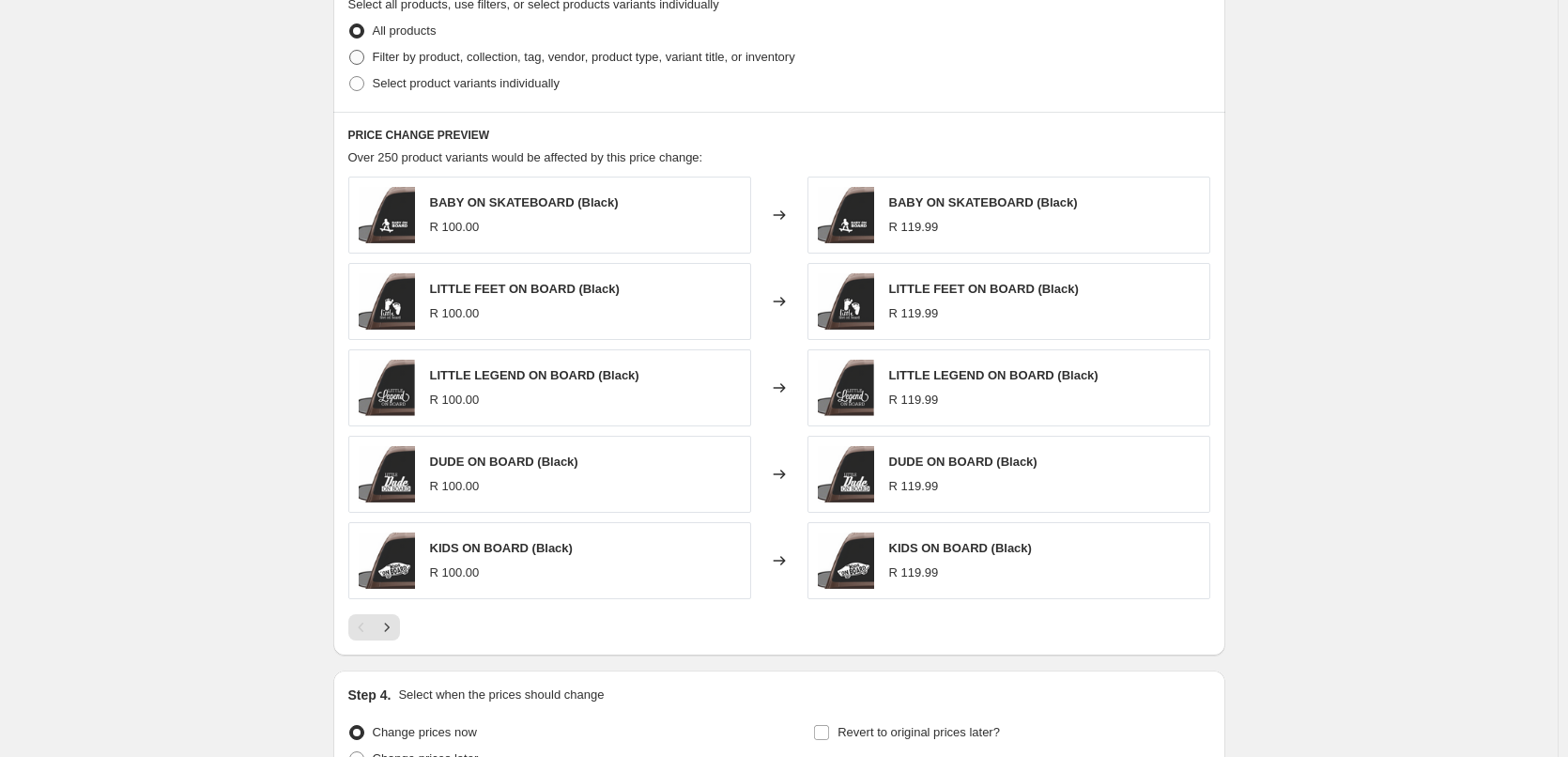
scroll to position [1122, 0]
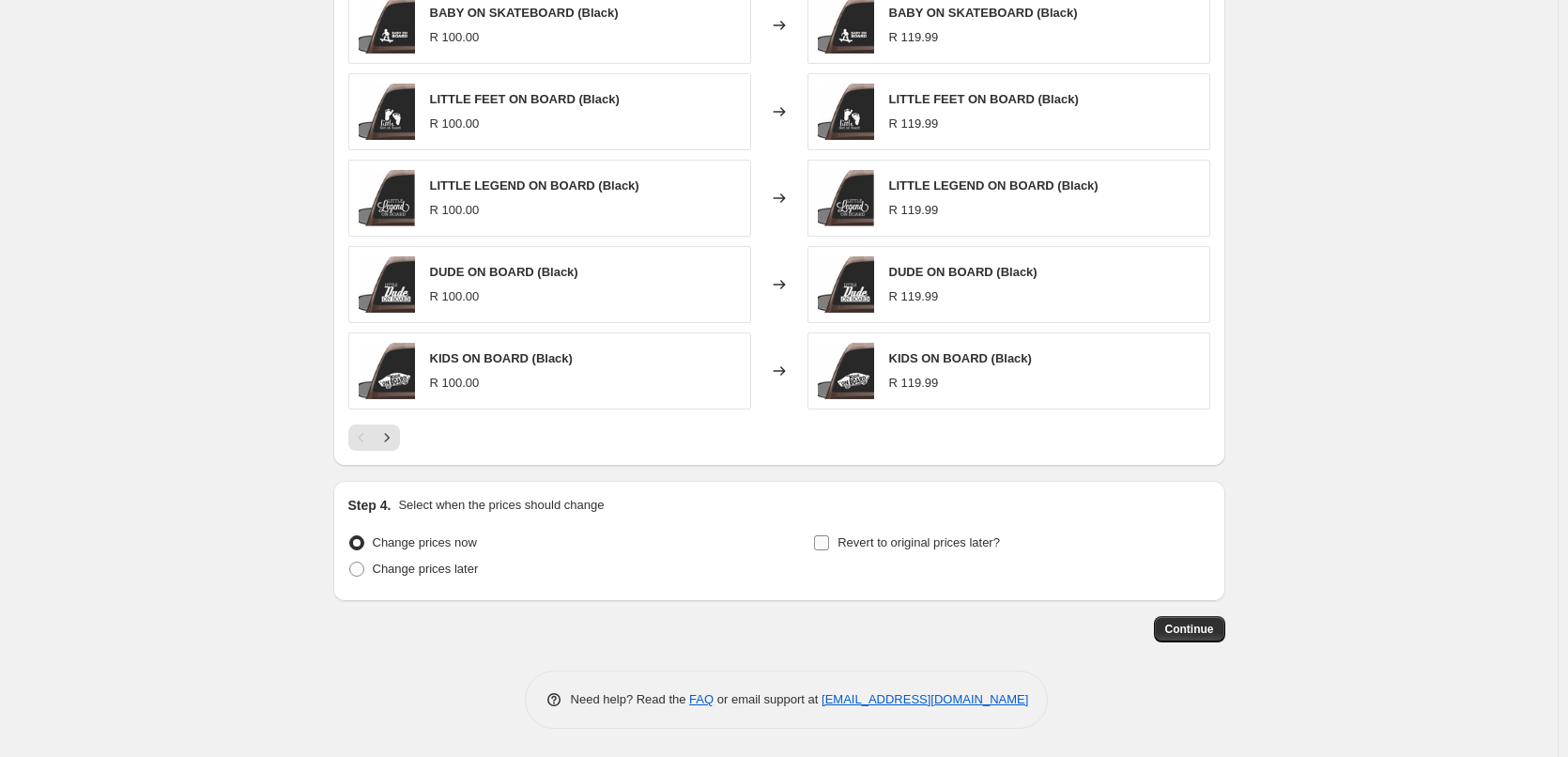
click at [826, 545] on input "Revert to original prices later?" at bounding box center [821, 542] width 15 height 15
checkbox input "true"
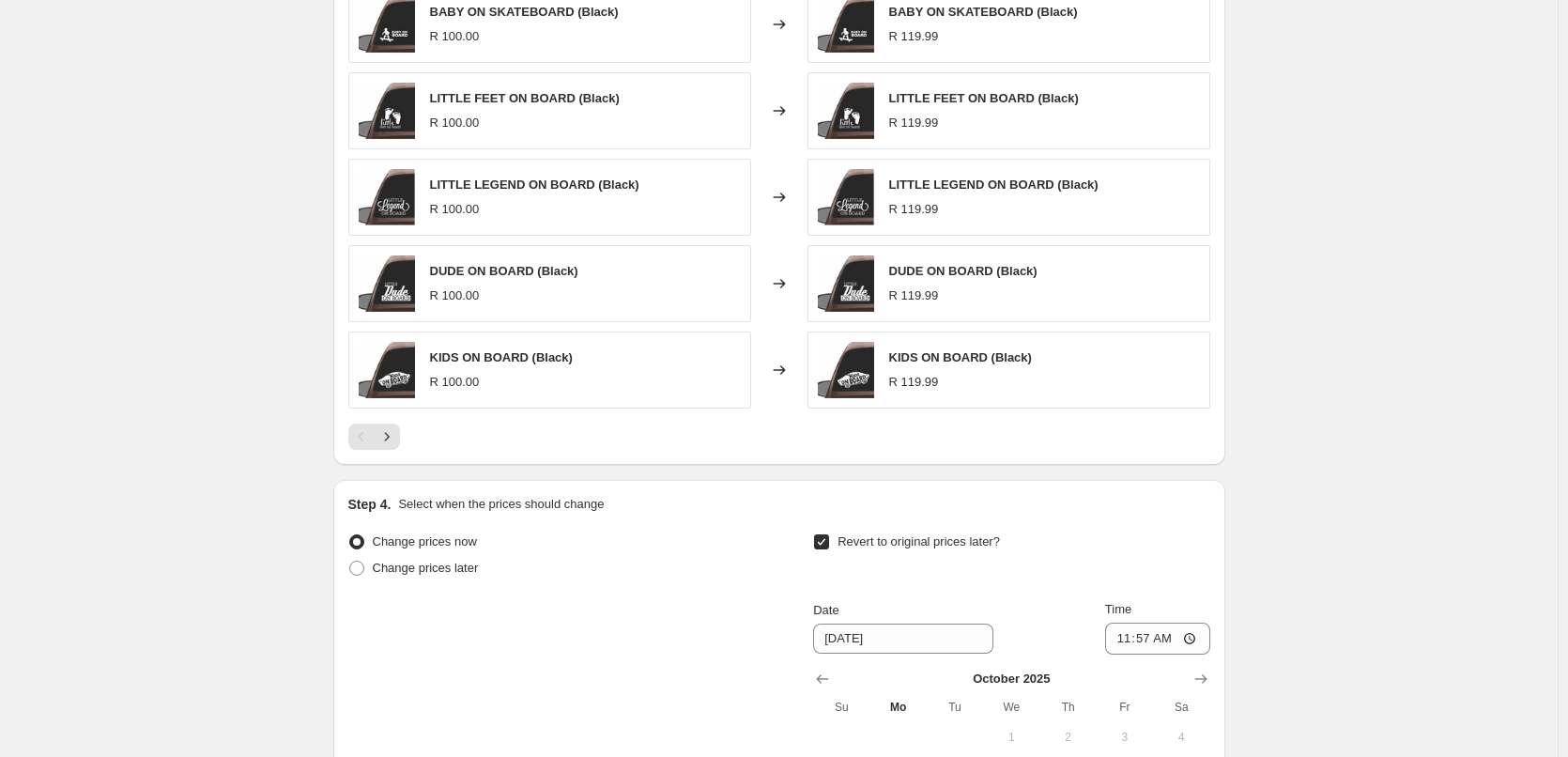
scroll to position [1442, 0]
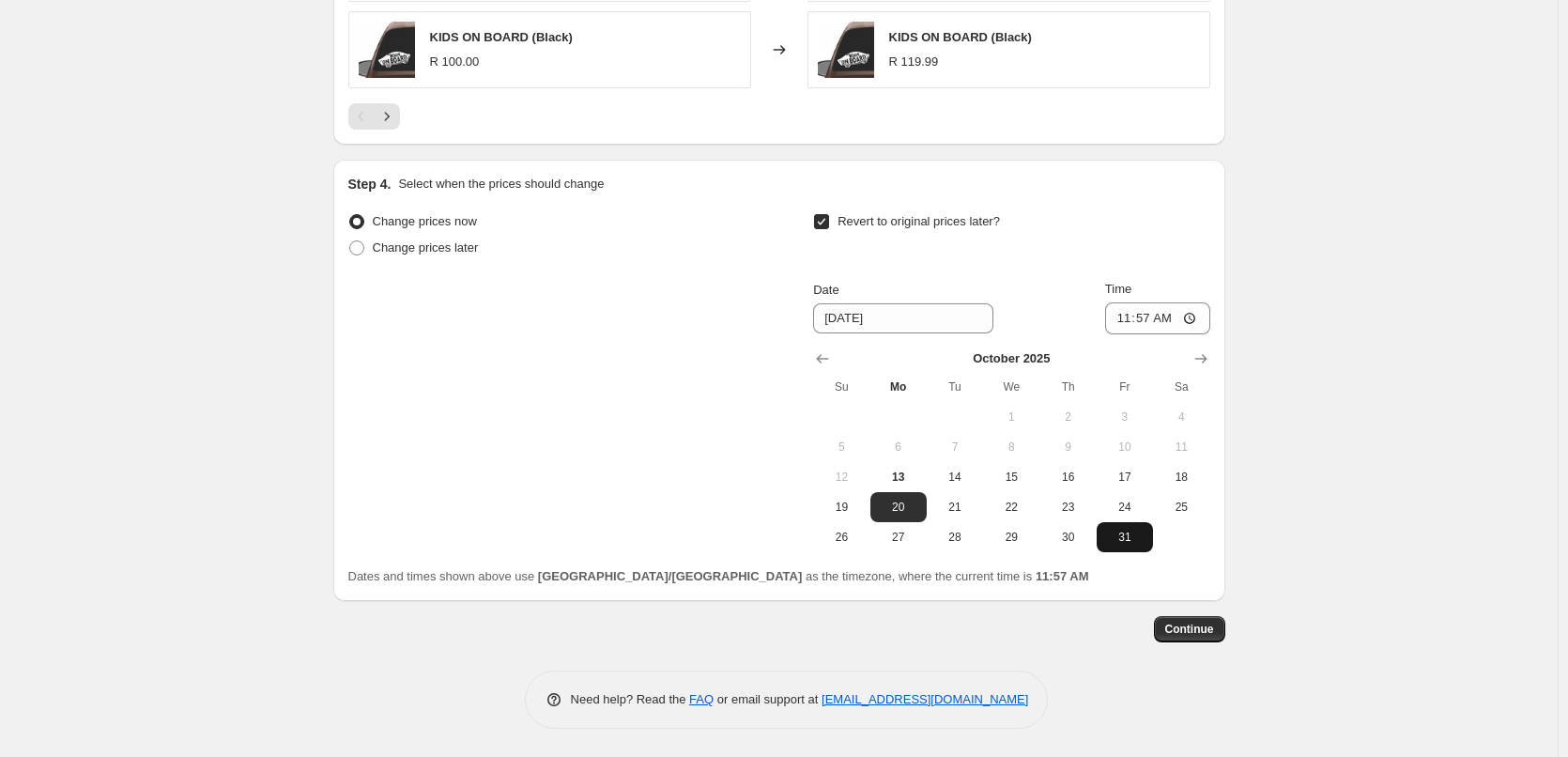
click at [1144, 543] on span "31" at bounding box center [1125, 537] width 41 height 15
type input "[DATE]"
click at [1183, 636] on button "Continue" at bounding box center [1190, 629] width 72 height 27
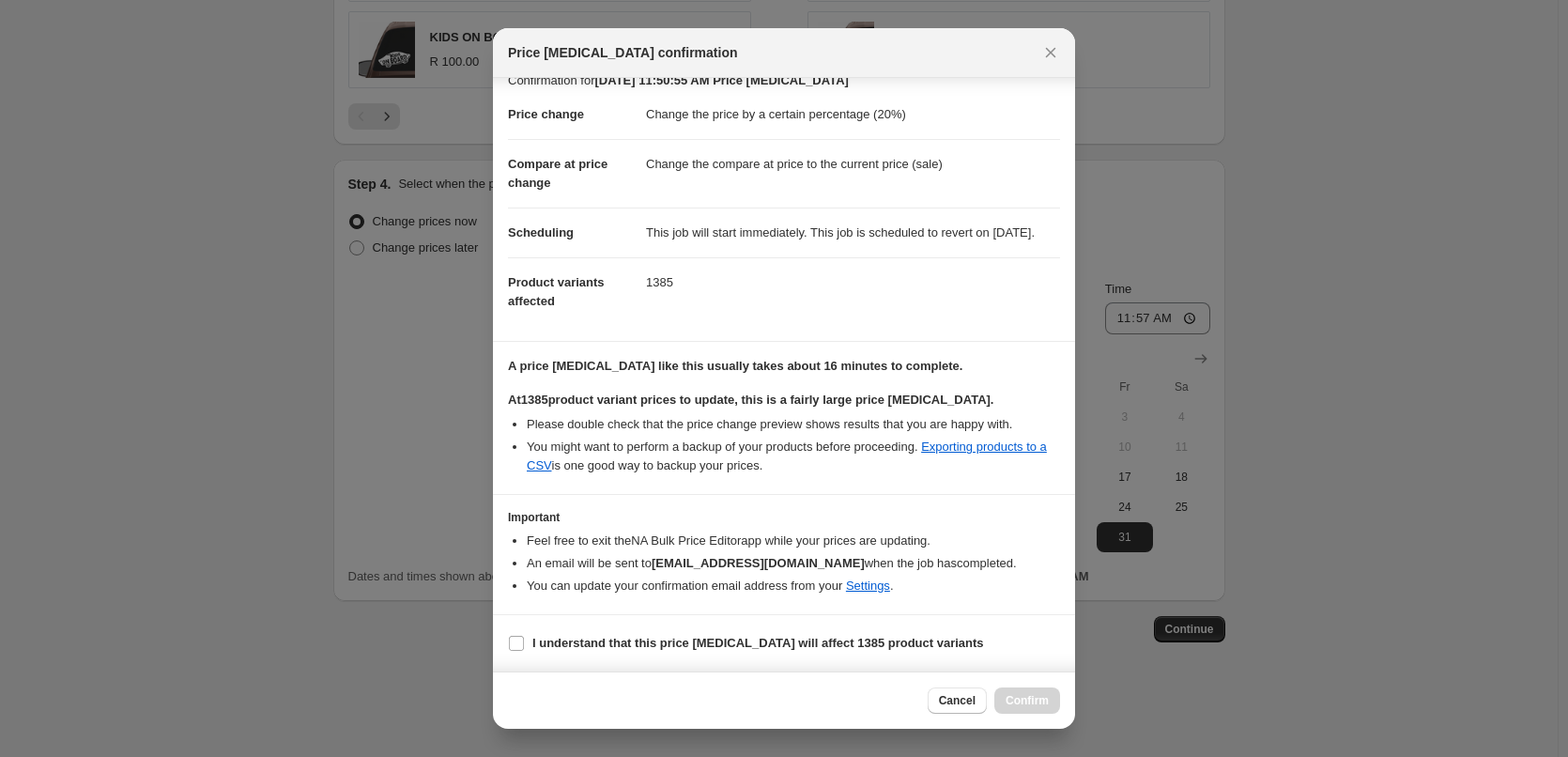
scroll to position [40, 0]
click at [518, 641] on input "I understand that this price [MEDICAL_DATA] will affect 1385 product variants" at bounding box center [516, 643] width 15 height 15
checkbox input "true"
click at [1027, 38] on div "Price [MEDICAL_DATA] confirmation" at bounding box center [784, 53] width 582 height 50
click at [1045, 45] on icon "Close" at bounding box center [1050, 52] width 19 height 19
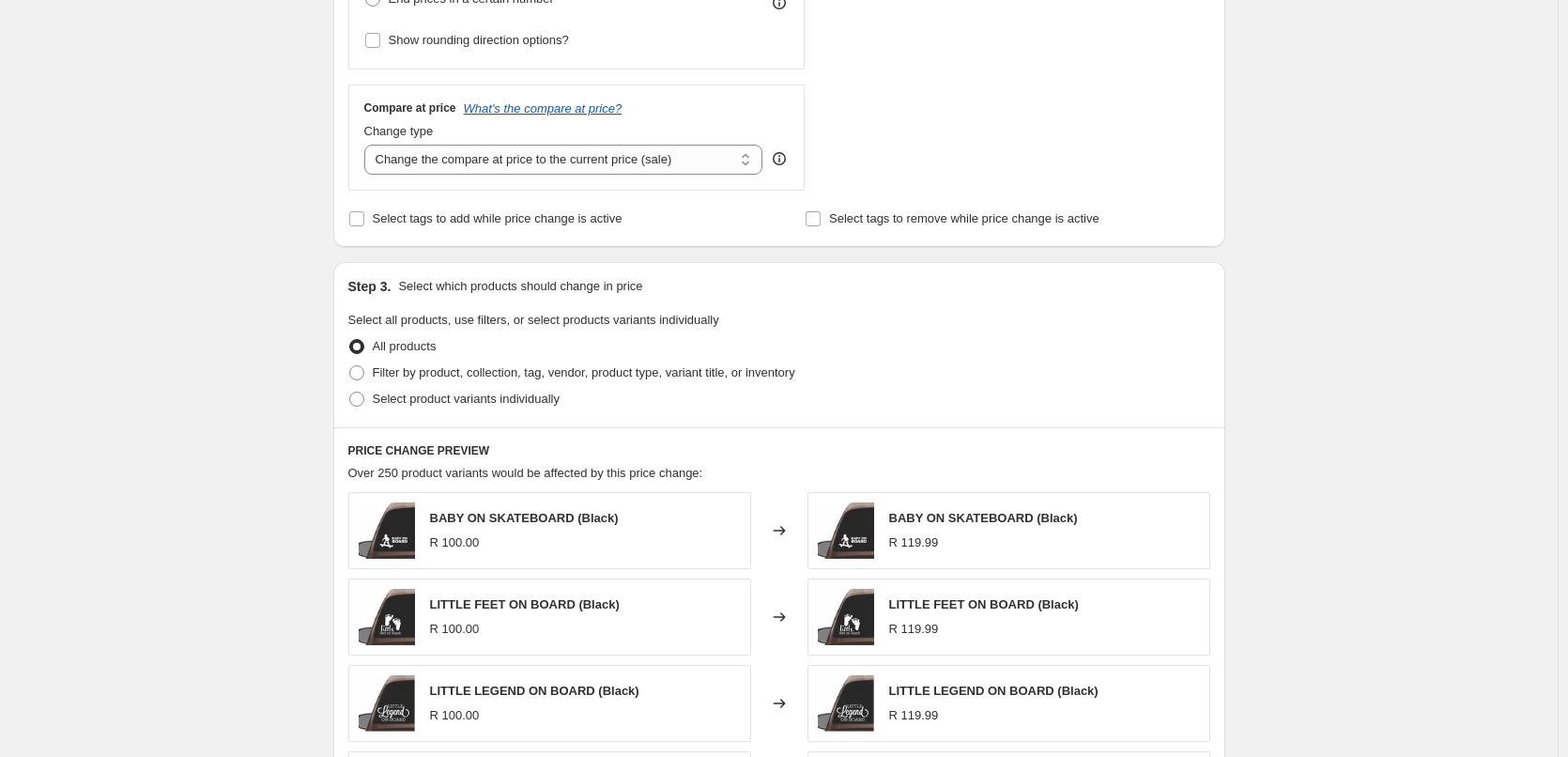
scroll to position [598, 0]
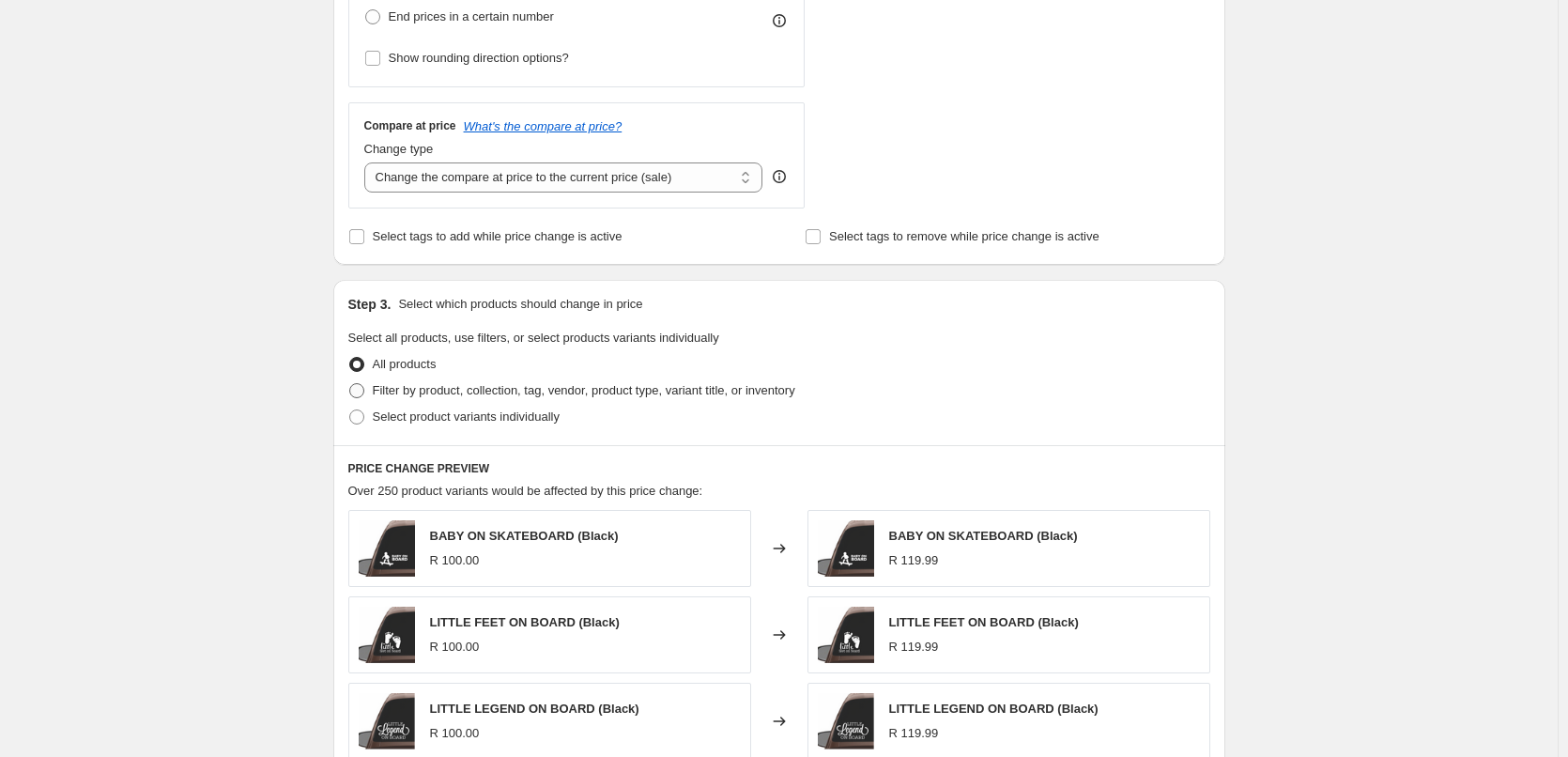
click at [447, 399] on span "Filter by product, collection, tag, vendor, product type, variant title, or inv…" at bounding box center [584, 390] width 423 height 19
click at [350, 384] on input "Filter by product, collection, tag, vendor, product type, variant title, or inv…" at bounding box center [349, 383] width 1 height 1
radio input "true"
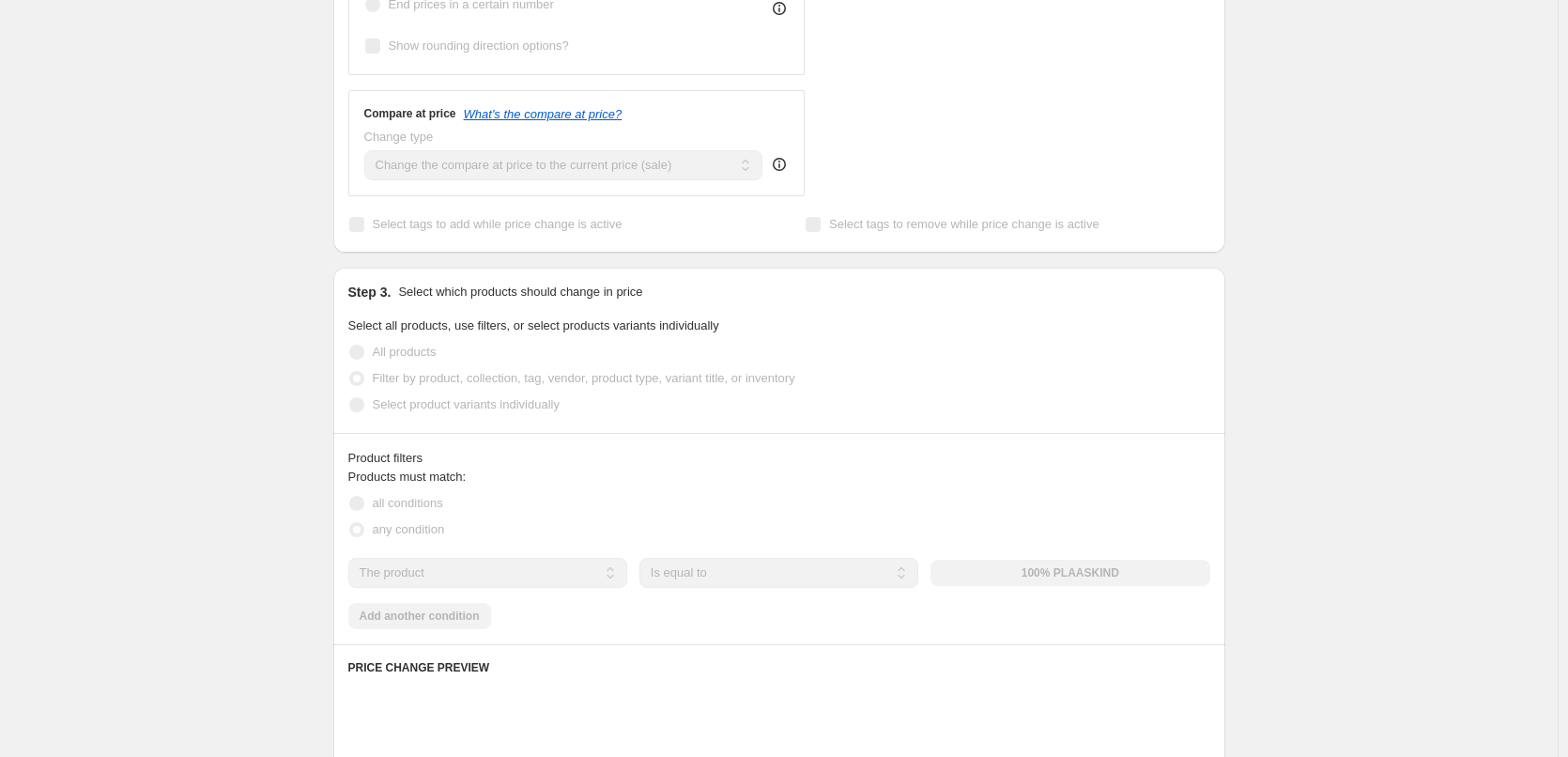
scroll to position [786, 0]
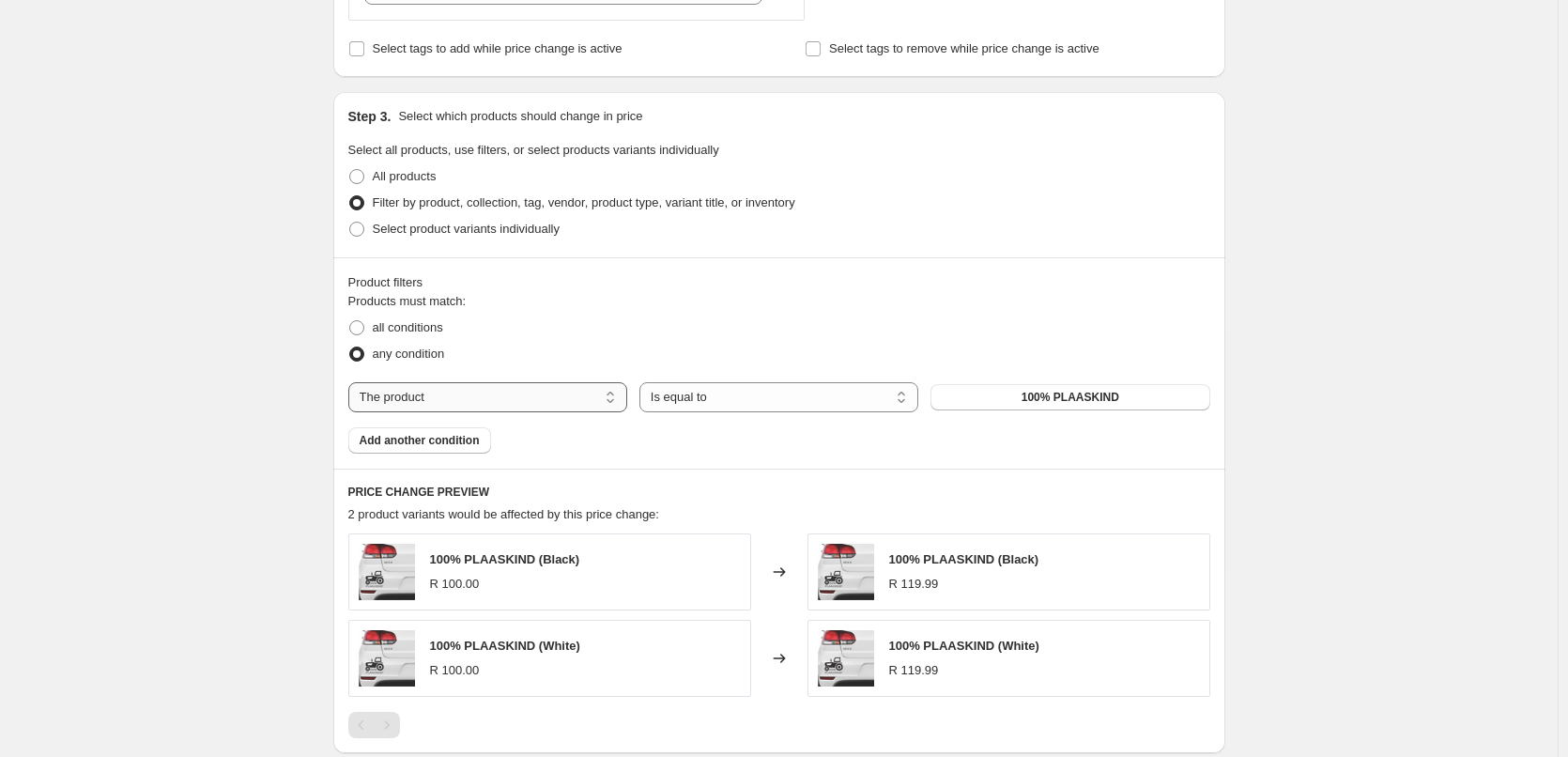
click at [526, 397] on select "The product The product's collection The product's tag The product's vendor The…" at bounding box center [488, 397] width 279 height 30
select select "collection"
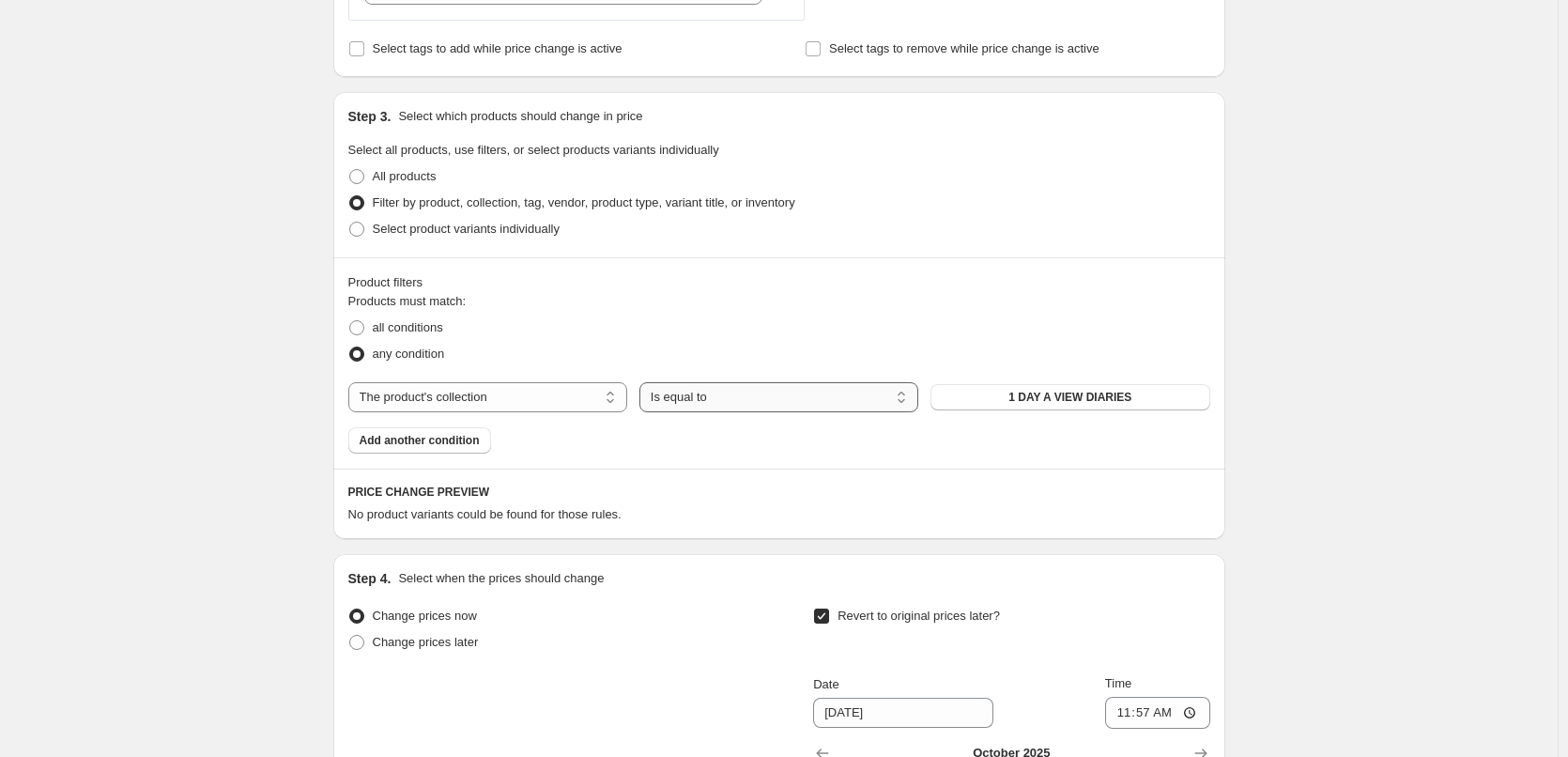
click at [757, 401] on select "Is equal to Is not equal to" at bounding box center [780, 397] width 279 height 30
click at [764, 400] on select "Is equal to Is not equal to" at bounding box center [780, 397] width 279 height 30
click at [1028, 395] on span "1 DAY A VIEW DIARIES" at bounding box center [1070, 396] width 123 height 15
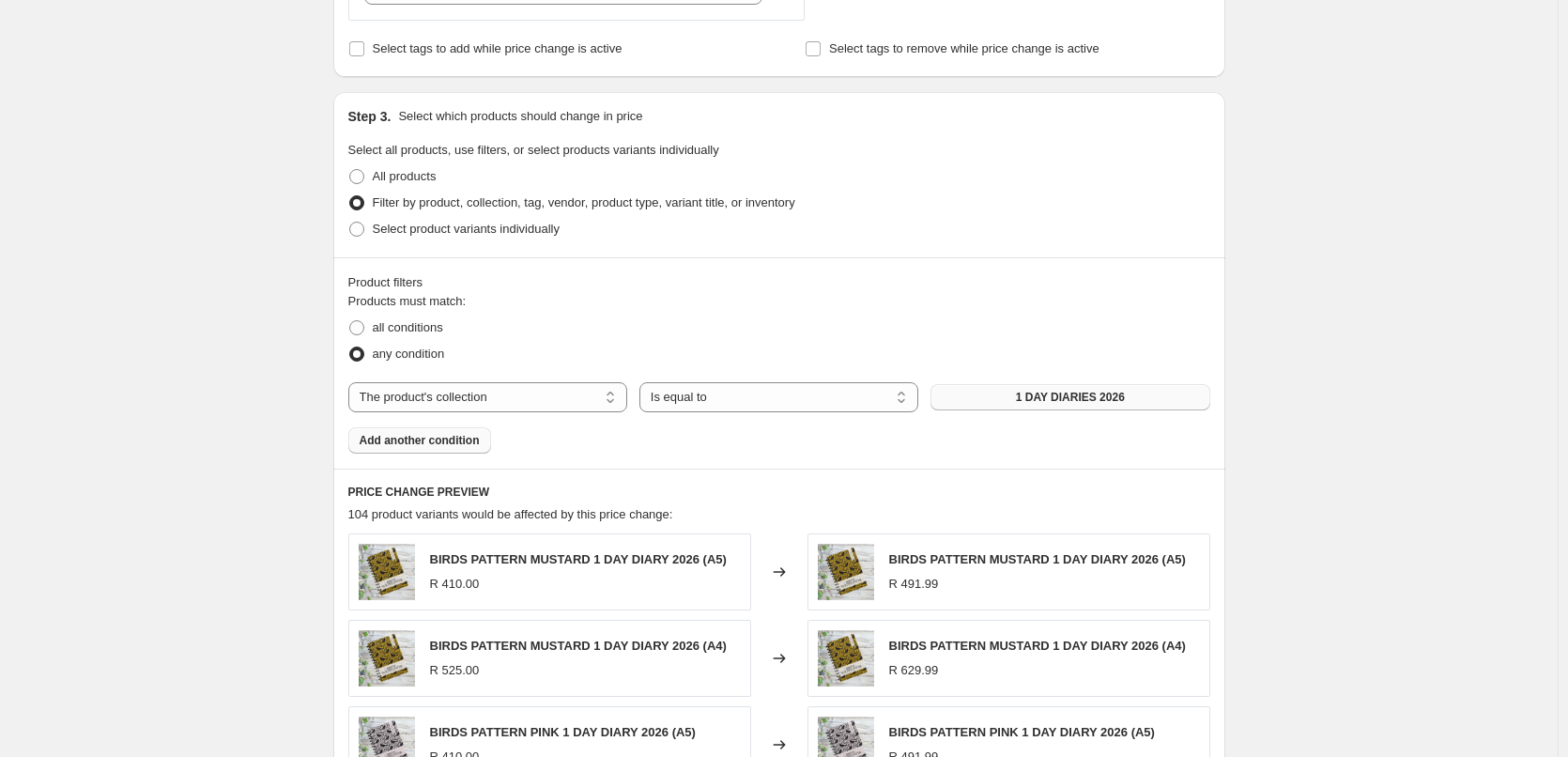
click at [448, 445] on span "Add another condition" at bounding box center [420, 439] width 120 height 15
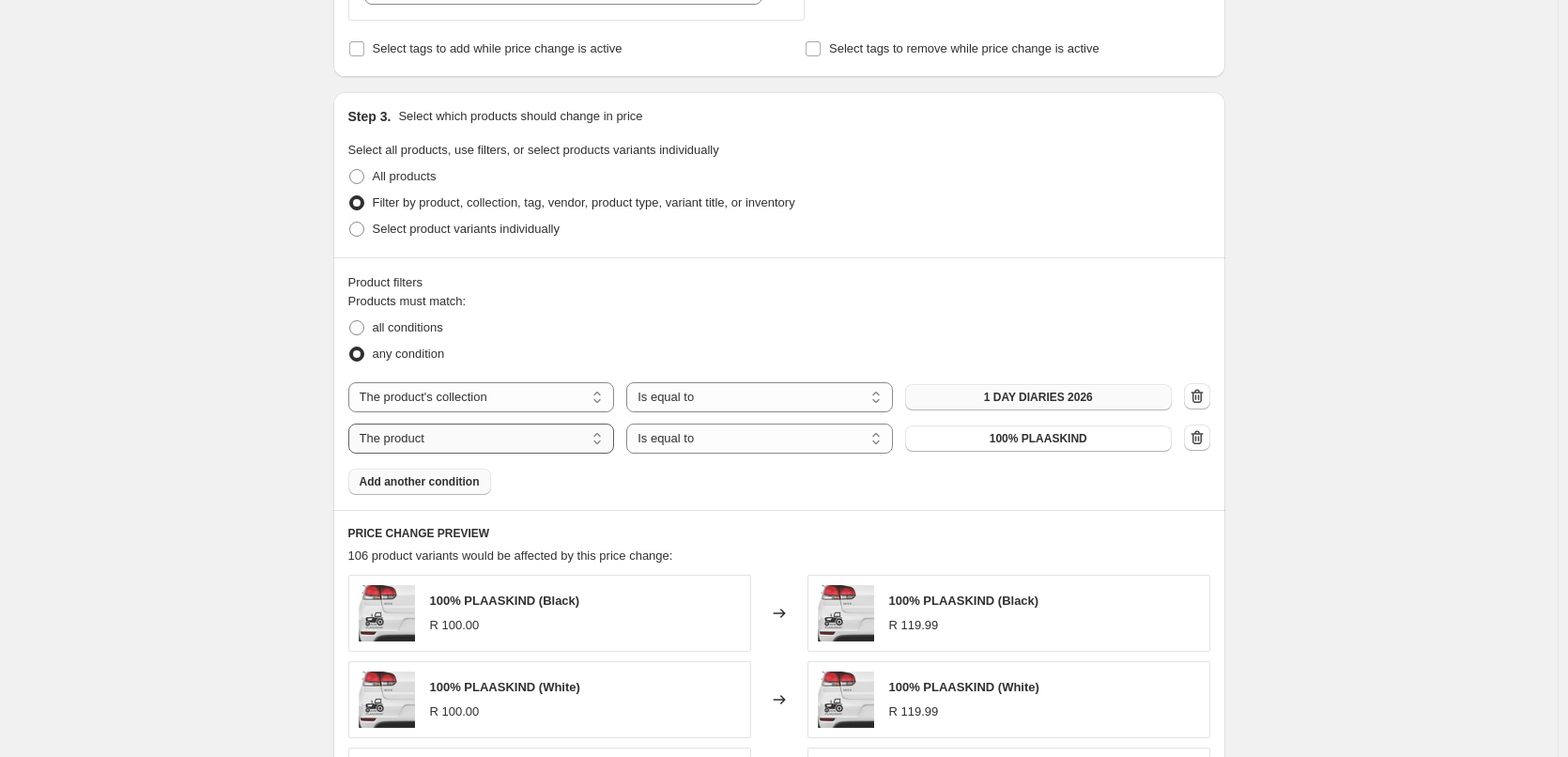
click at [521, 443] on select "The product The product's collection The product's tag The product's vendor The…" at bounding box center [481, 438] width 266 height 30
select select "collection"
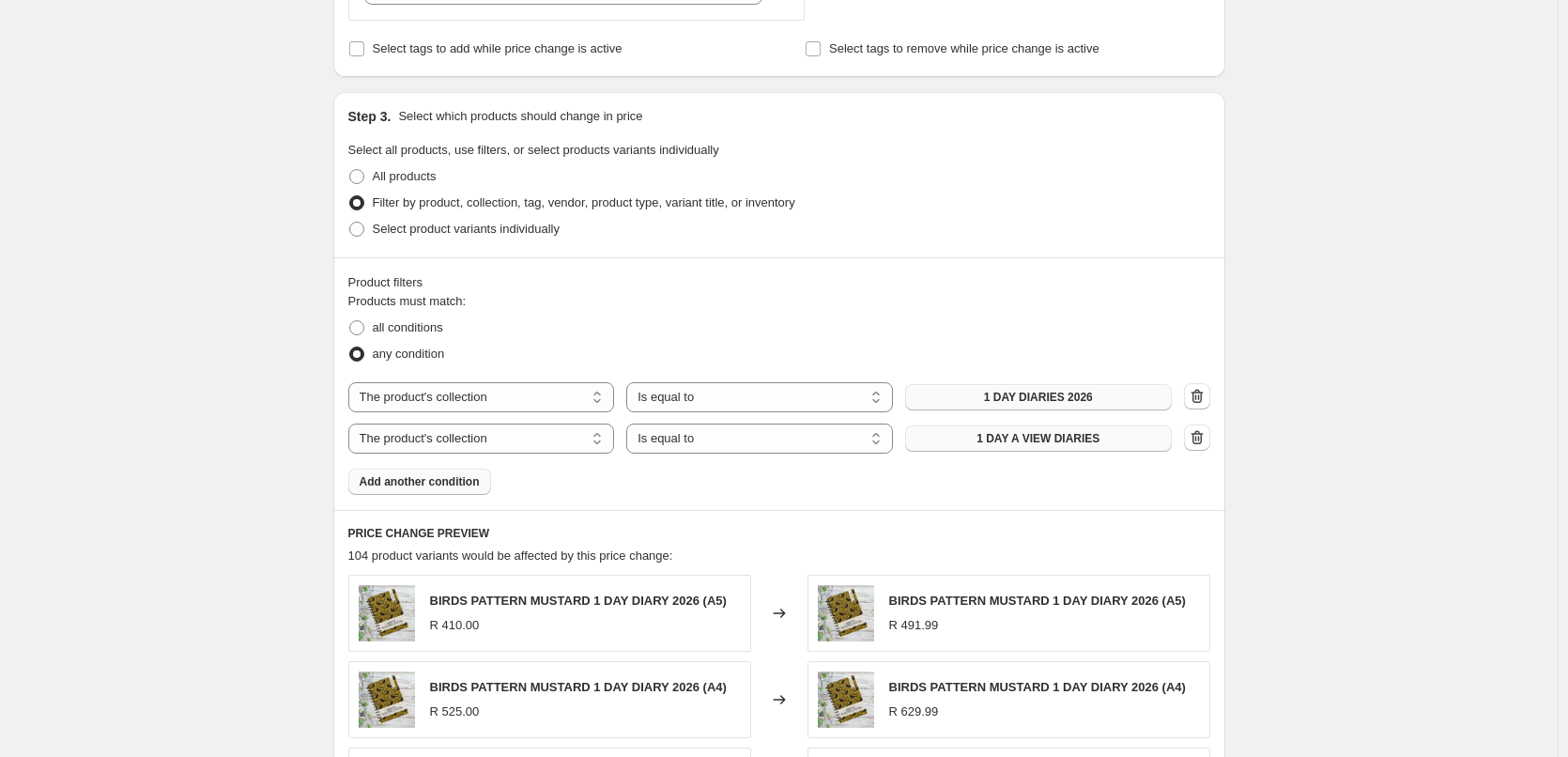
click at [1016, 438] on span "1 DAY A VIEW DIARIES" at bounding box center [1037, 437] width 123 height 15
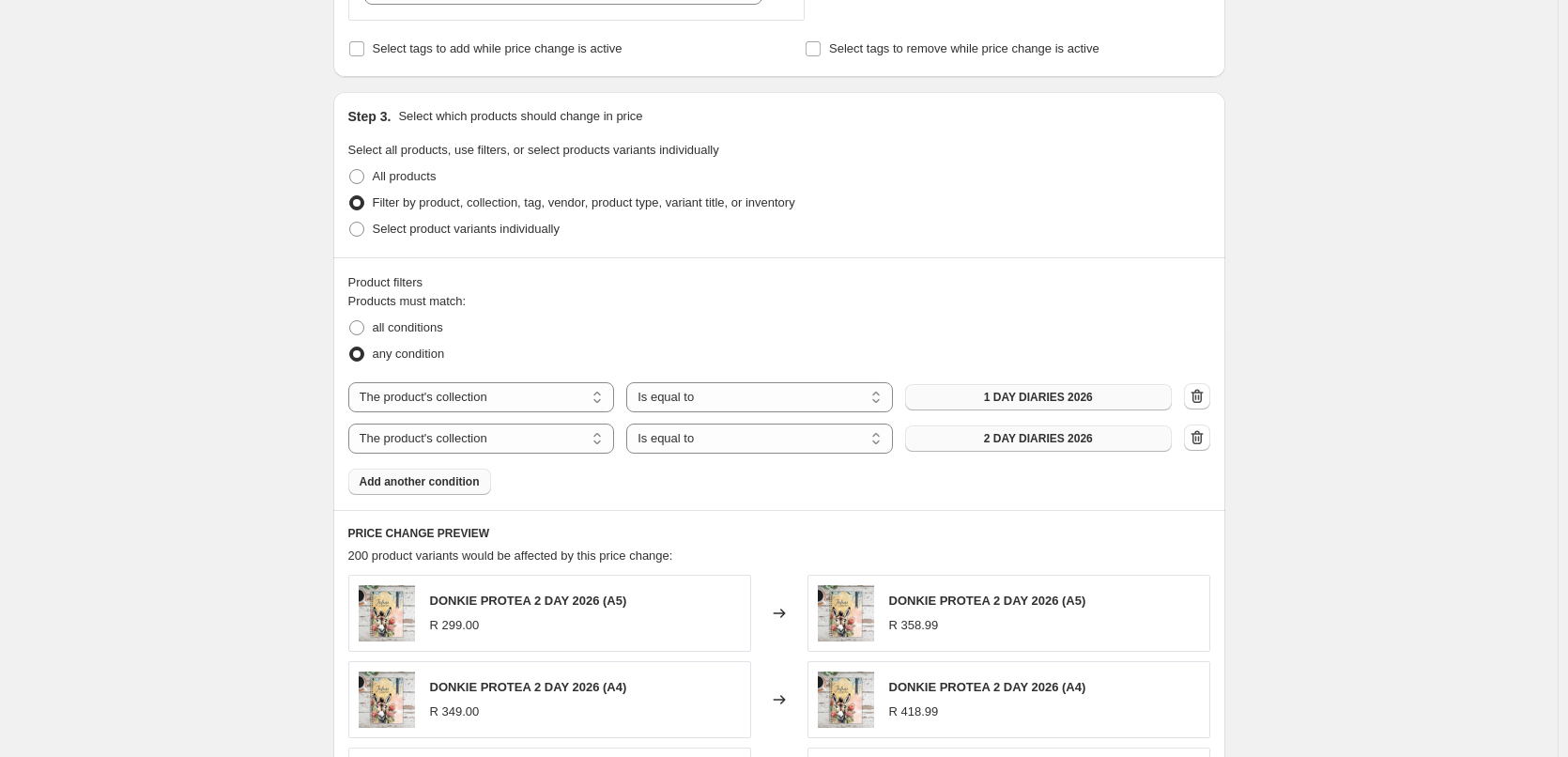
click at [418, 484] on span "Add another condition" at bounding box center [420, 481] width 120 height 15
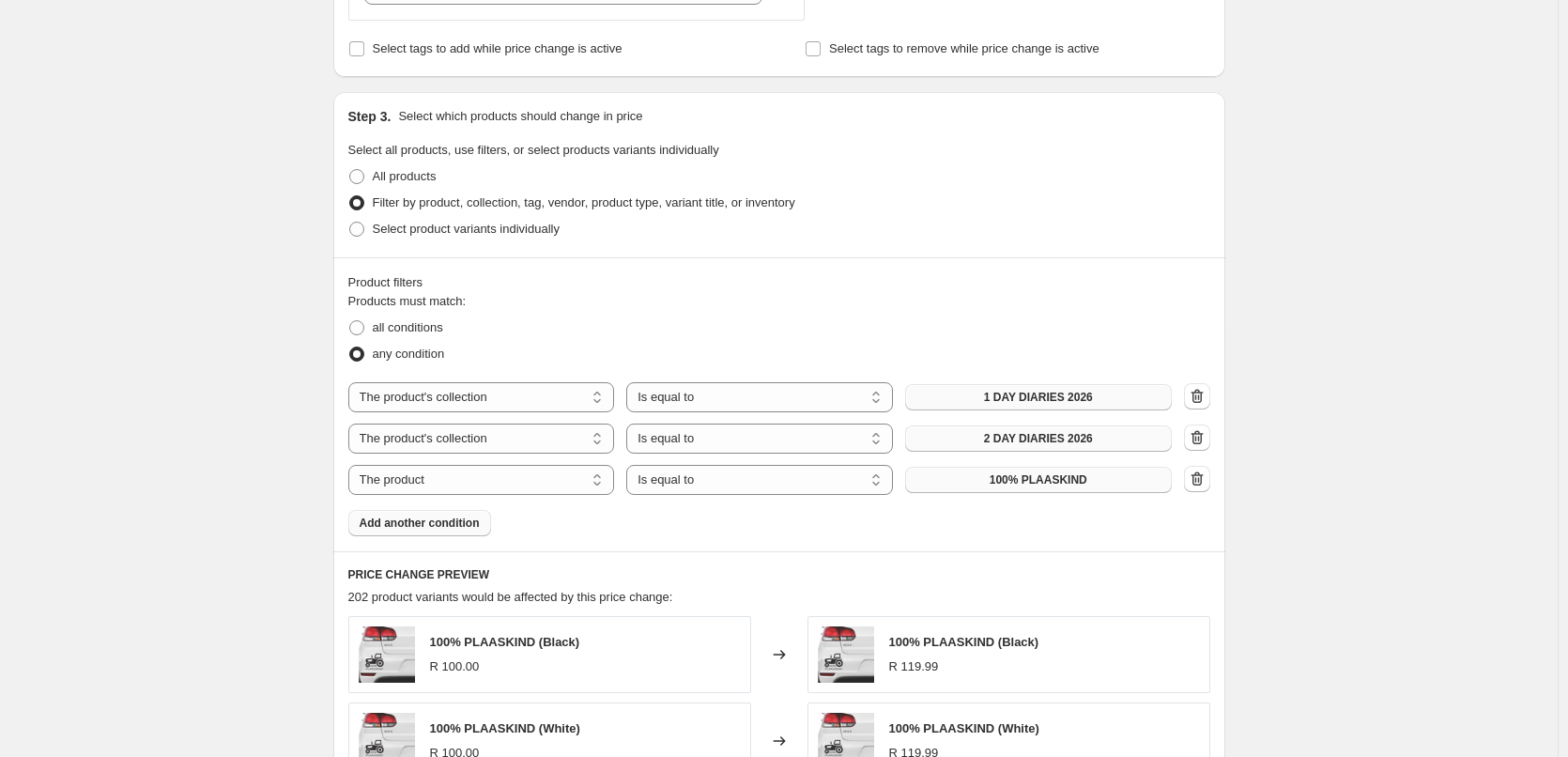
click at [1036, 487] on span "100% PLAASKIND" at bounding box center [1038, 479] width 97 height 15
click at [501, 489] on select "The product The product's collection The product's tag The product's vendor The…" at bounding box center [481, 480] width 266 height 30
select select "collection"
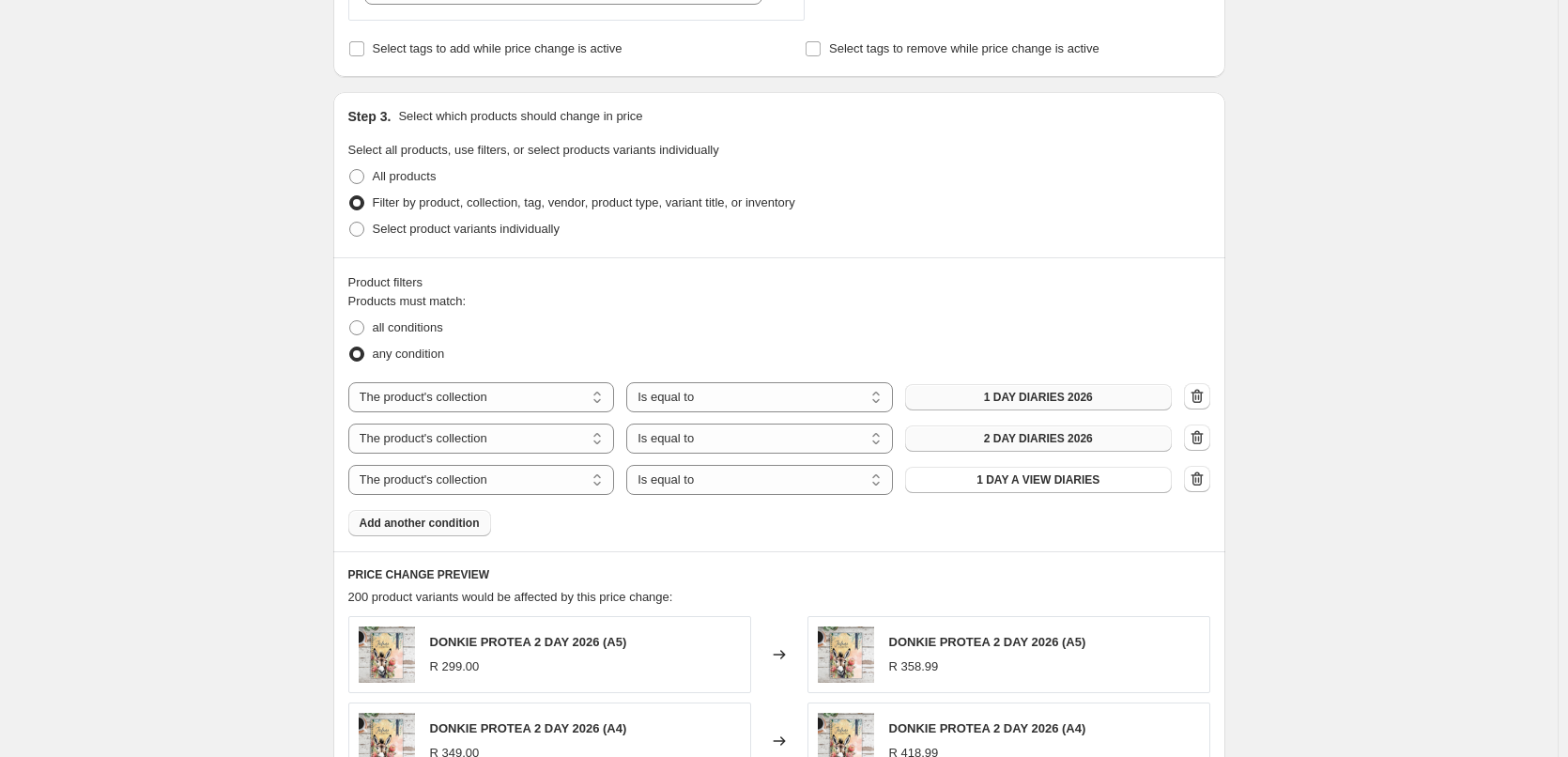
click at [1078, 483] on span "1 DAY A VIEW DIARIES" at bounding box center [1037, 479] width 123 height 15
click at [447, 527] on span "Add another condition" at bounding box center [420, 522] width 120 height 15
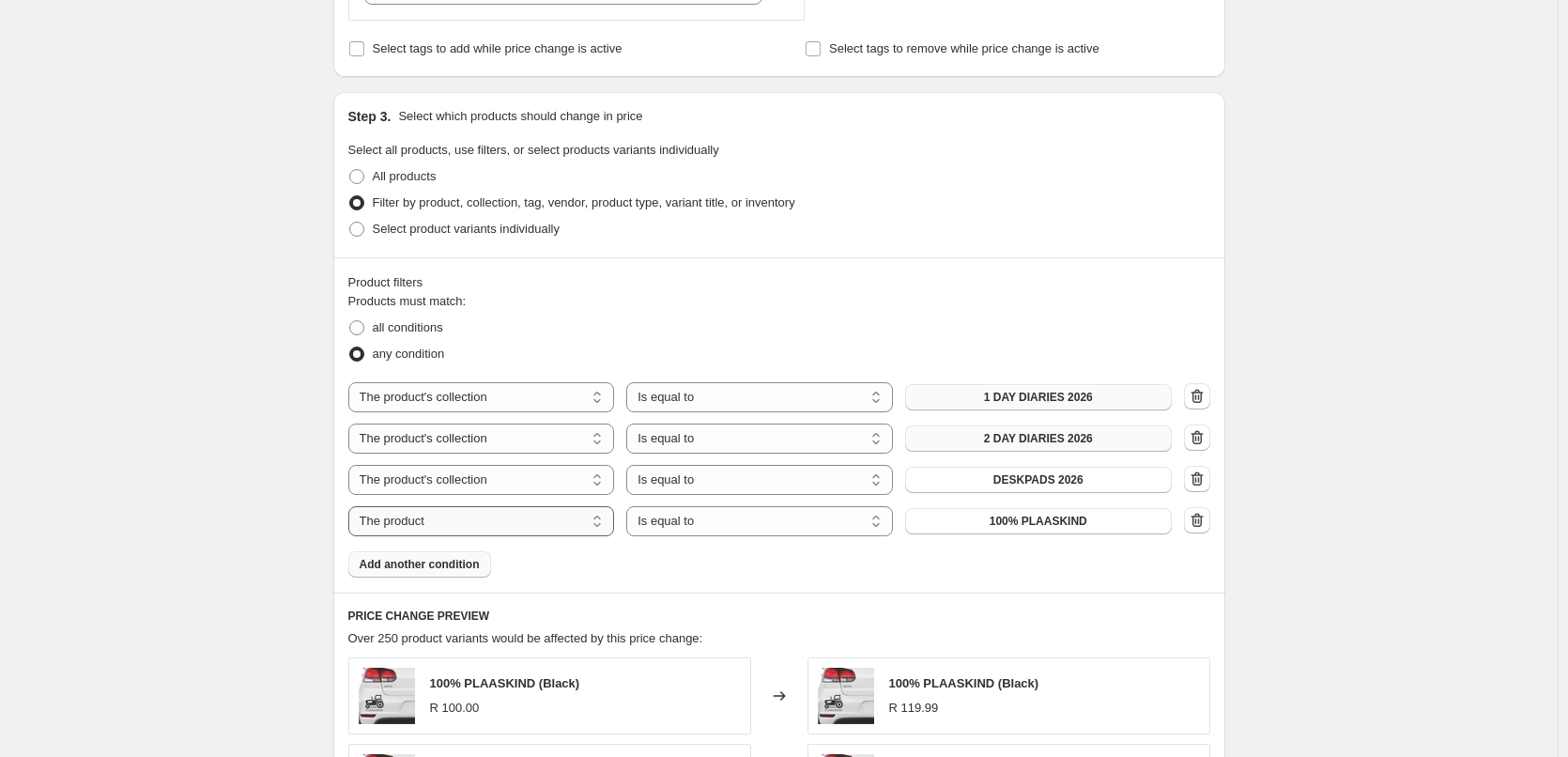
click at [505, 514] on select "The product The product's collection The product's tag The product's vendor The…" at bounding box center [481, 521] width 266 height 30
select select "collection"
click at [1069, 525] on span "1 DAY A VIEW DIARIES" at bounding box center [1037, 521] width 123 height 15
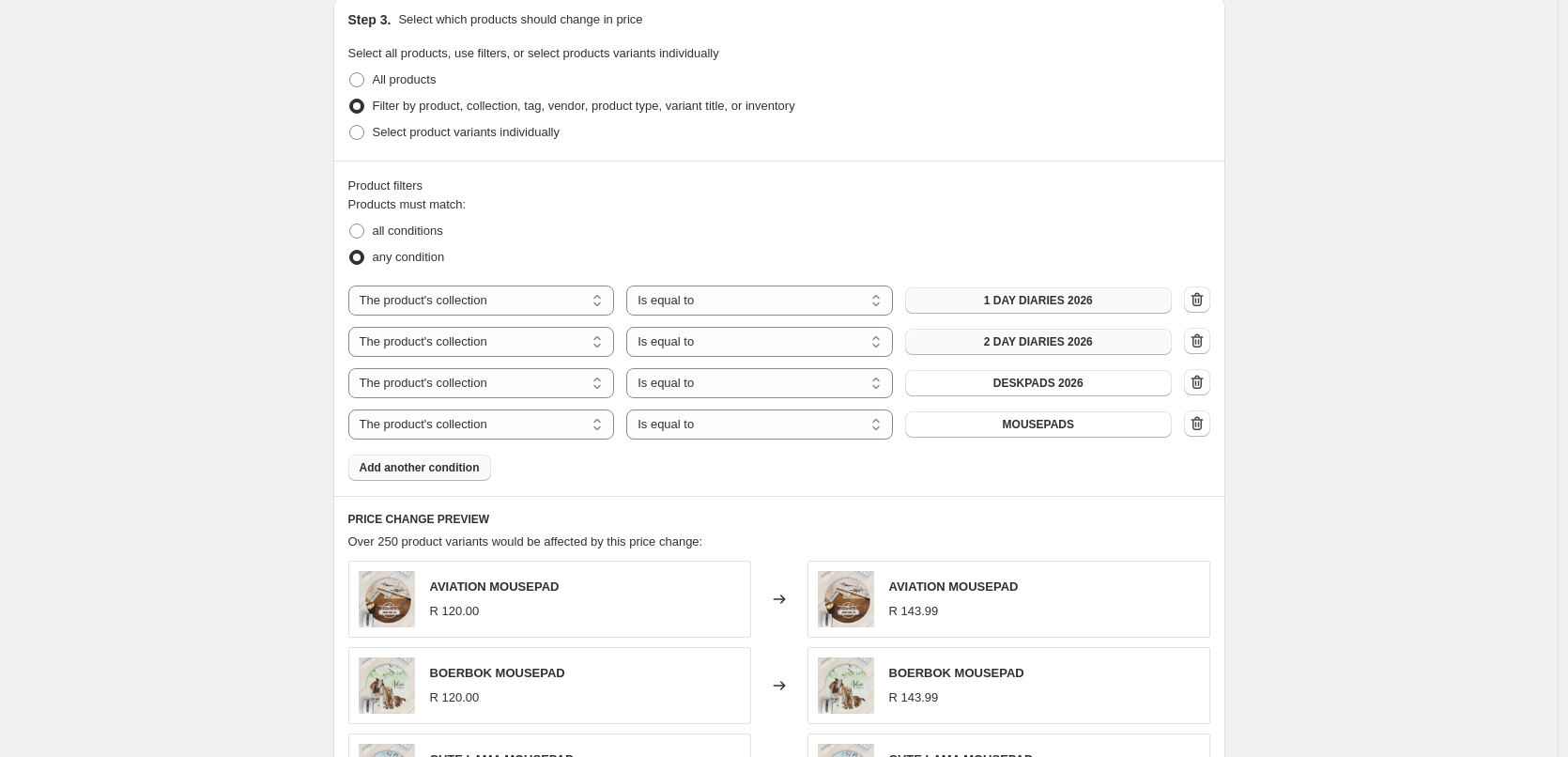
scroll to position [973, 0]
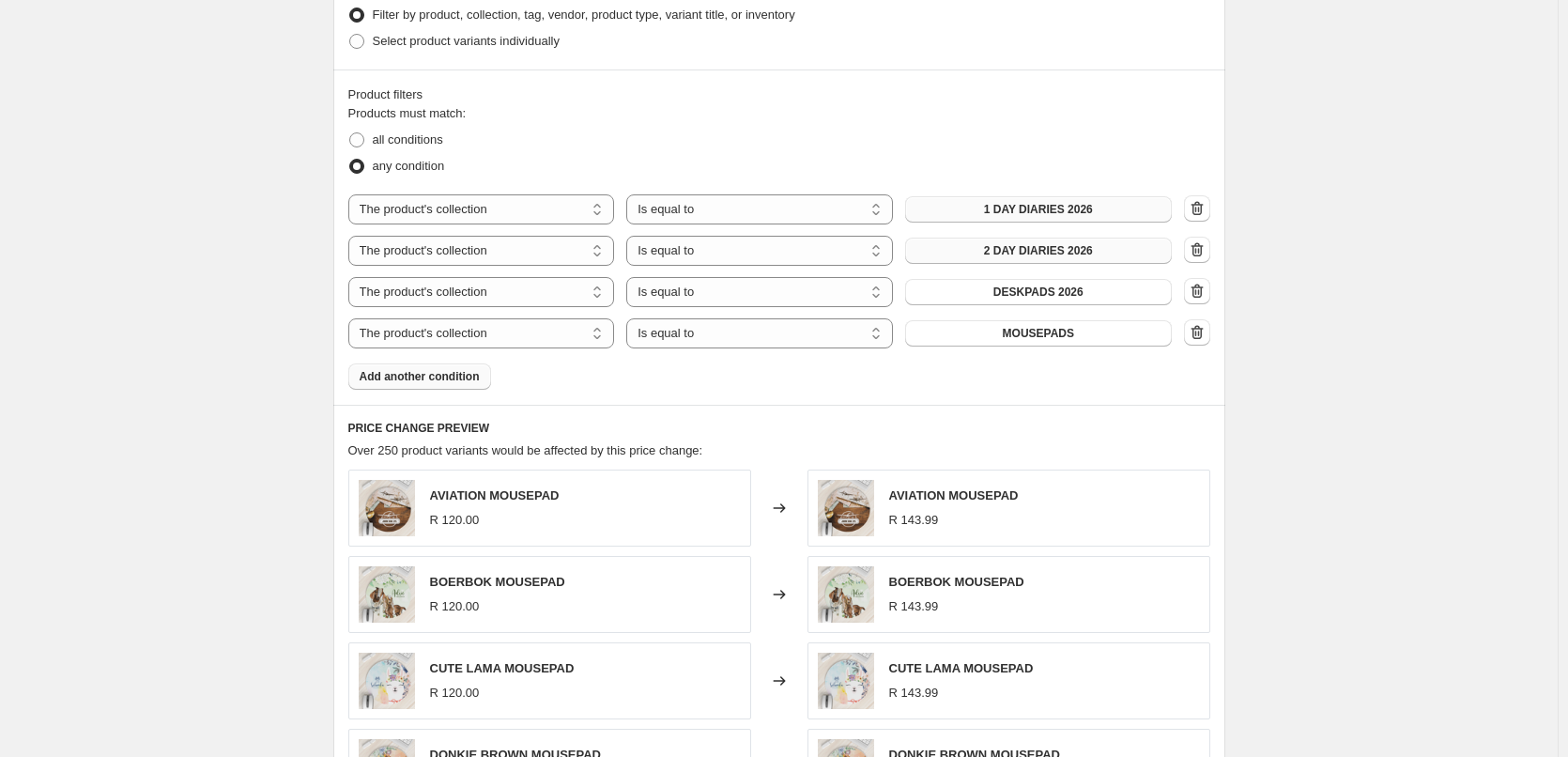
click at [456, 378] on span "Add another condition" at bounding box center [420, 376] width 120 height 15
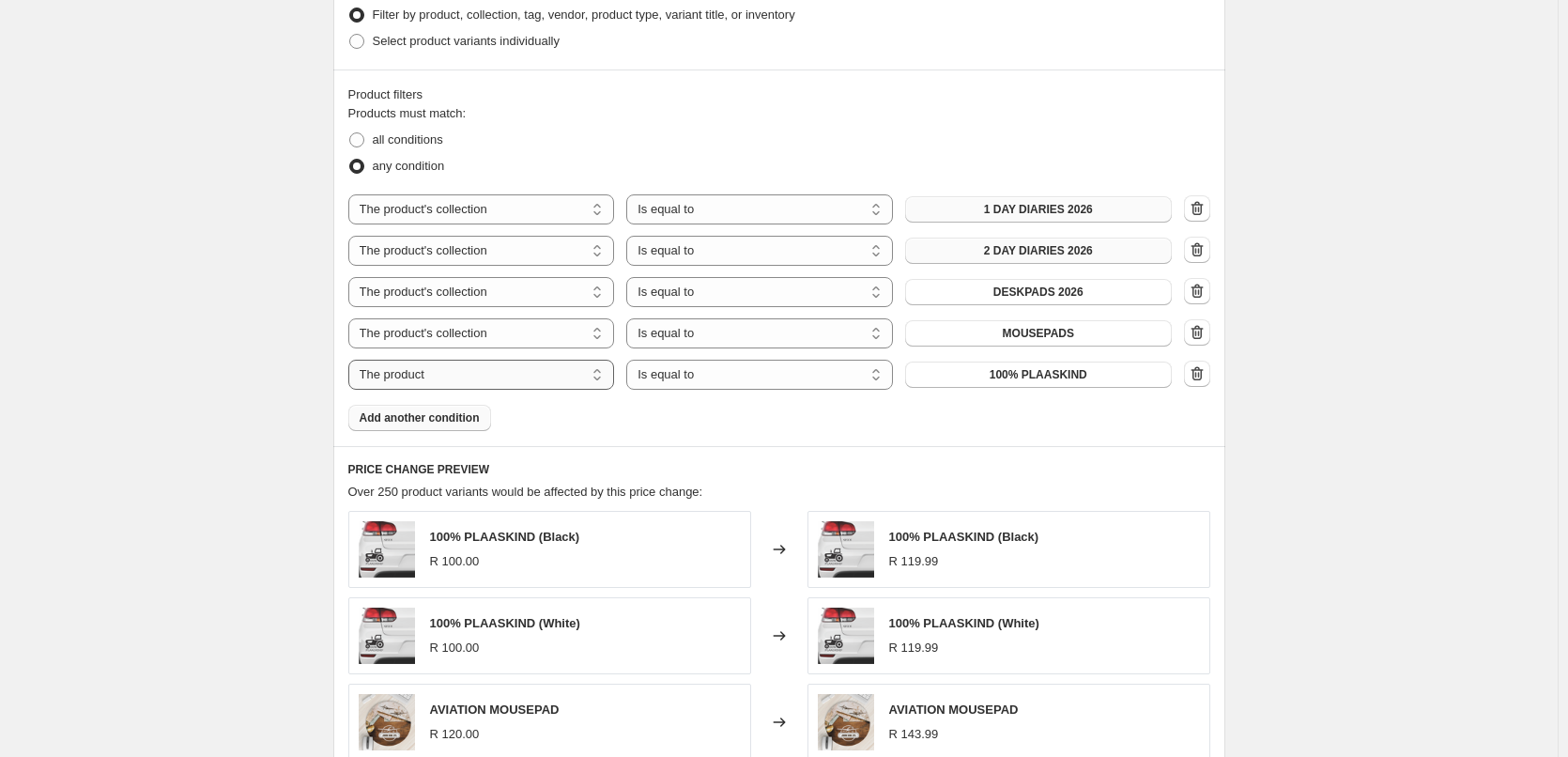
click at [536, 385] on select "The product The product's collection The product's tag The product's vendor The…" at bounding box center [481, 375] width 266 height 30
select select "collection"
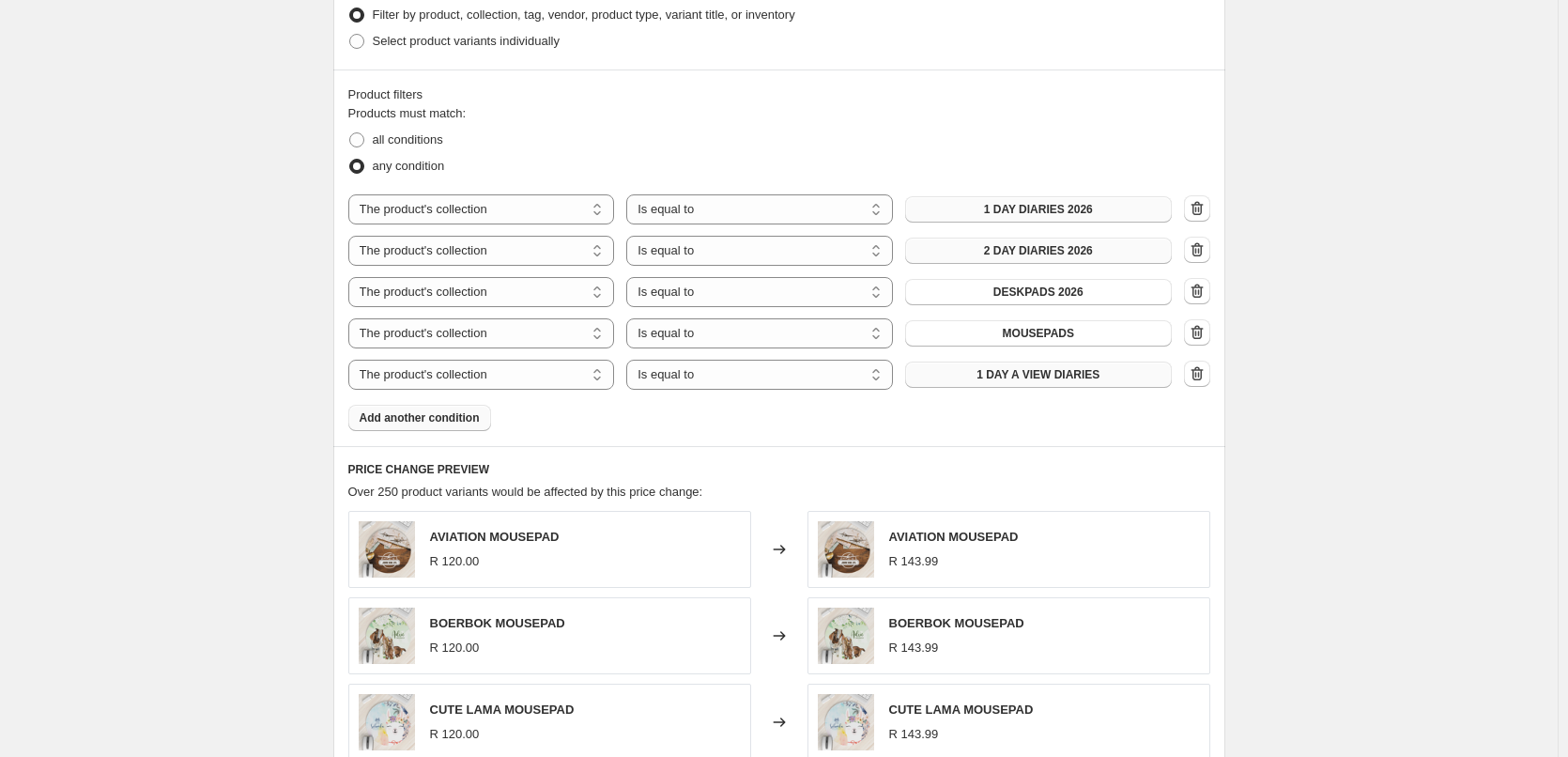
click at [1053, 385] on button "1 DAY A VIEW DIARIES" at bounding box center [1038, 375] width 266 height 27
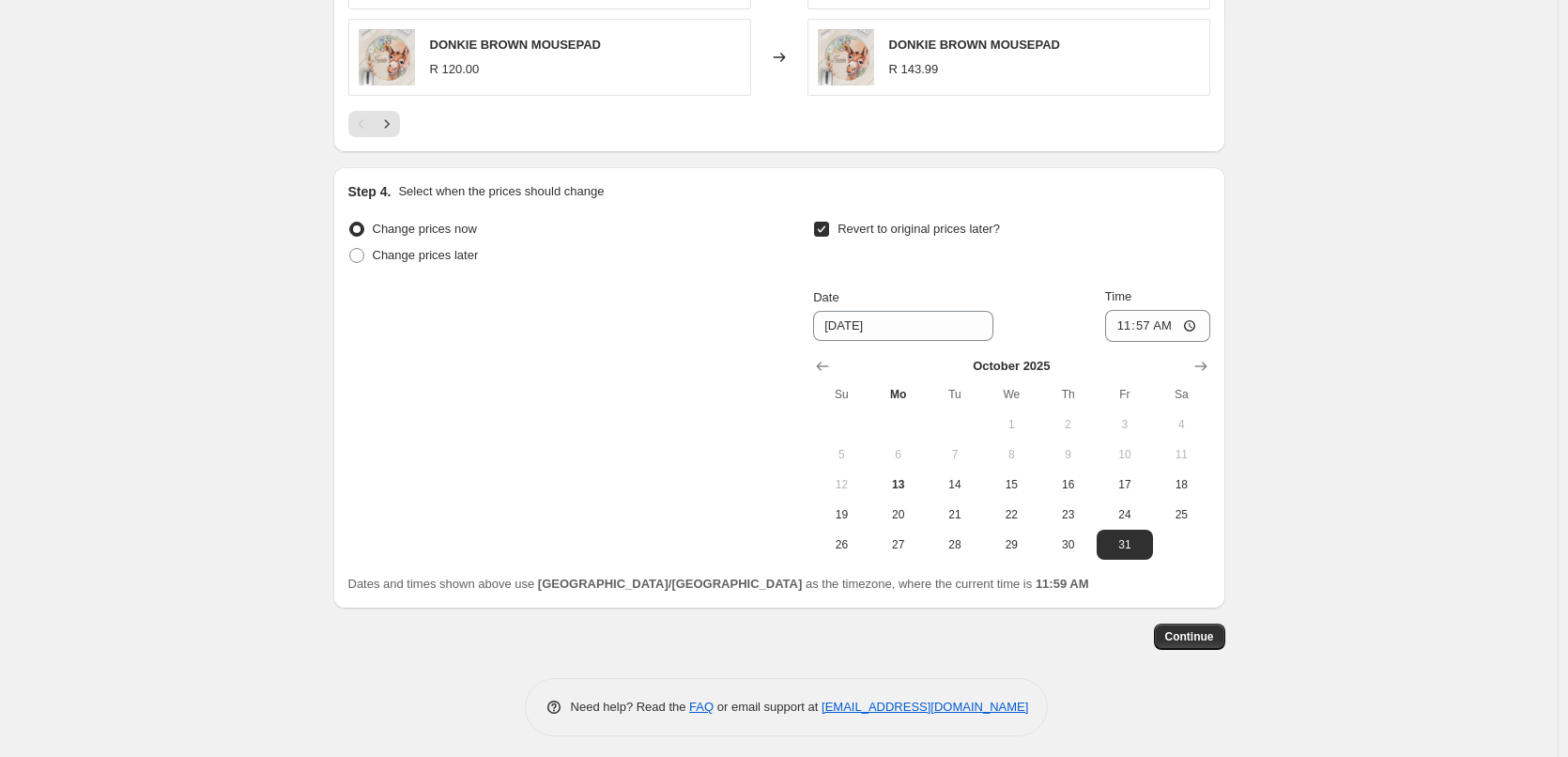
scroll to position [1819, 0]
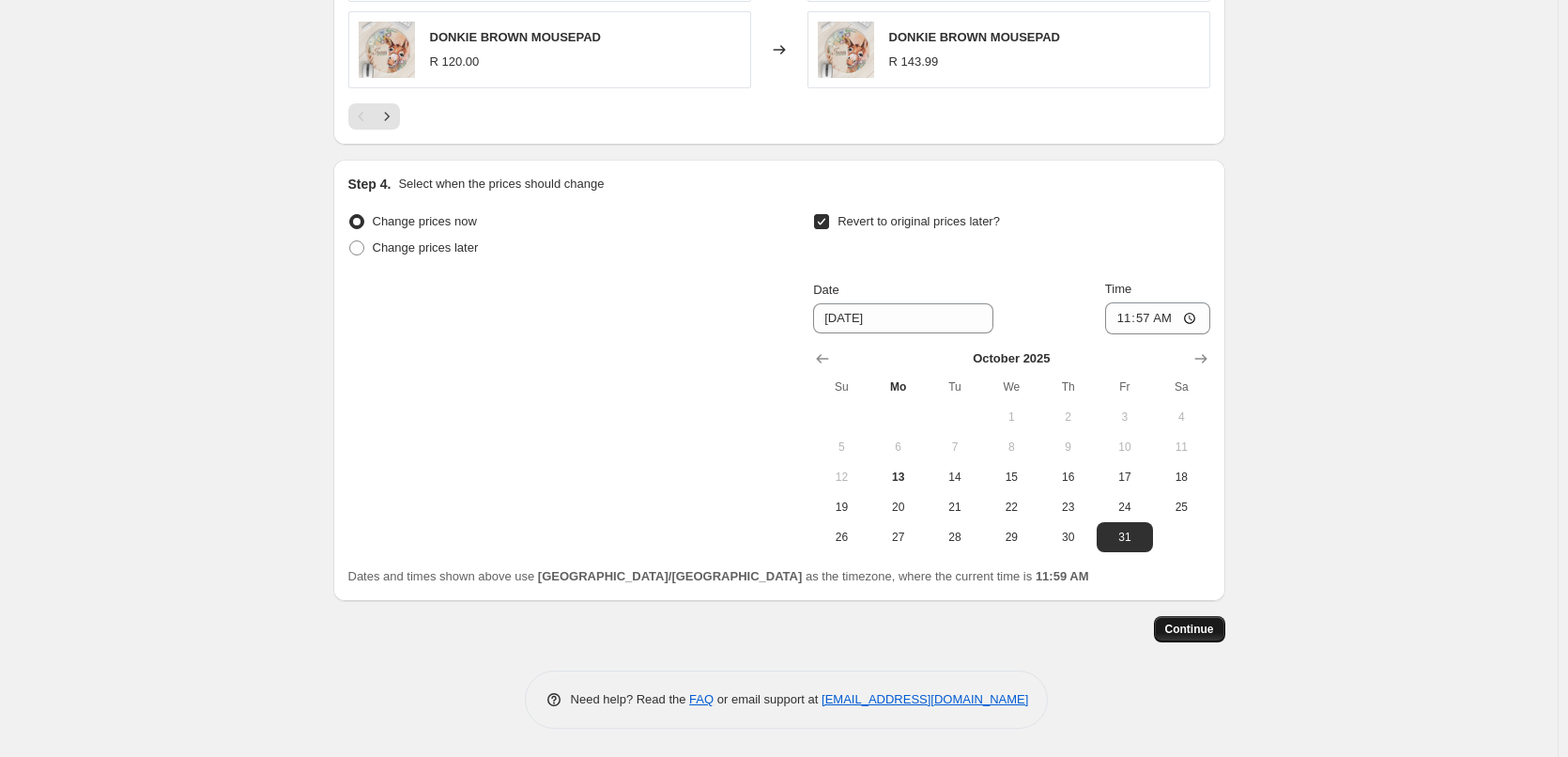
click at [1206, 633] on span "Continue" at bounding box center [1190, 628] width 49 height 15
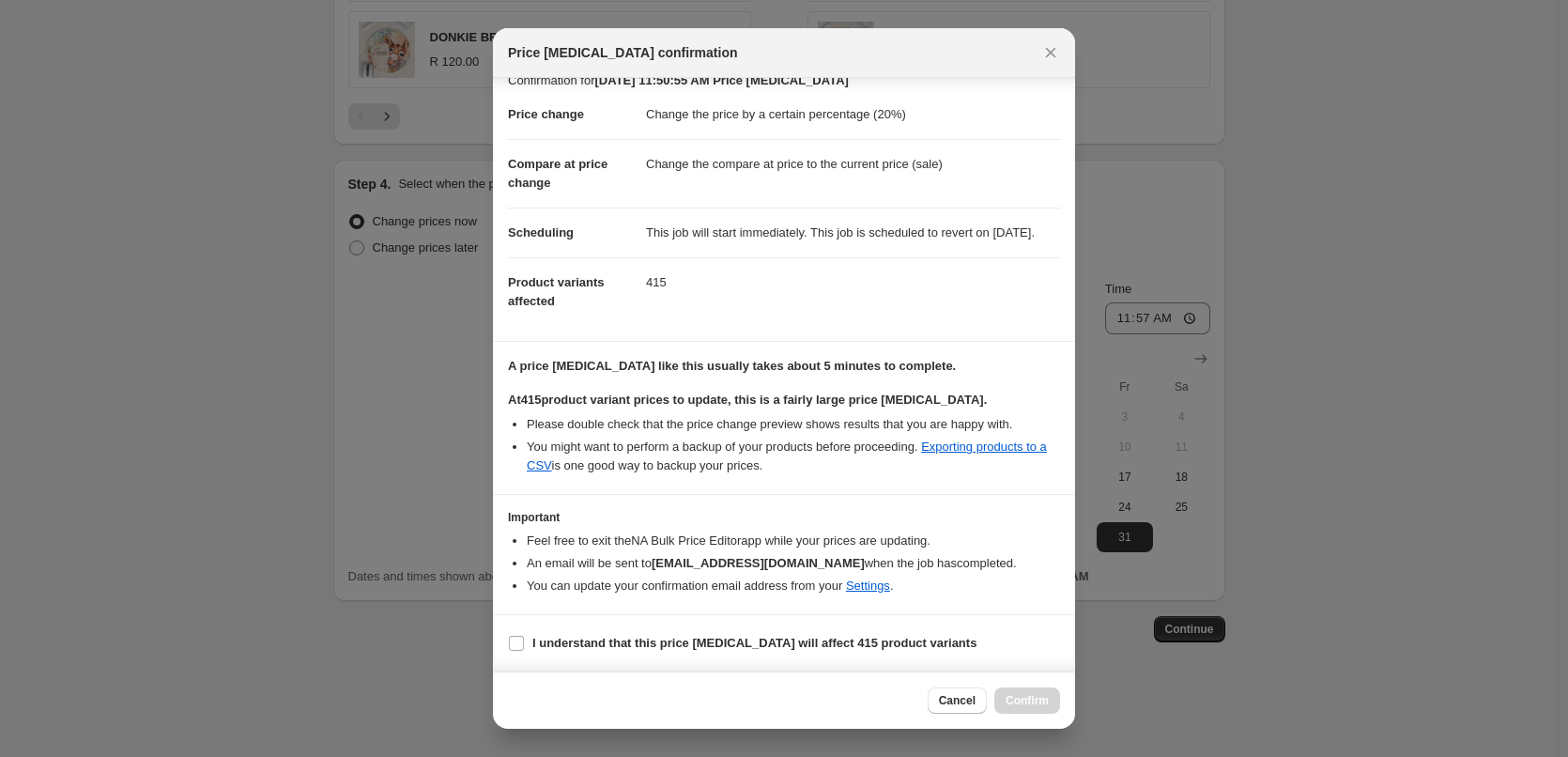
scroll to position [40, 0]
click at [519, 641] on input "I understand that this price [MEDICAL_DATA] will affect 415 product variants" at bounding box center [516, 643] width 15 height 15
checkbox input "true"
click at [1038, 694] on span "Confirm" at bounding box center [1027, 700] width 43 height 15
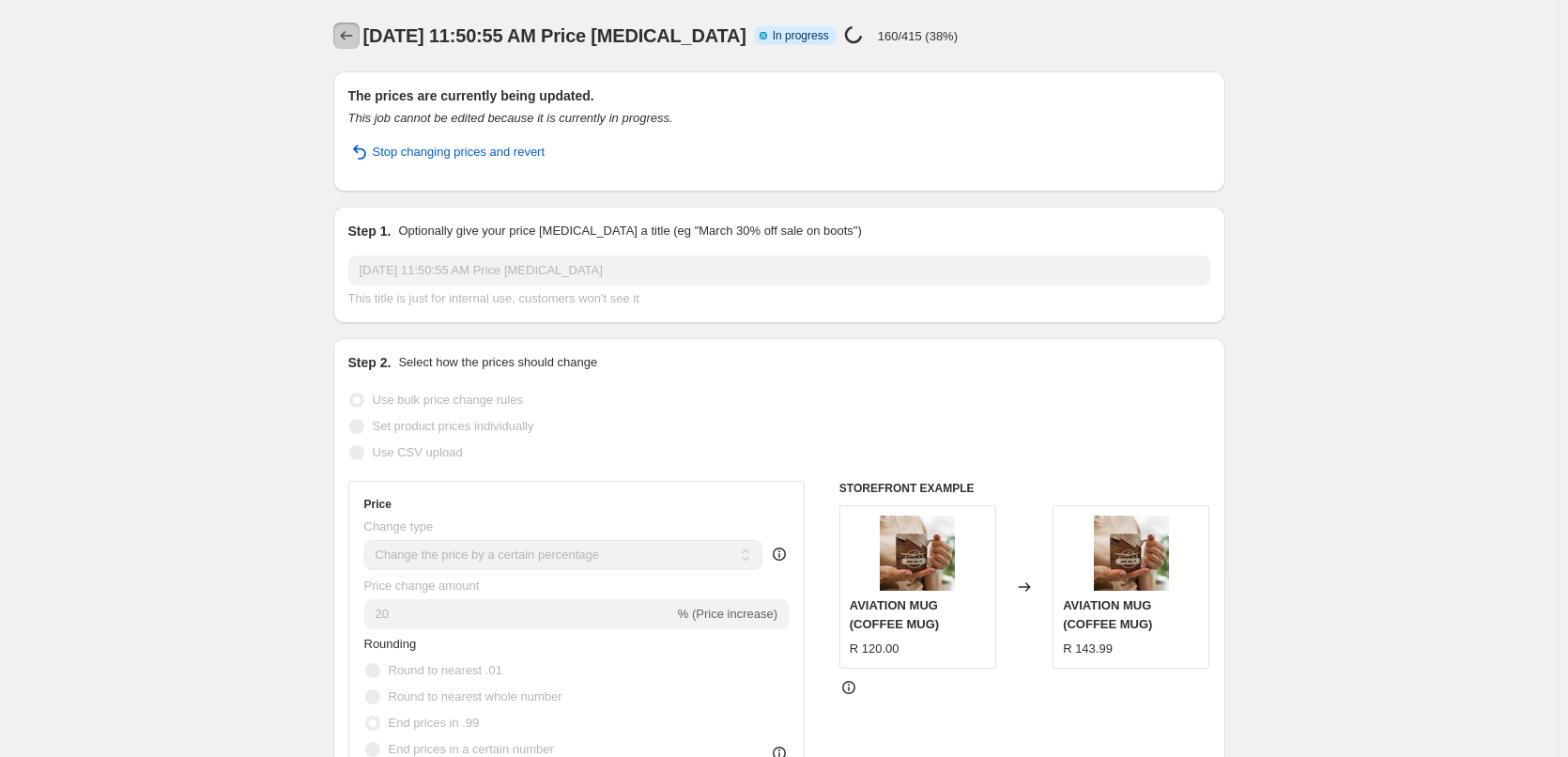
click at [351, 41] on icon "Price change jobs" at bounding box center [346, 35] width 19 height 19
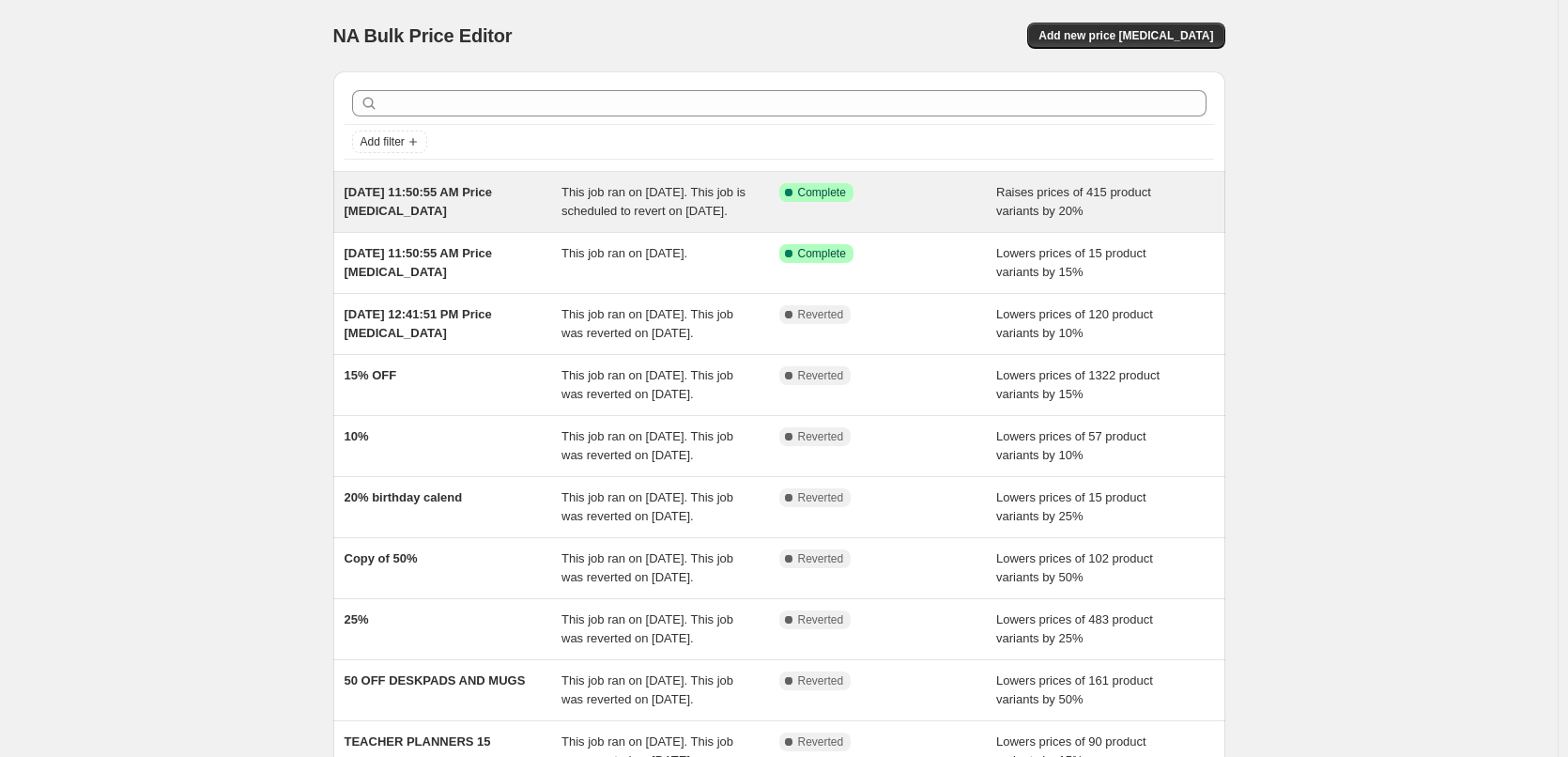
click at [419, 204] on div "[DATE] 11:50:55 AM Price [MEDICAL_DATA]" at bounding box center [454, 202] width 218 height 37
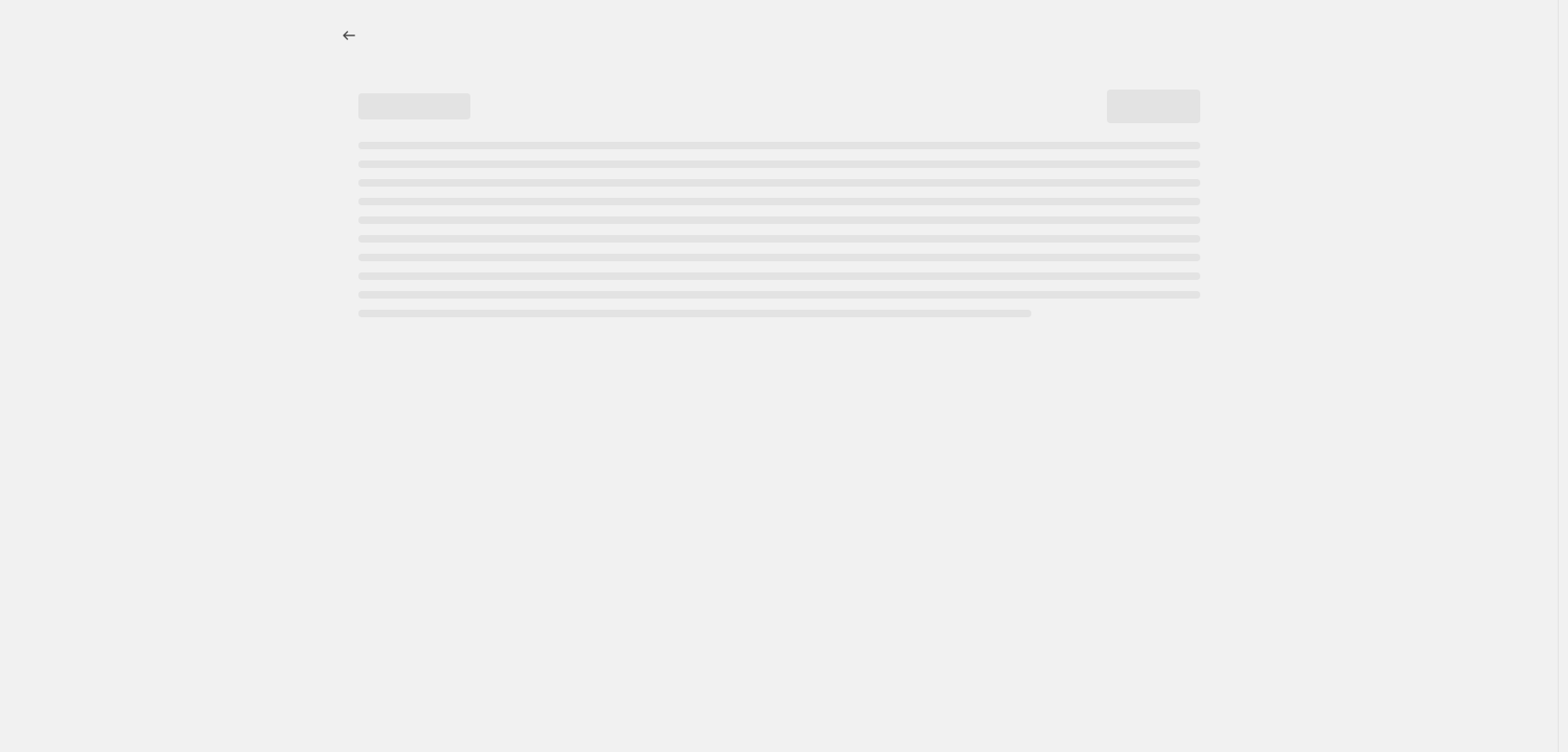
select select "percentage"
select select "collection"
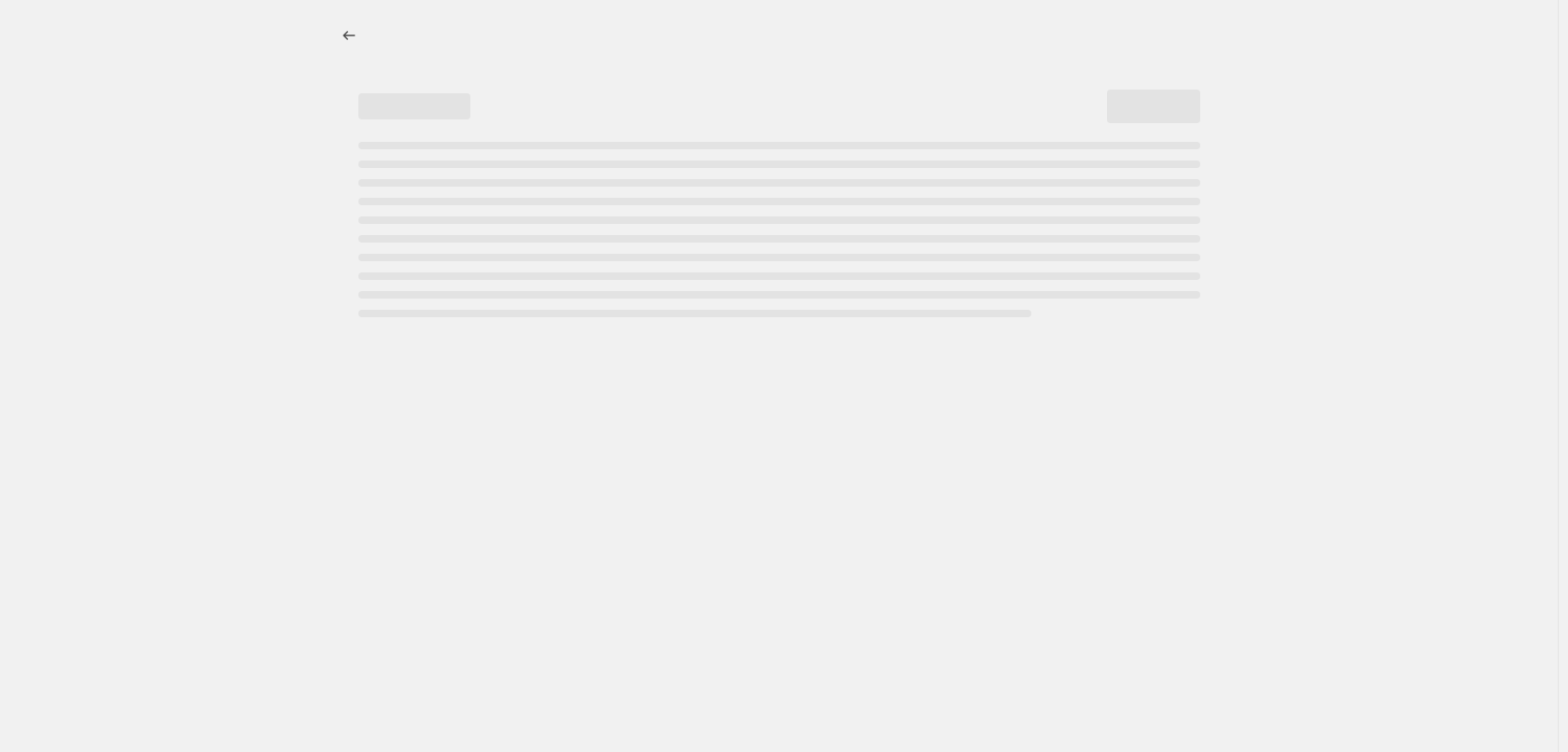
select select "collection"
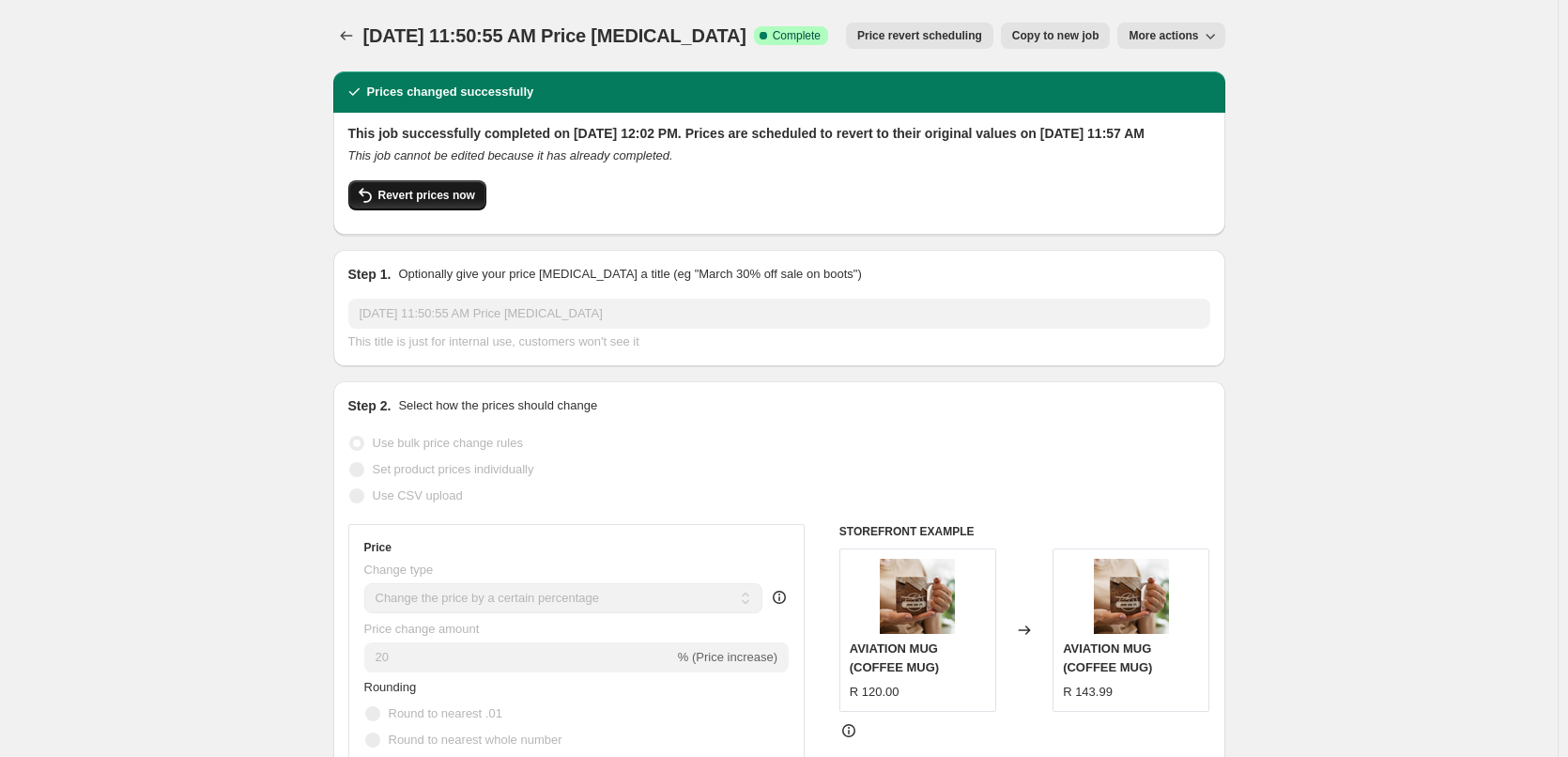
click at [465, 203] on span "Revert prices now" at bounding box center [427, 195] width 96 height 15
checkbox input "false"
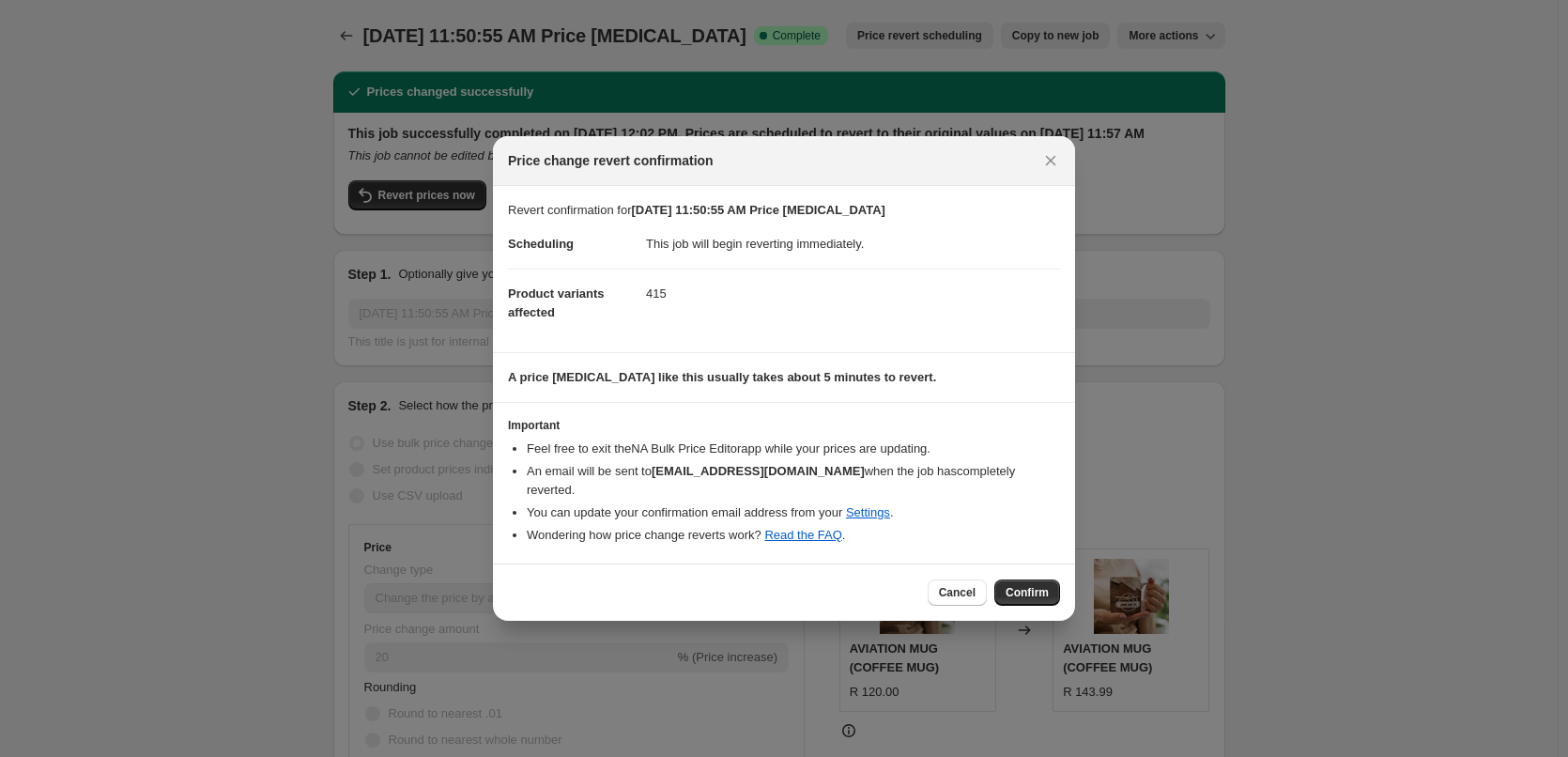
click at [1017, 586] on span "Confirm" at bounding box center [1027, 592] width 43 height 15
